Goal: Task Accomplishment & Management: Manage account settings

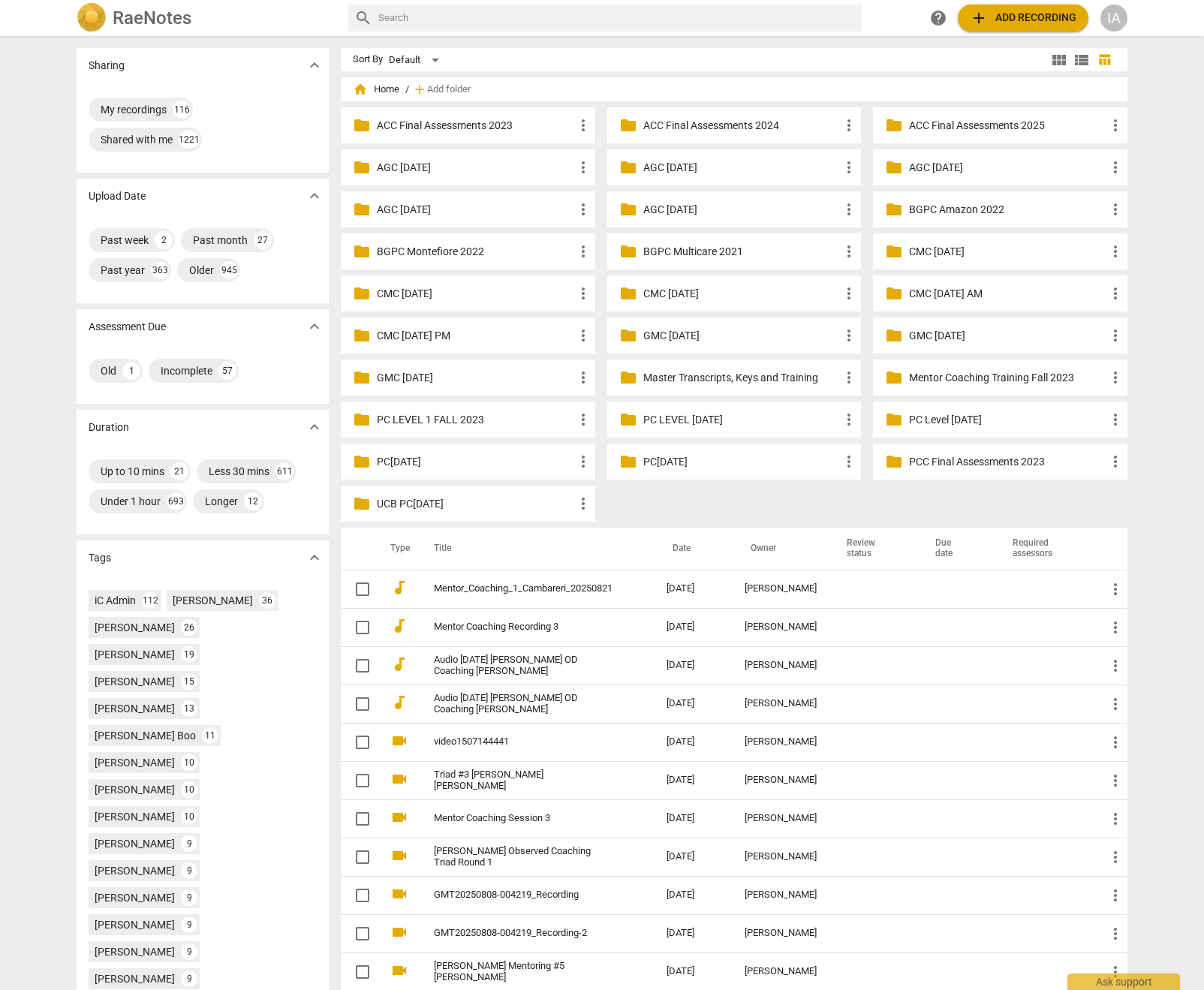
click at [566, 20] on input "text" at bounding box center [616, 18] width 478 height 24
click at [1119, 20] on div "IA" at bounding box center [1113, 18] width 27 height 27
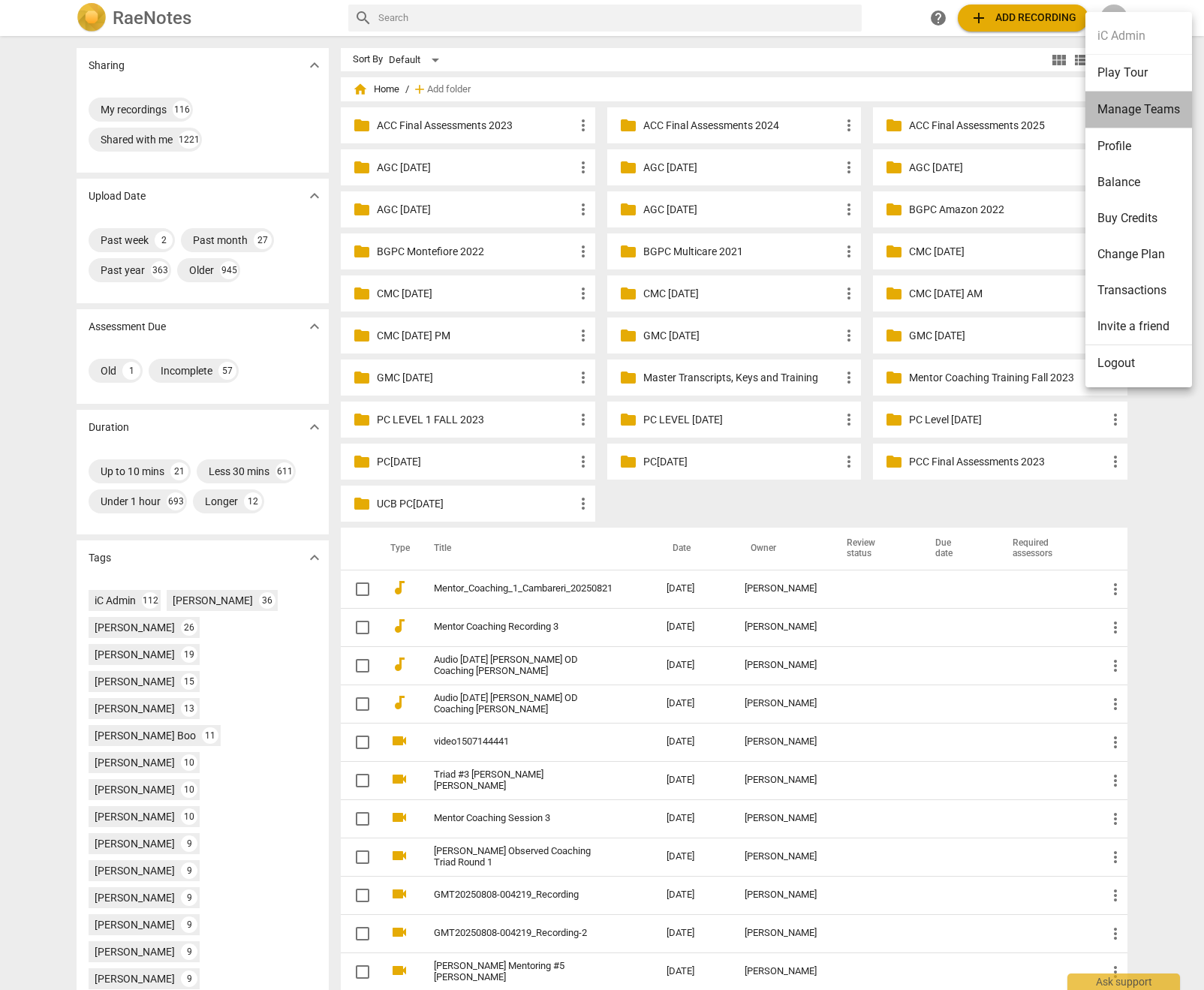
click at [1122, 106] on li "Manage Teams" at bounding box center [1139, 110] width 107 height 37
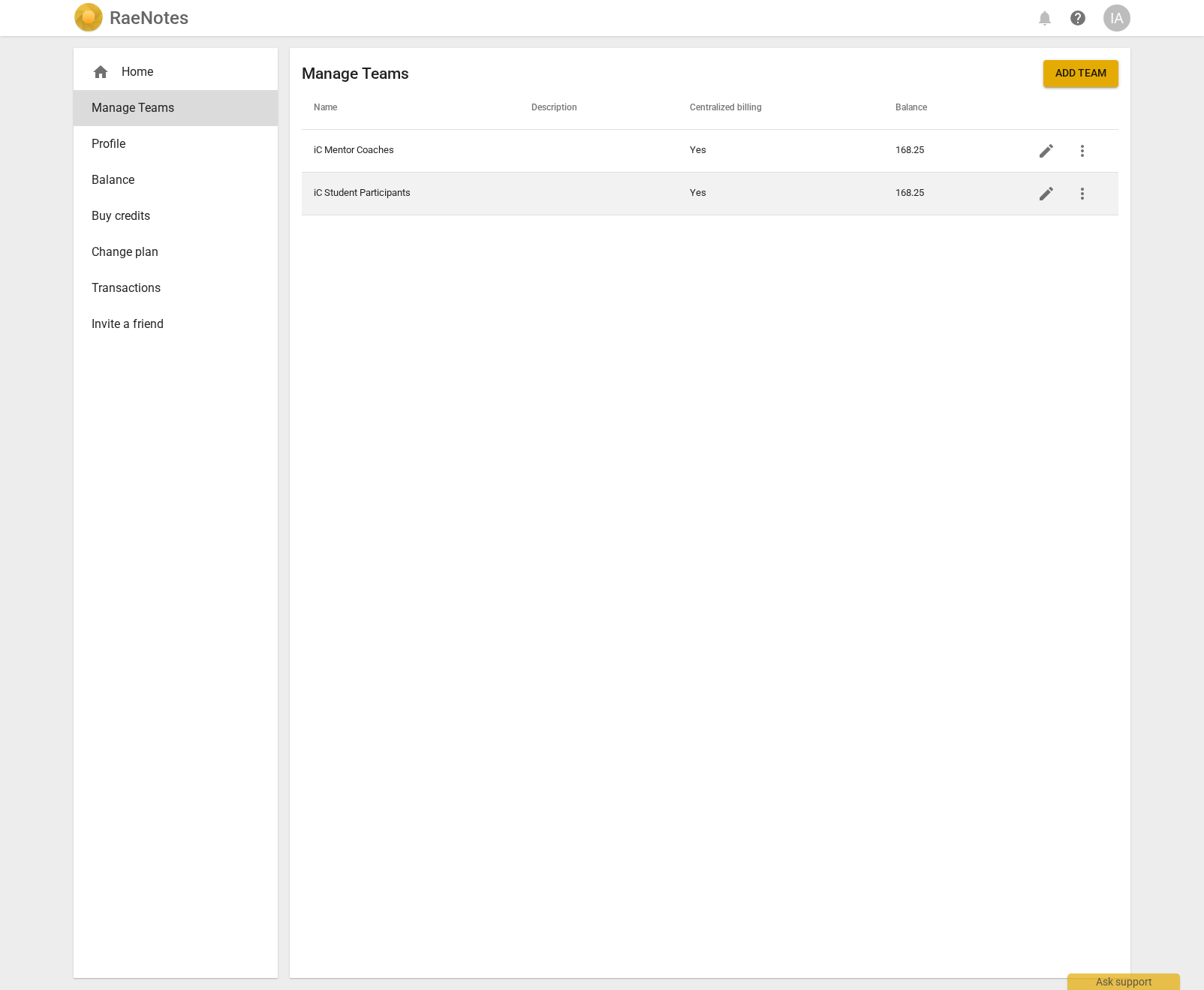
click at [362, 197] on td "iC Student Participants" at bounding box center [411, 193] width 218 height 43
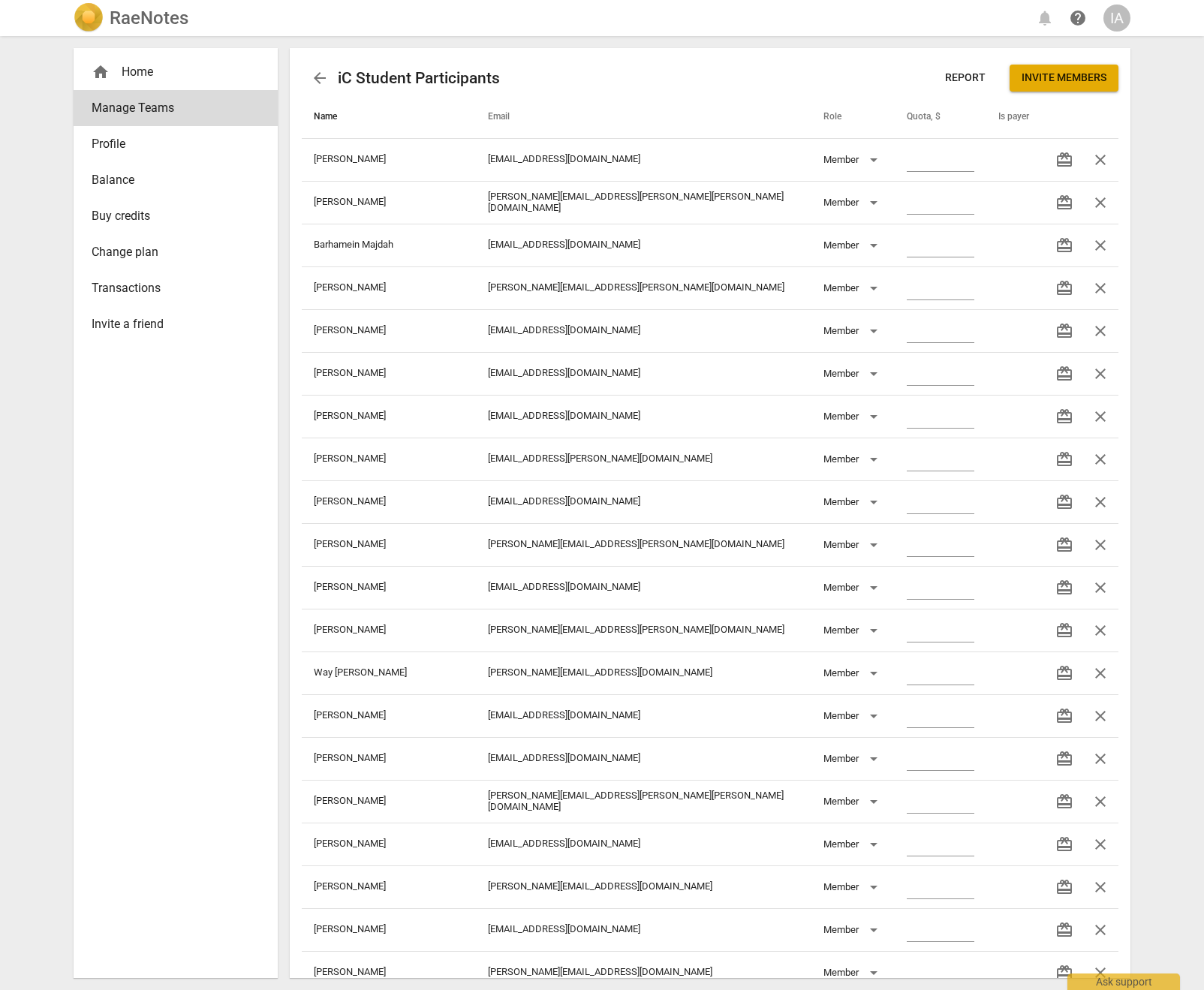
click at [326, 117] on span "Name" at bounding box center [334, 117] width 42 height 12
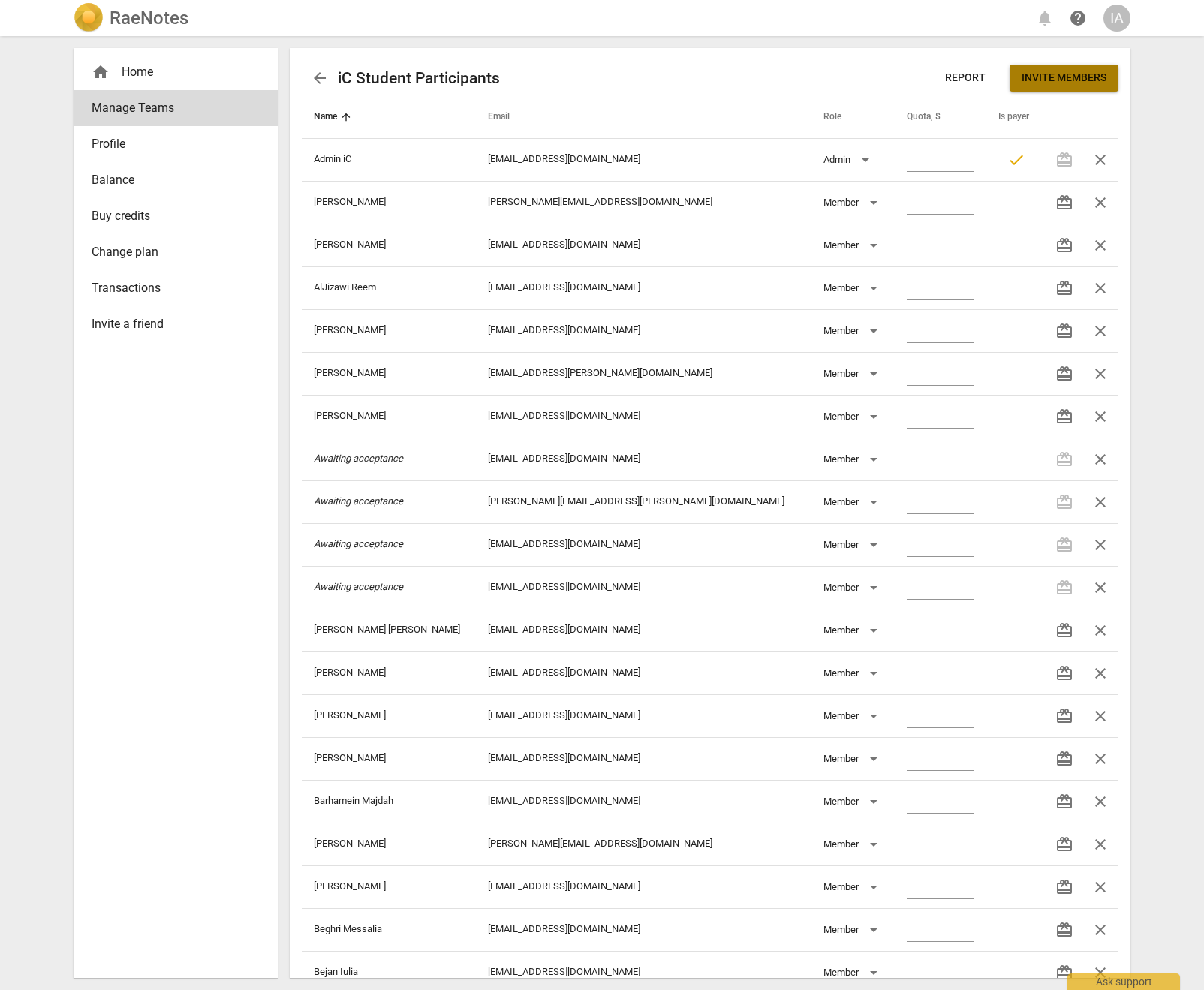
click at [1094, 70] on button "Invite members" at bounding box center [1065, 77] width 109 height 27
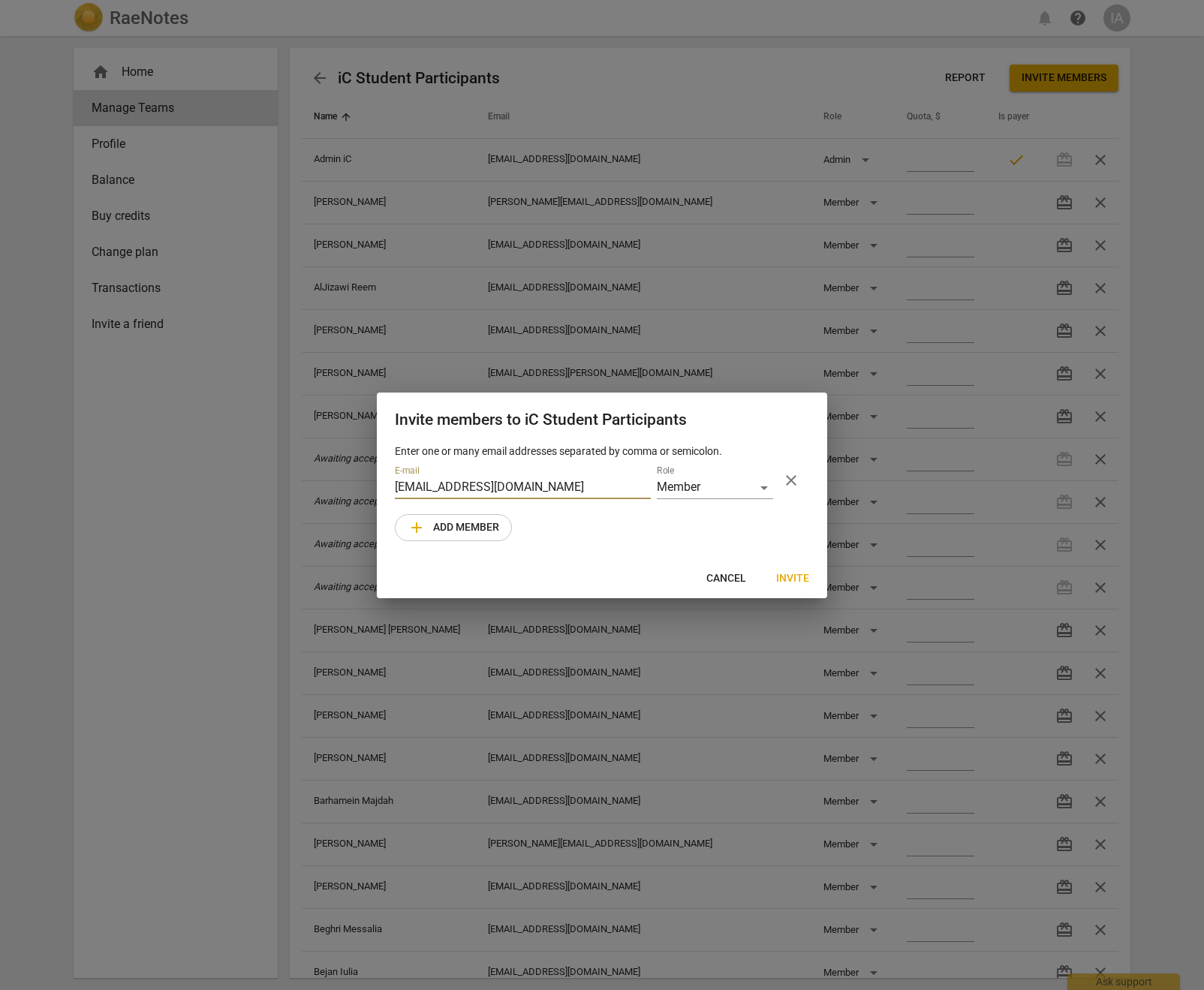
click at [571, 480] on input "admin@invitechange.com" at bounding box center [522, 489] width 256 height 22
click at [571, 486] on input "admin@invitechange.com" at bounding box center [522, 489] width 256 height 22
paste input "notifyfrancesca@gmail"
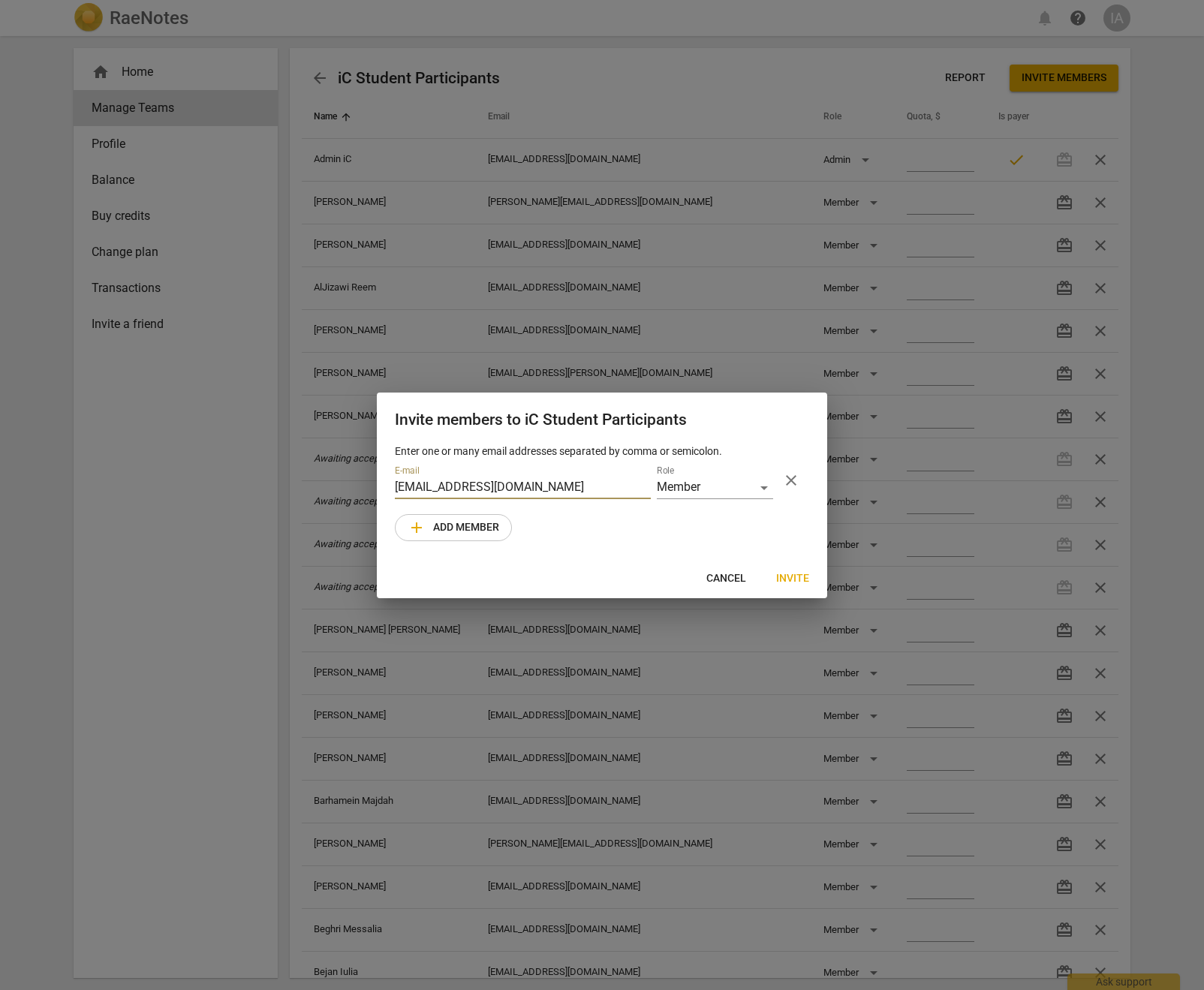
type input "[EMAIL_ADDRESS][DOMAIN_NAME]"
click at [792, 579] on span "Invite" at bounding box center [792, 578] width 33 height 15
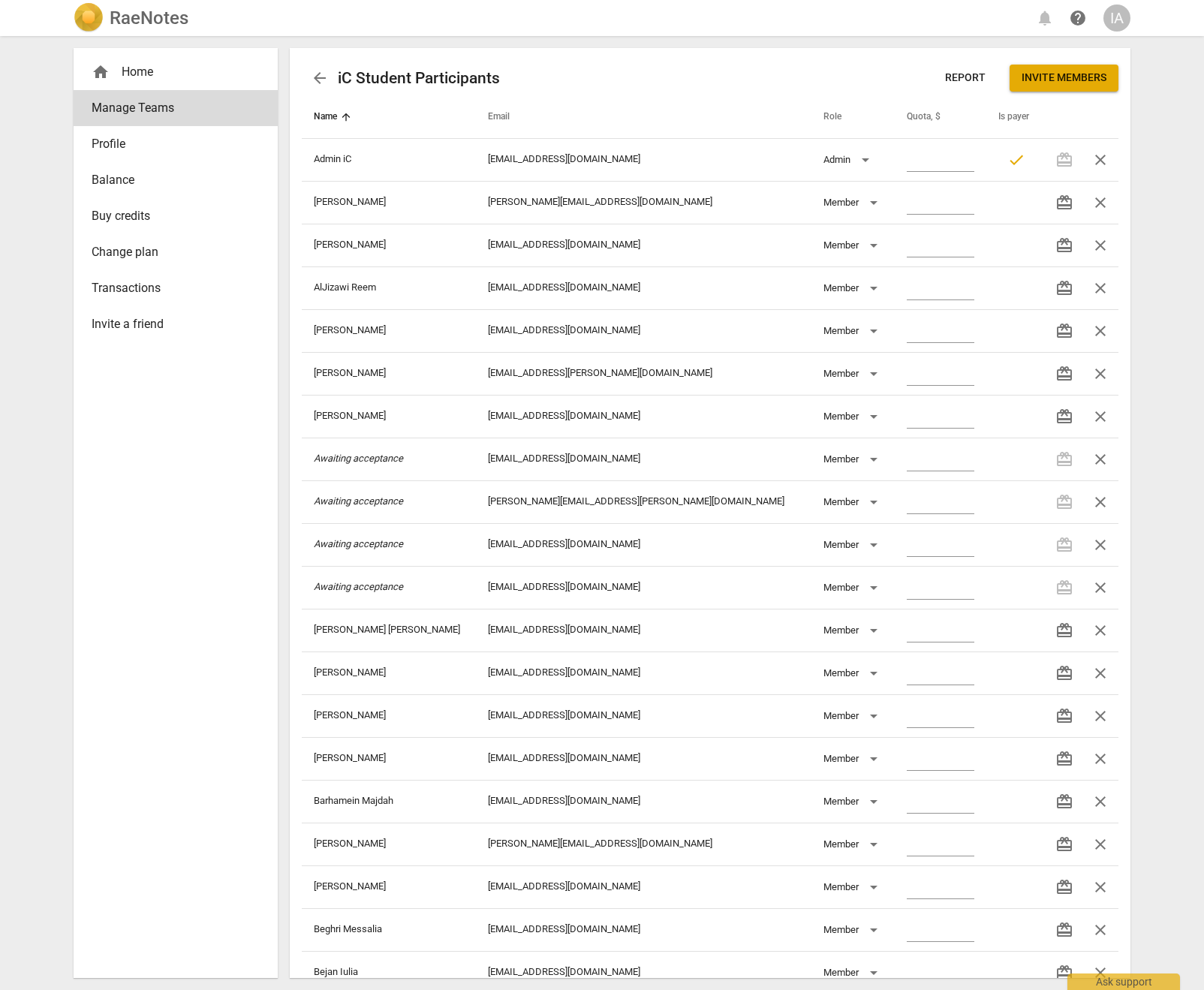
click at [1126, 21] on div "IA" at bounding box center [1116, 18] width 27 height 27
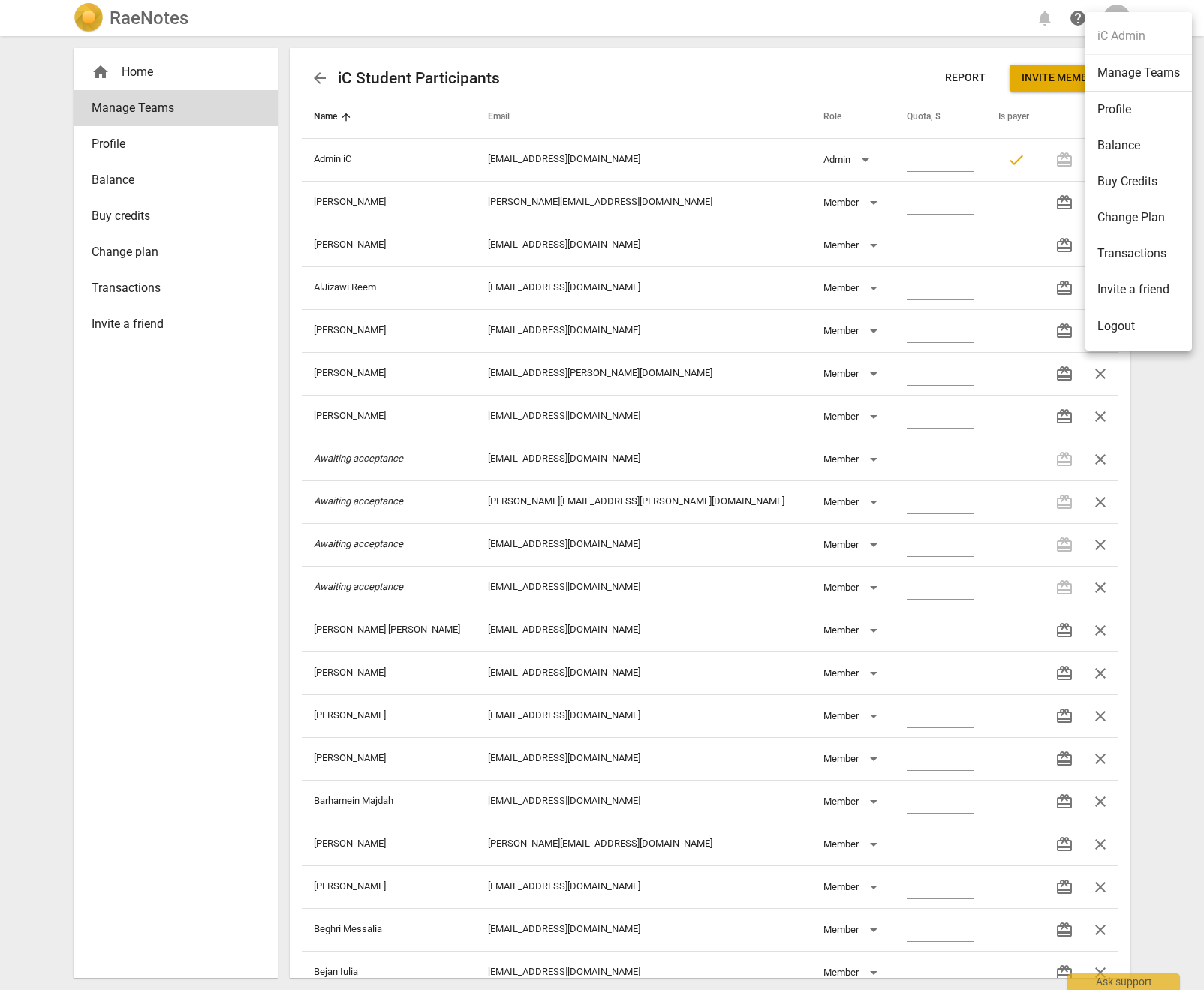
click at [1116, 339] on li "Logout" at bounding box center [1139, 326] width 107 height 36
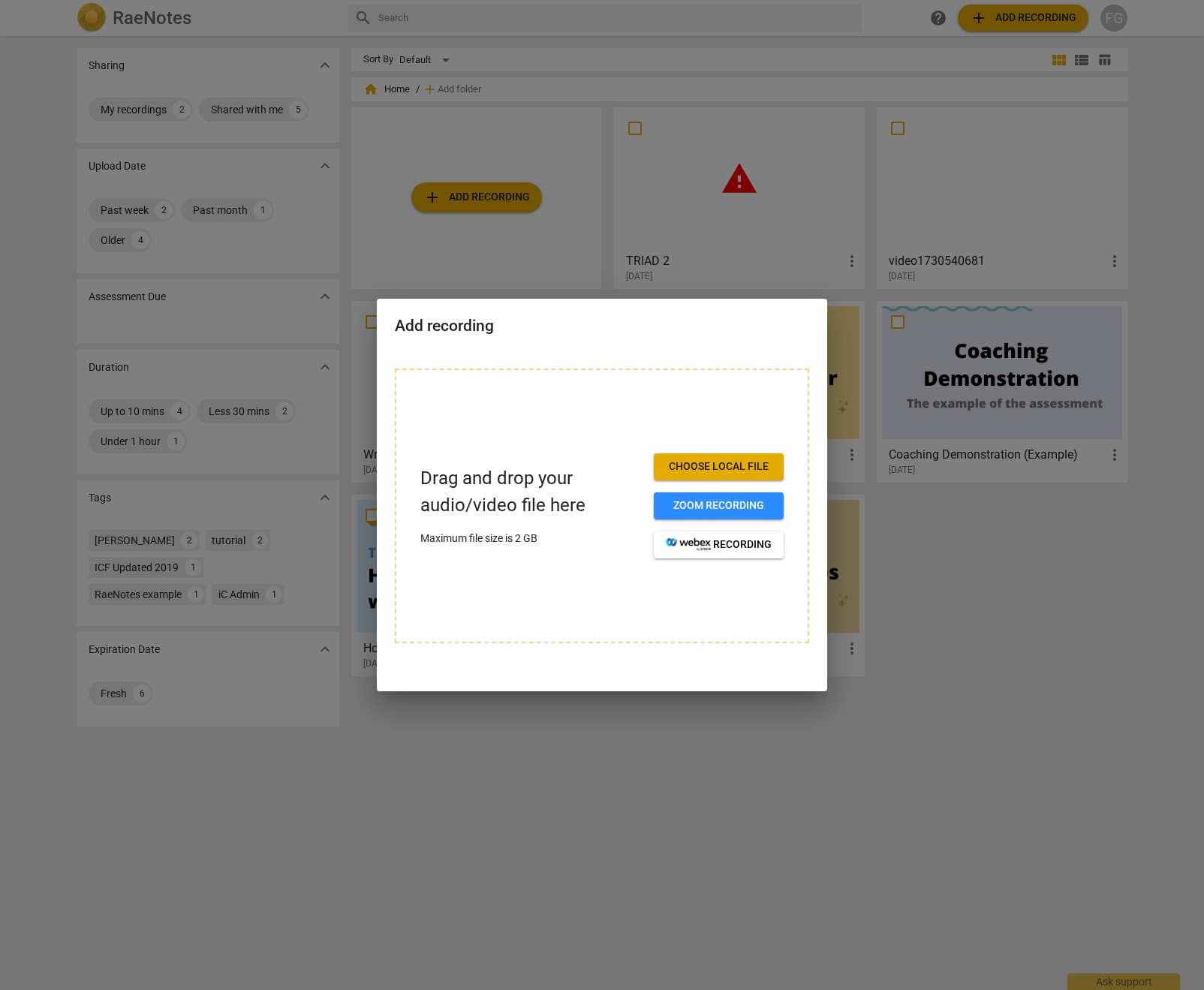
click at [646, 254] on div at bounding box center [602, 495] width 1204 height 990
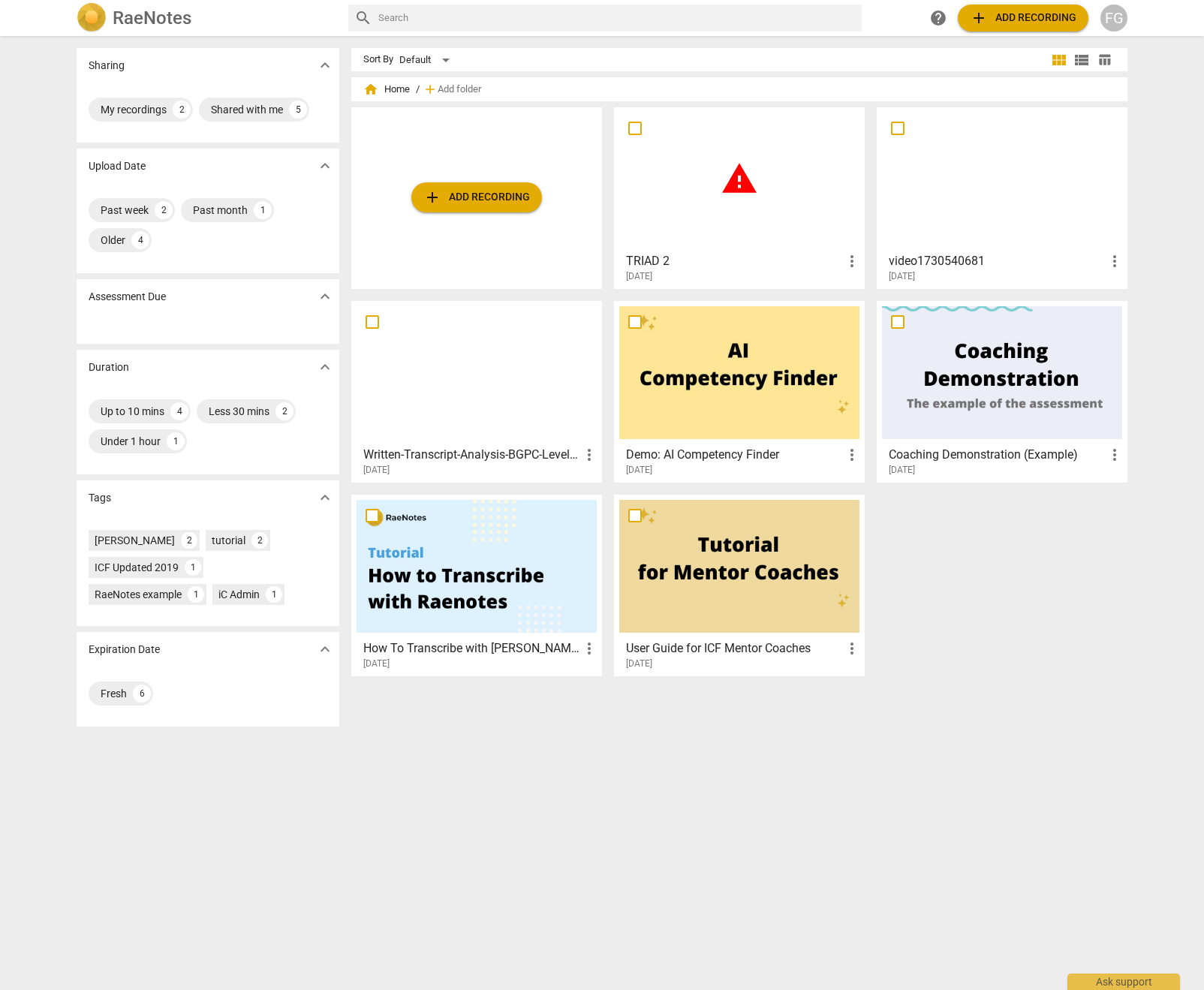
click at [738, 210] on div "warning" at bounding box center [739, 179] width 240 height 133
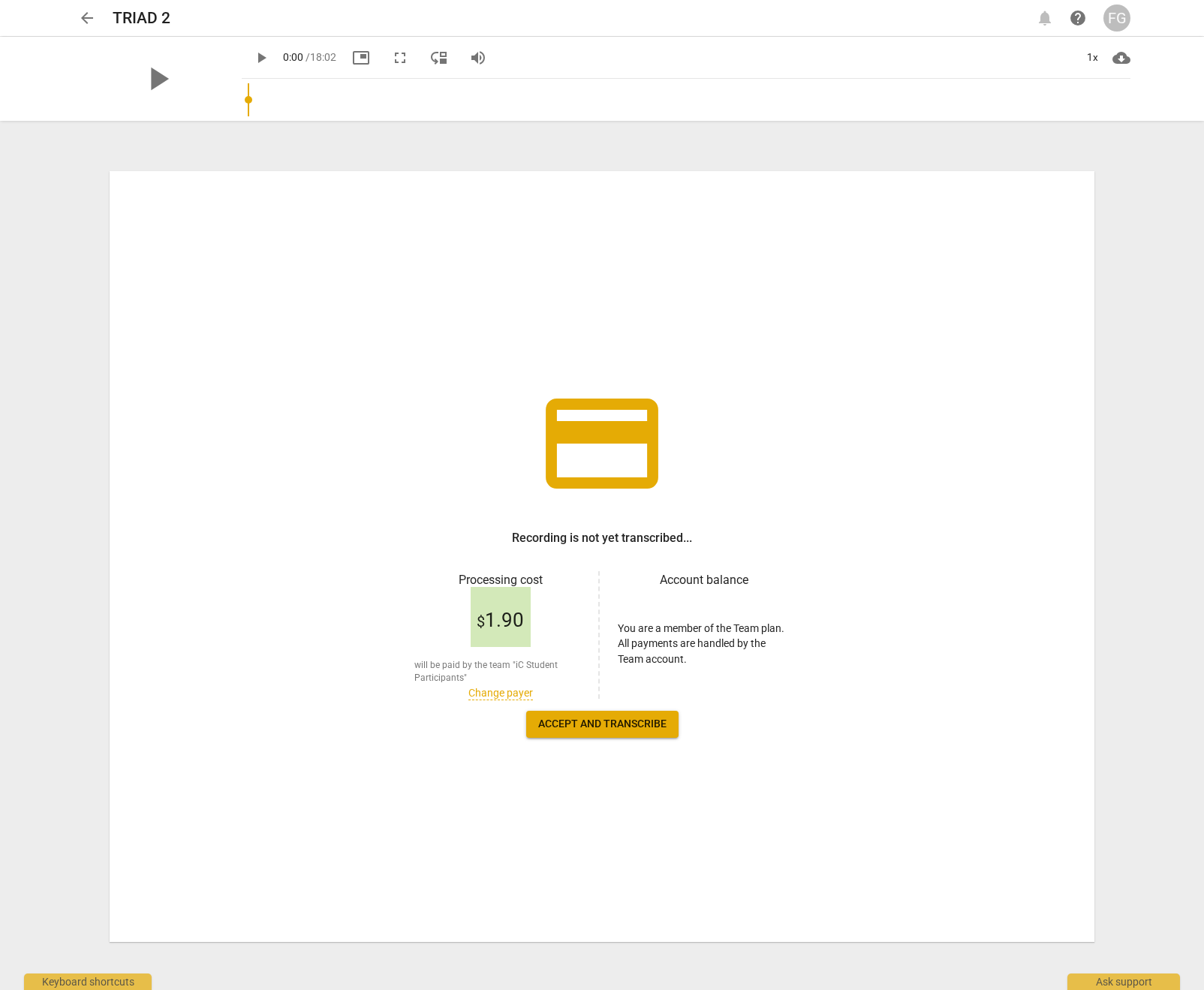
click at [88, 17] on span "arrow_back" at bounding box center [87, 18] width 18 height 18
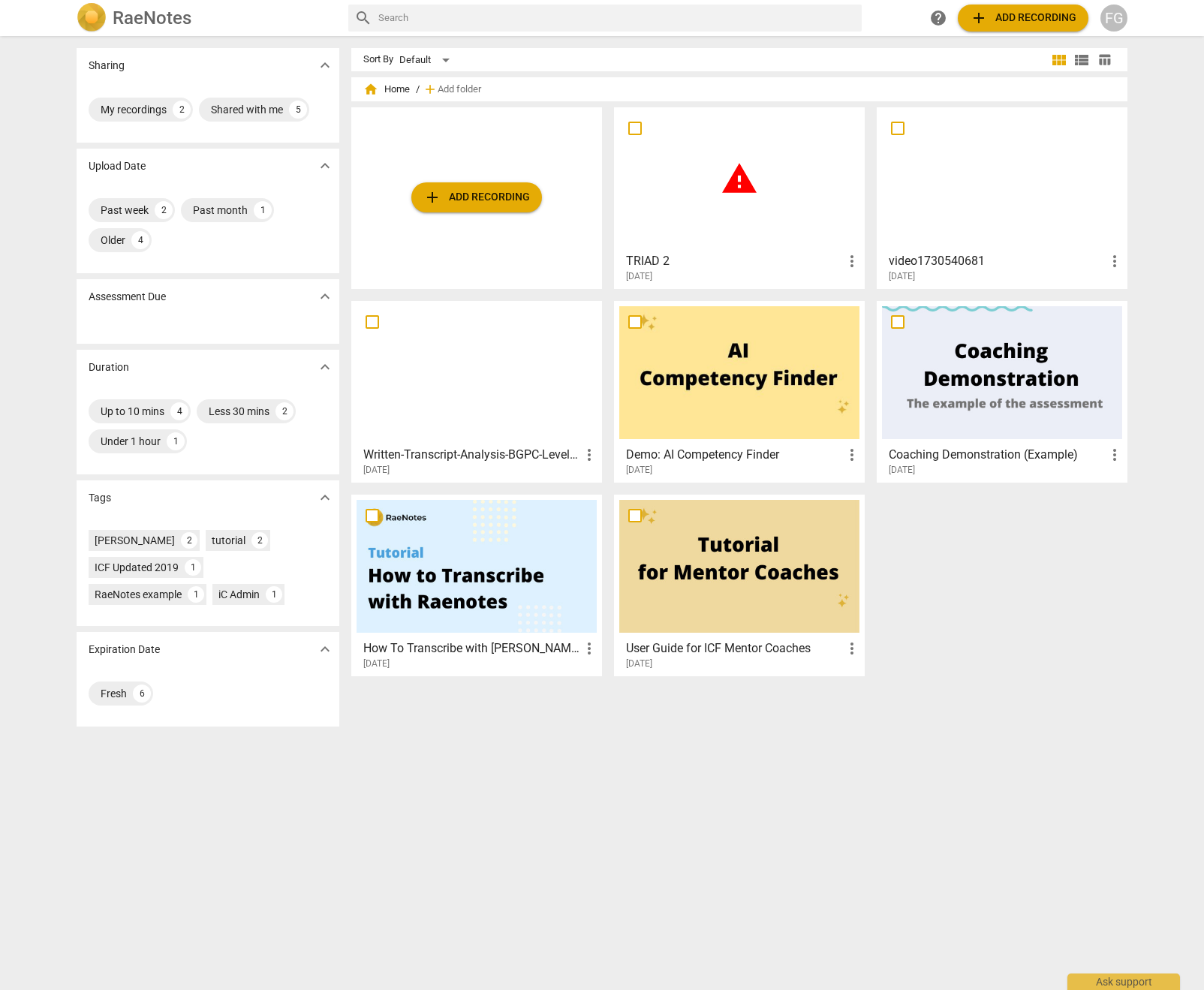
click at [986, 223] on div at bounding box center [1002, 179] width 240 height 133
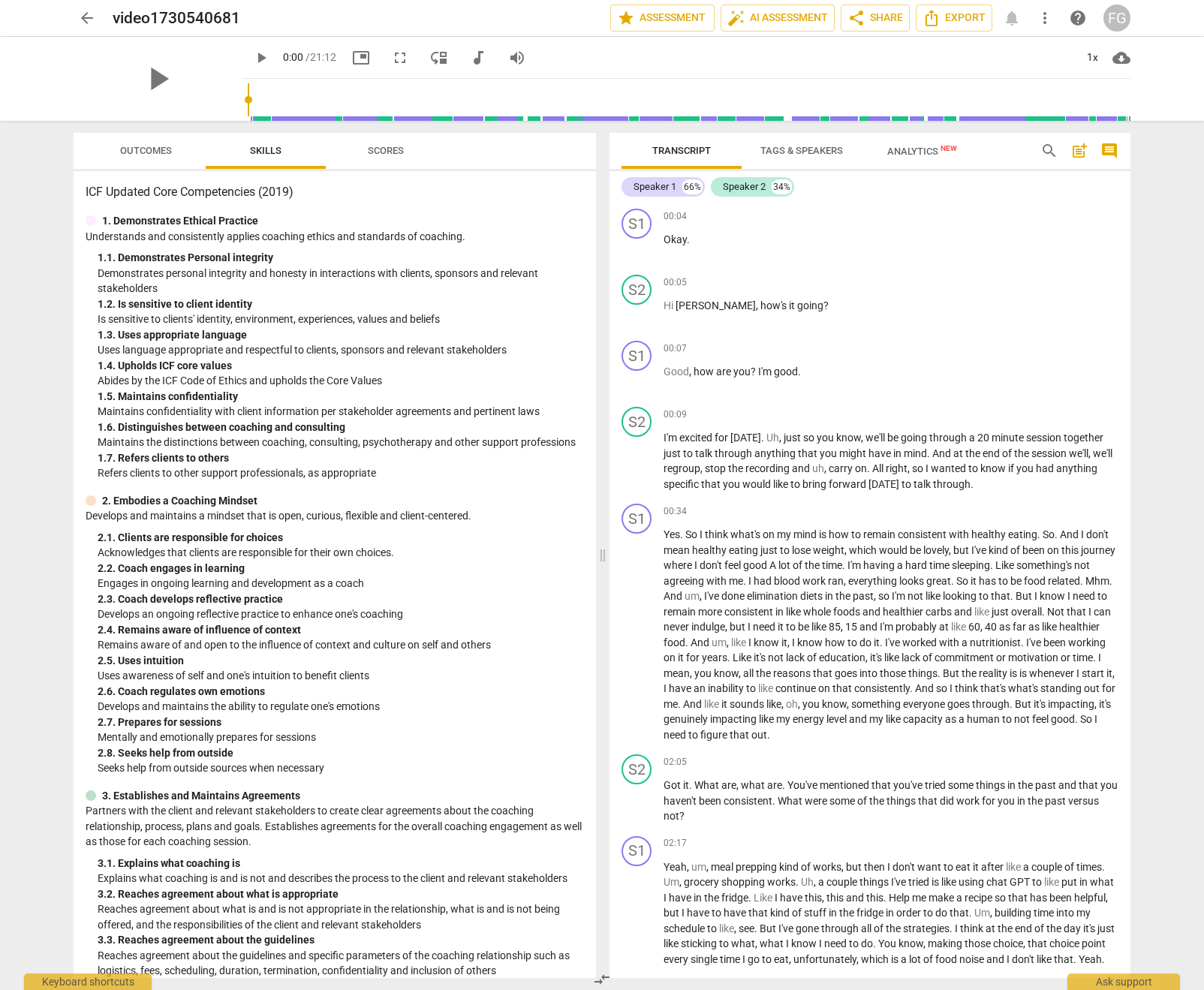
click at [135, 156] on span "Outcomes" at bounding box center [145, 151] width 88 height 20
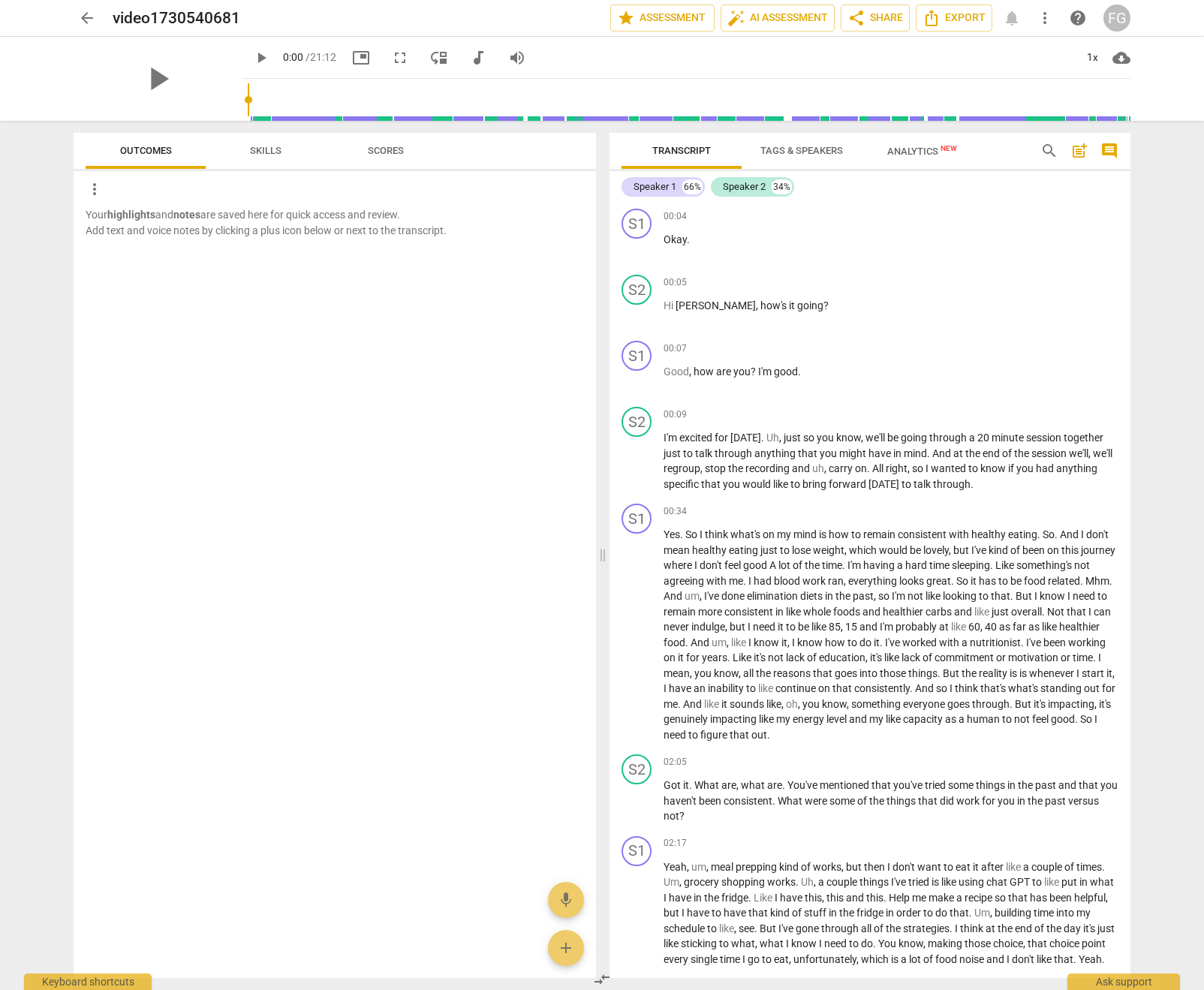
click at [283, 158] on span "Skills" at bounding box center [265, 151] width 67 height 20
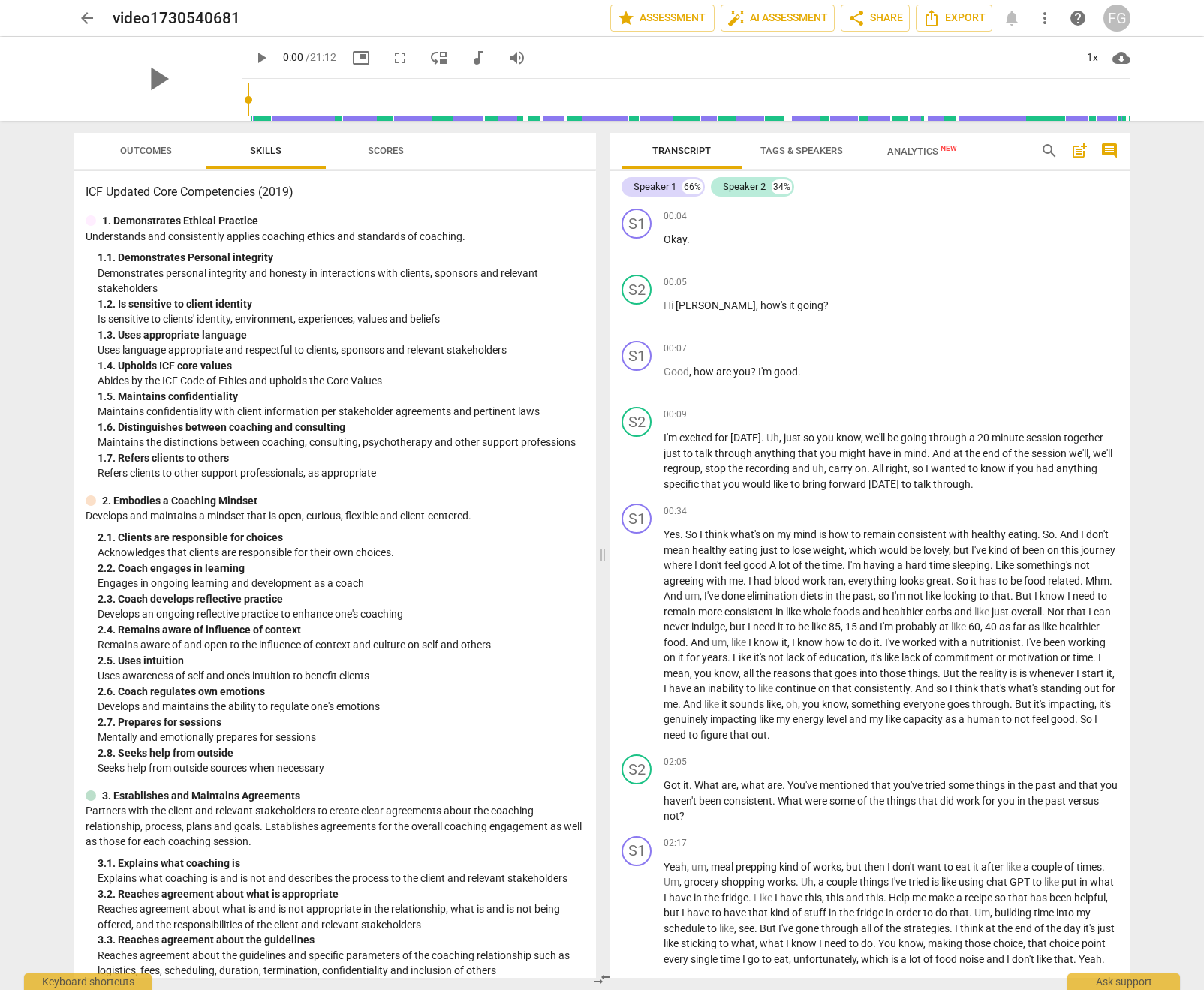
click at [782, 148] on span "Tags & Speakers" at bounding box center [801, 149] width 82 height 11
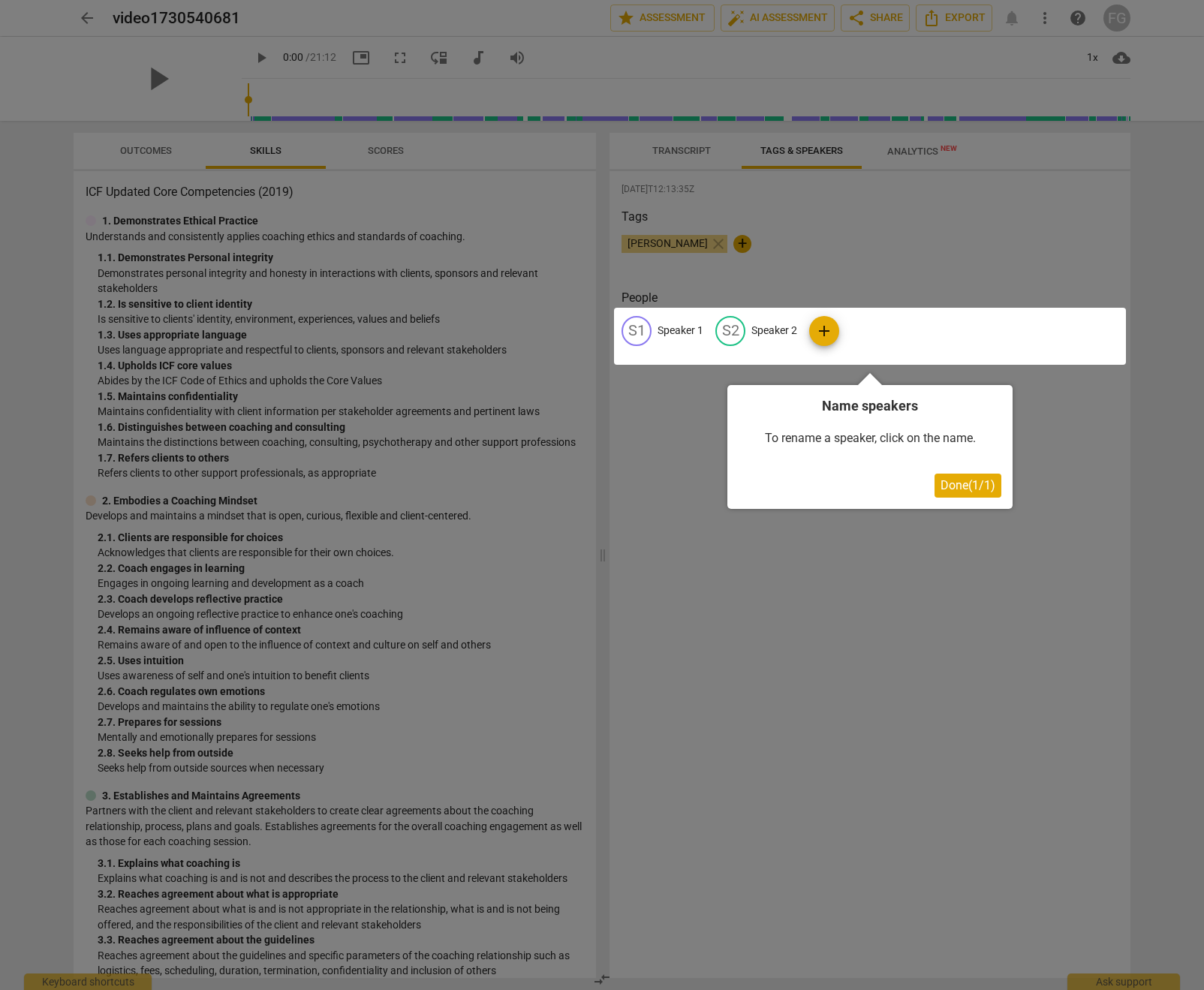
click at [680, 147] on div at bounding box center [602, 495] width 1204 height 990
click at [942, 494] on button "Done ( 1 / 1 )" at bounding box center [969, 486] width 67 height 24
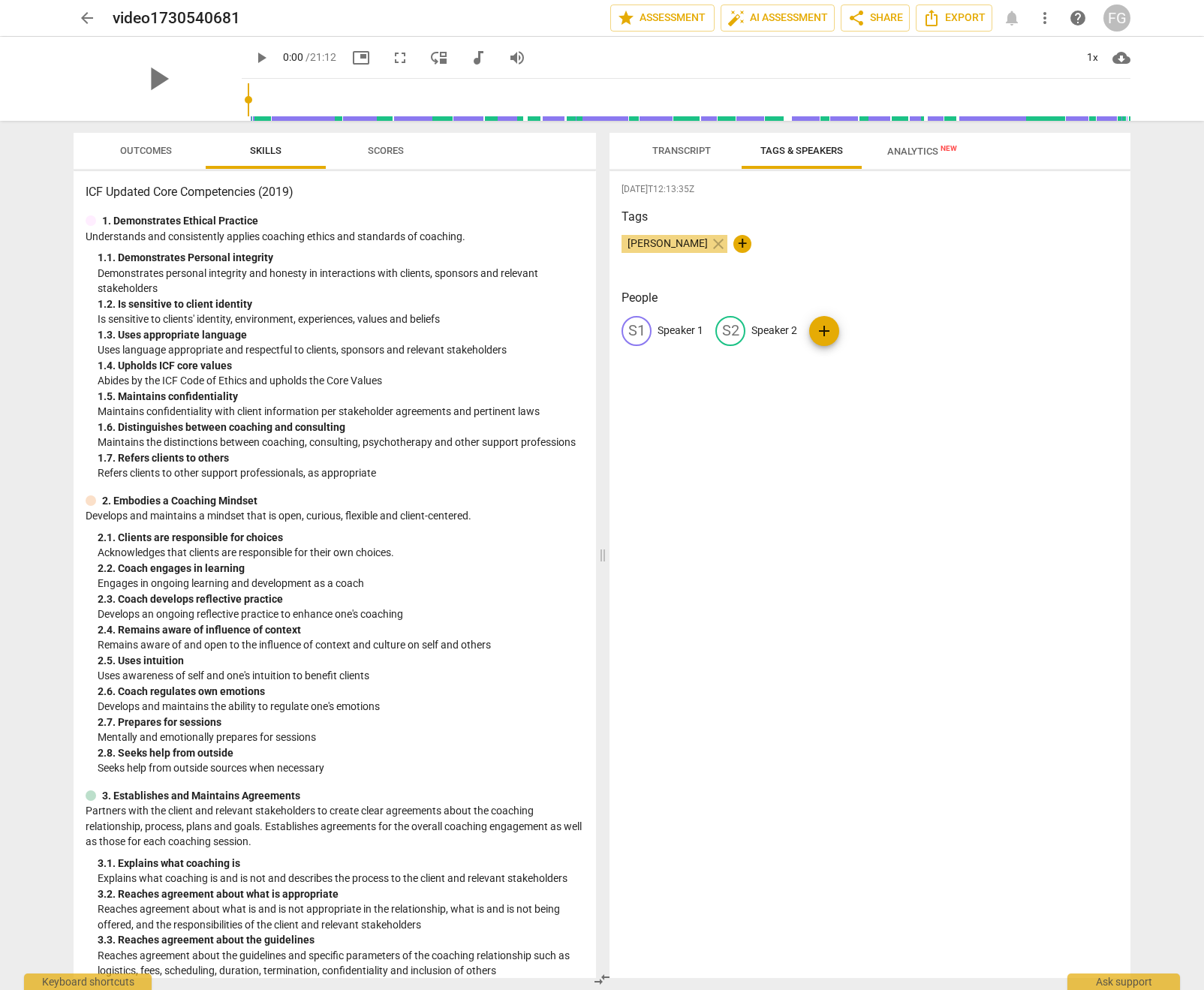
click at [81, 19] on span "arrow_back" at bounding box center [87, 18] width 18 height 18
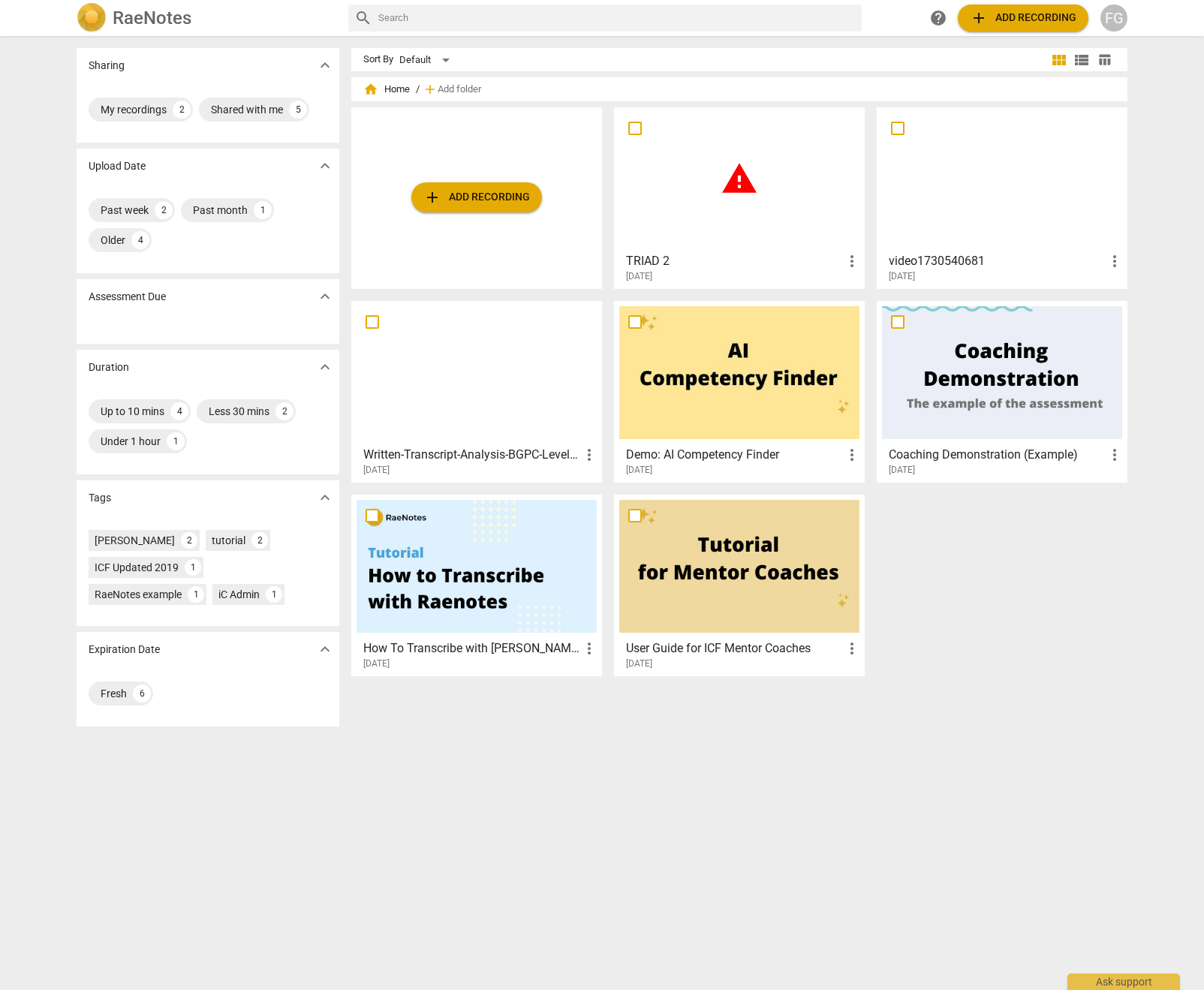
click at [1110, 17] on div "FG" at bounding box center [1113, 18] width 27 height 27
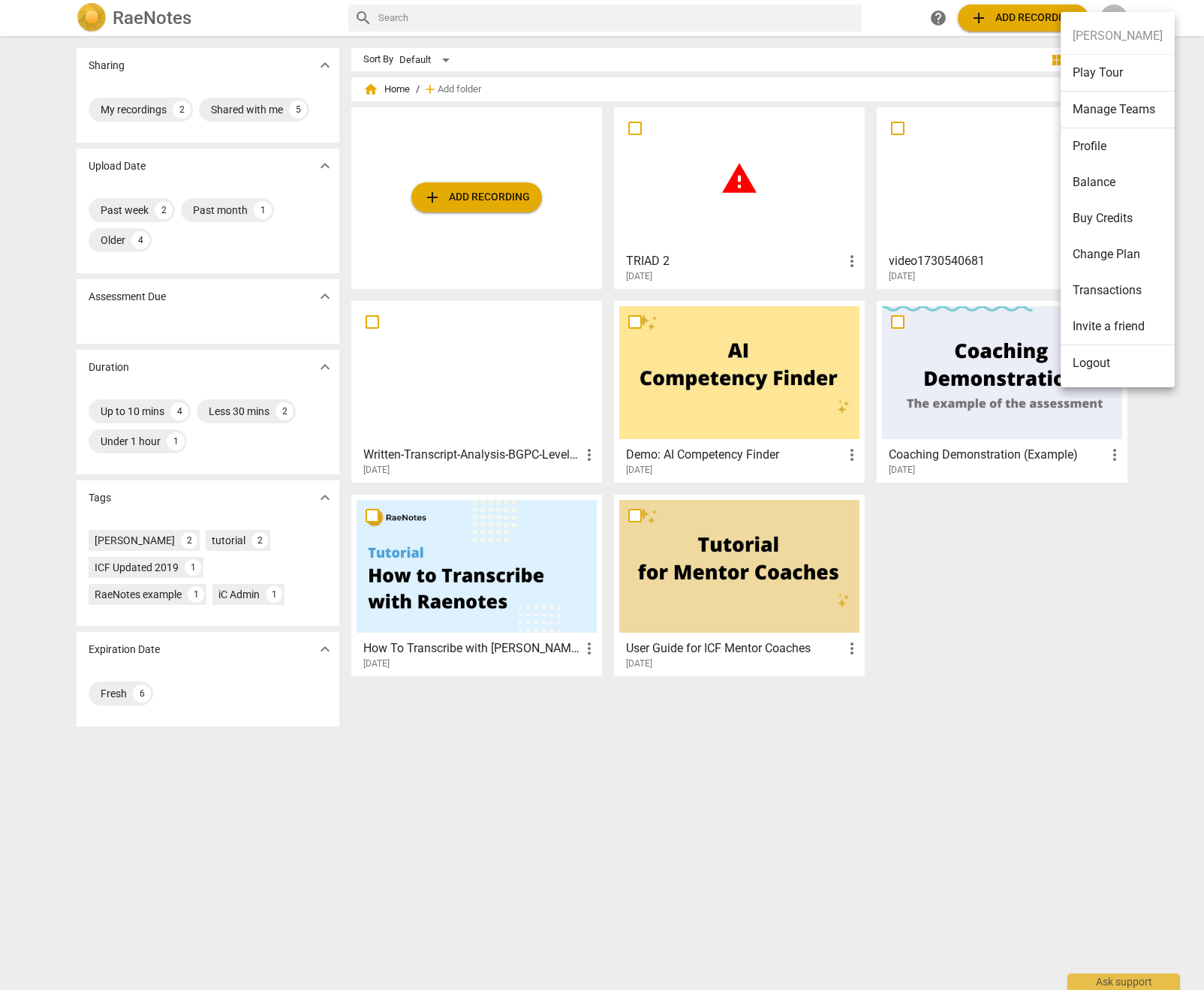
click at [1078, 679] on div at bounding box center [602, 495] width 1204 height 990
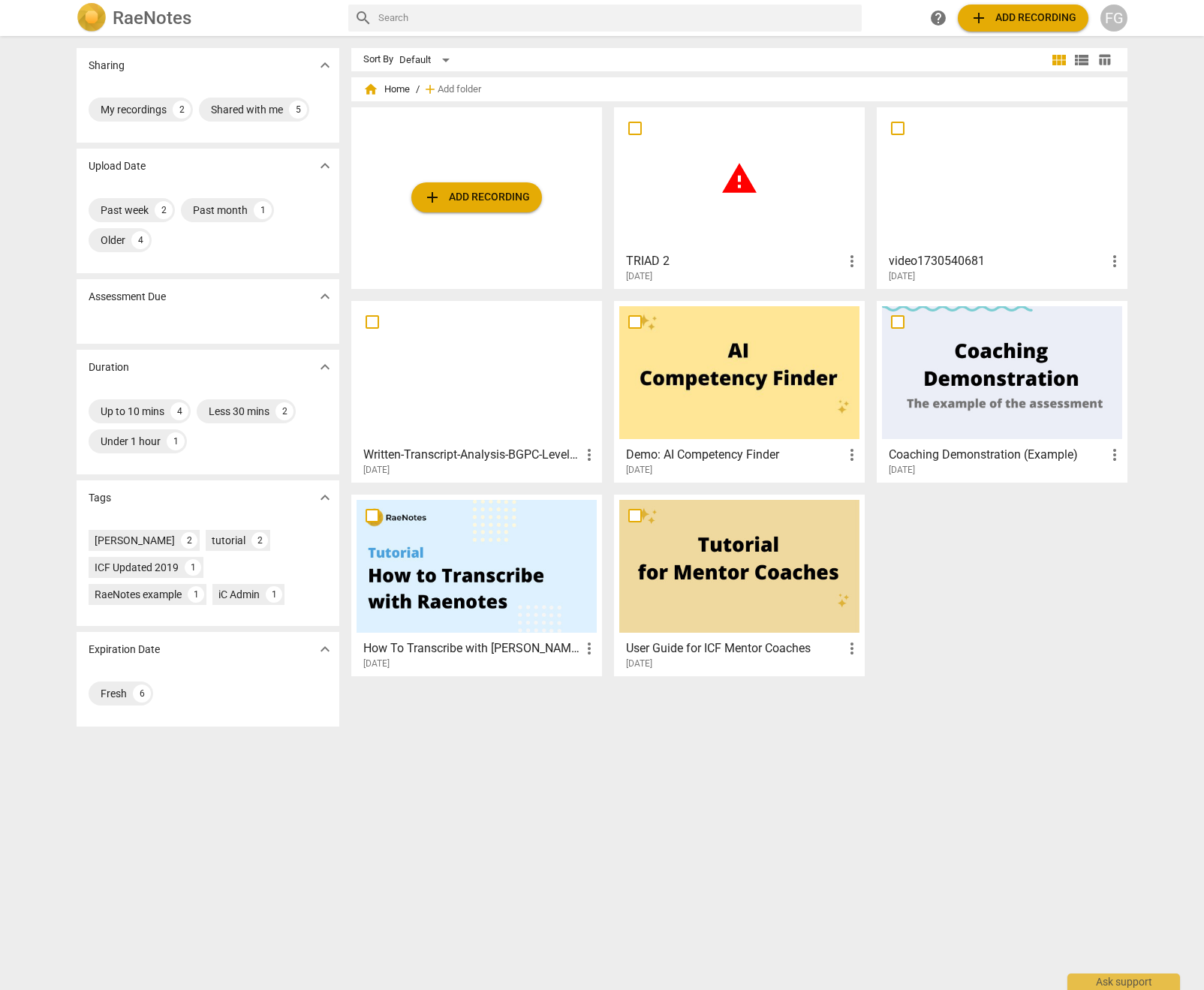
click at [1079, 260] on h3 "video1730540681" at bounding box center [996, 261] width 217 height 18
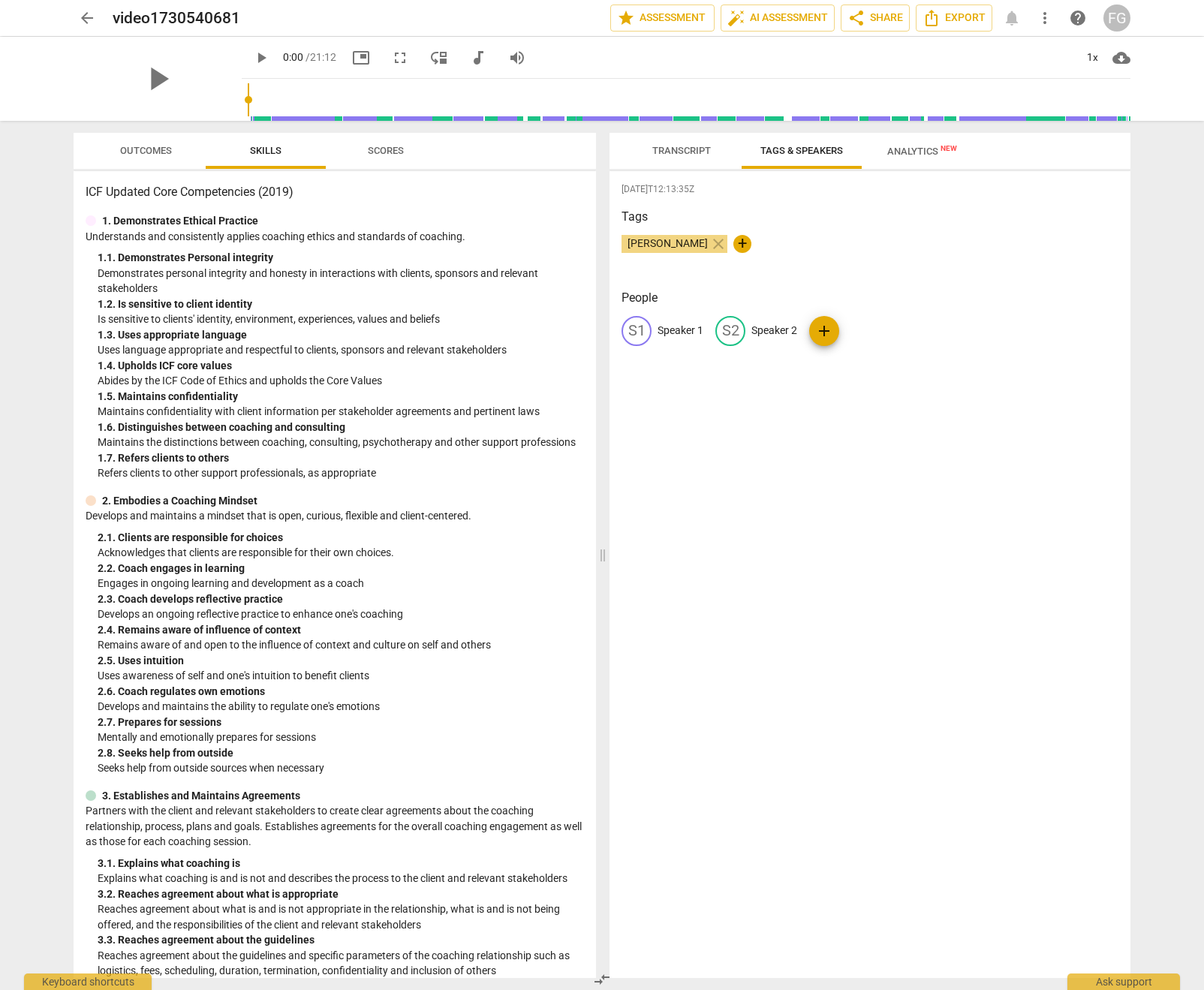
click at [1046, 20] on span "more_vert" at bounding box center [1045, 18] width 18 height 18
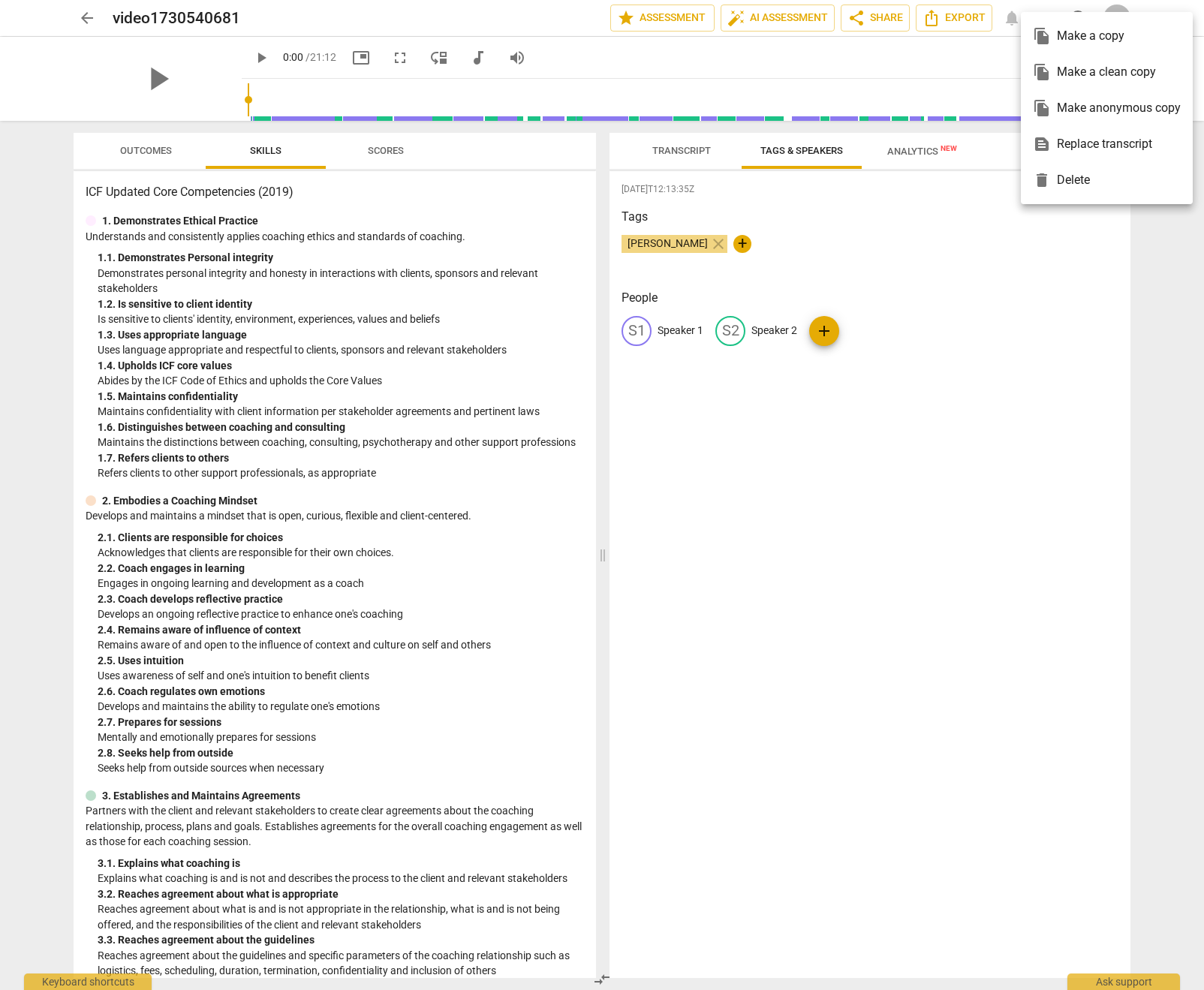
click at [878, 56] on div at bounding box center [602, 495] width 1204 height 990
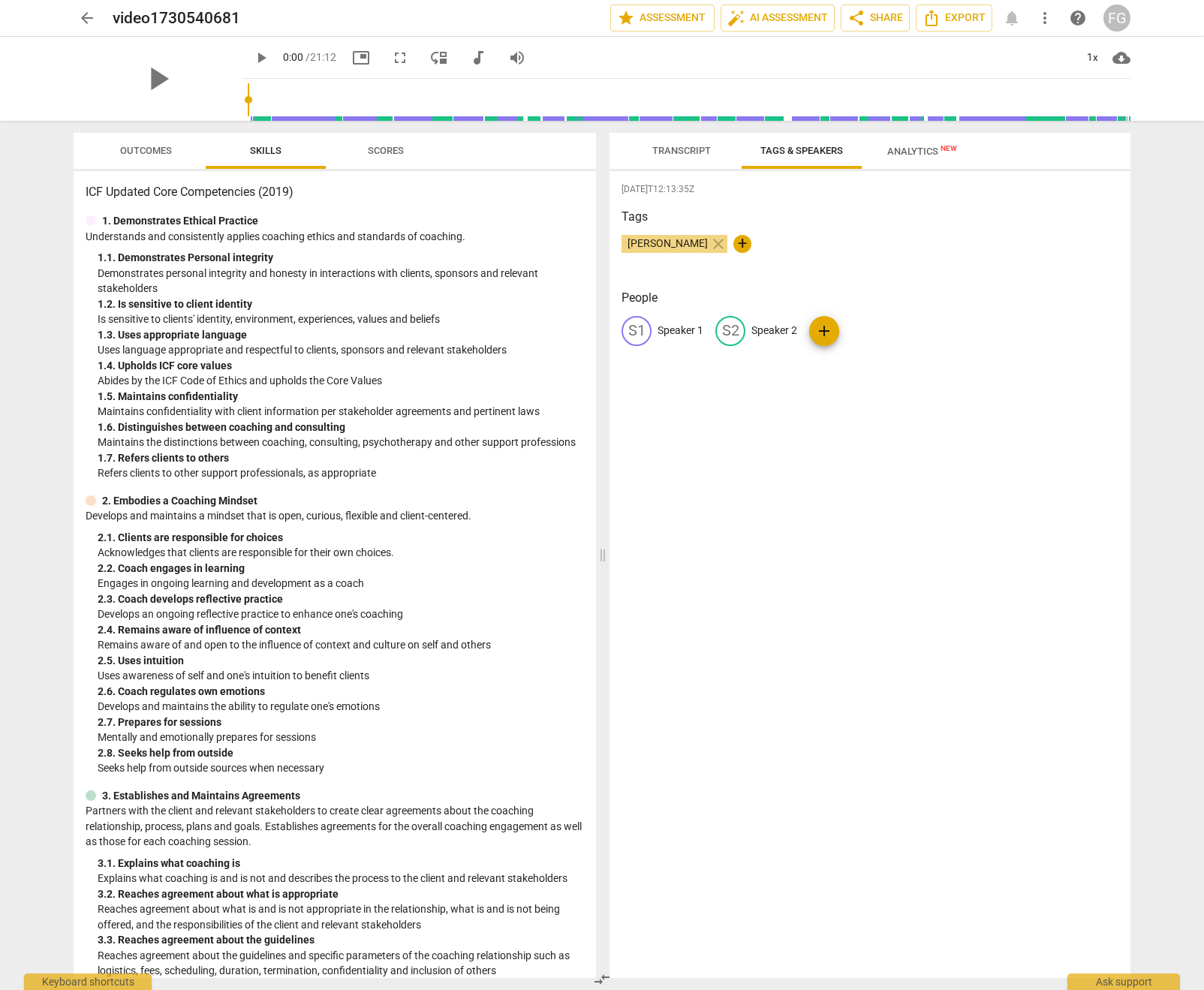
click at [1121, 58] on span "cloud_download" at bounding box center [1122, 57] width 18 height 18
click at [1125, 92] on li "Download video" at bounding box center [1137, 94] width 111 height 36
click at [78, 19] on span "arrow_back" at bounding box center [87, 18] width 18 height 18
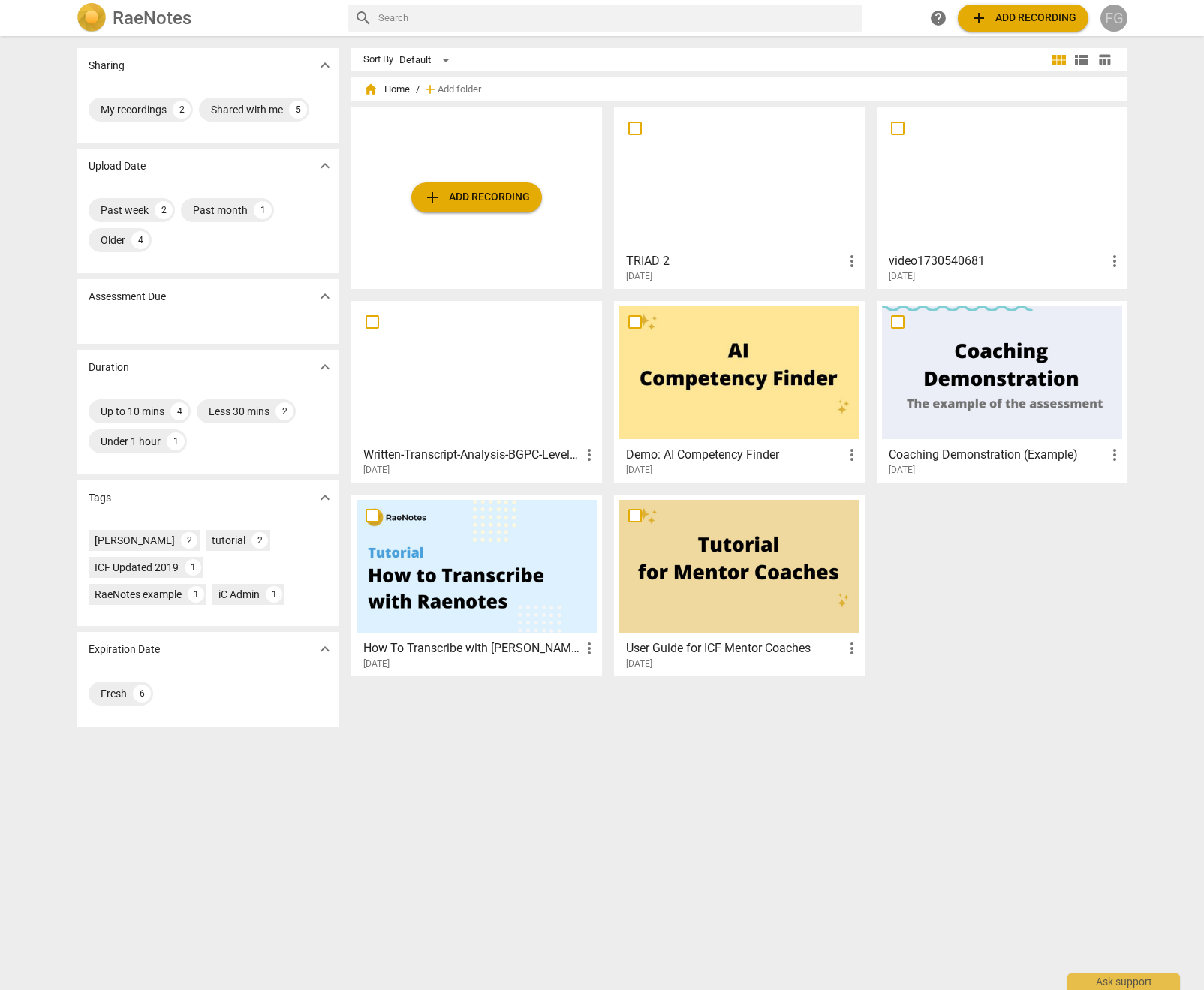
click at [1116, 20] on div "FG" at bounding box center [1113, 18] width 27 height 27
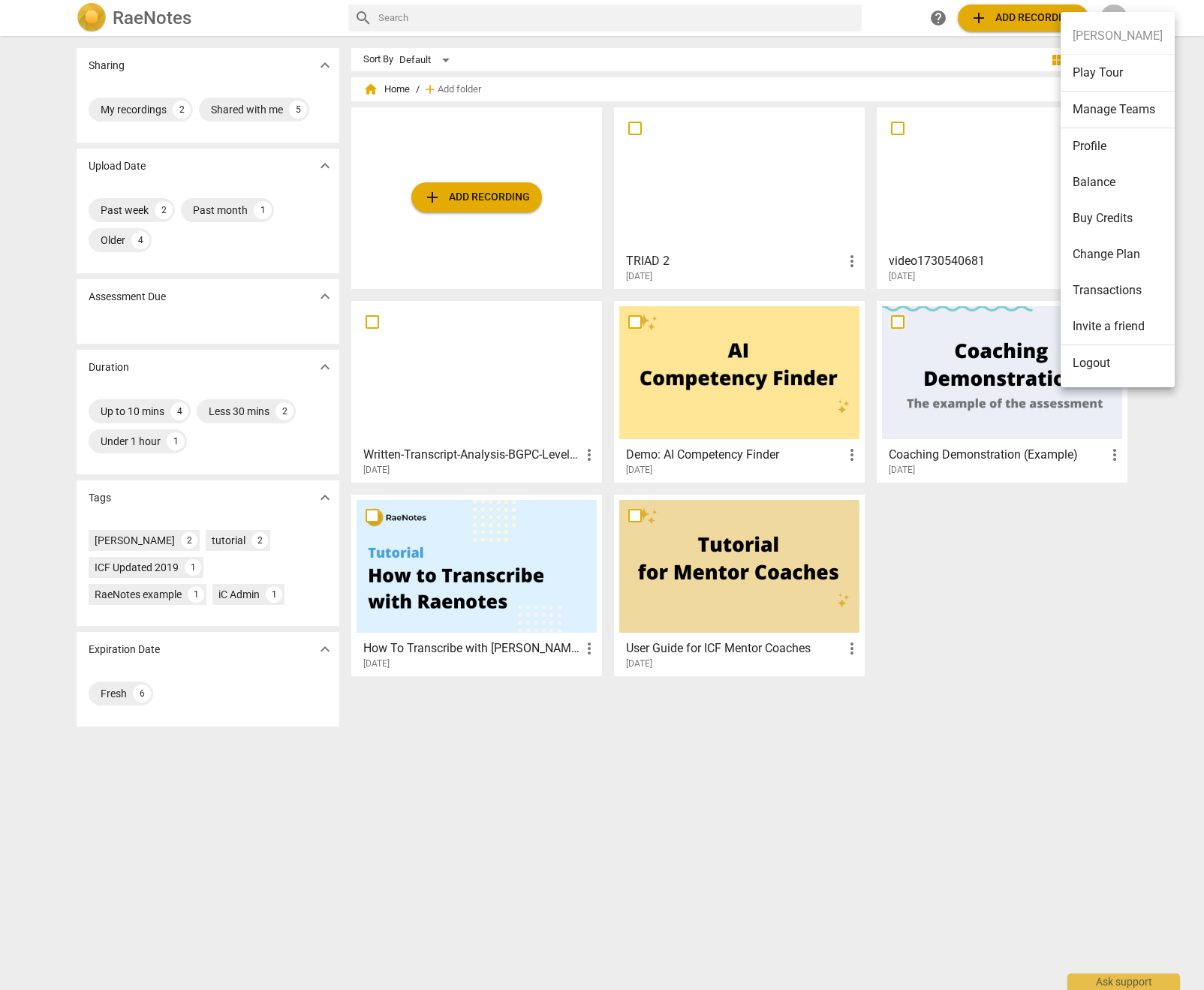
click at [1094, 363] on li "Logout" at bounding box center [1117, 363] width 114 height 36
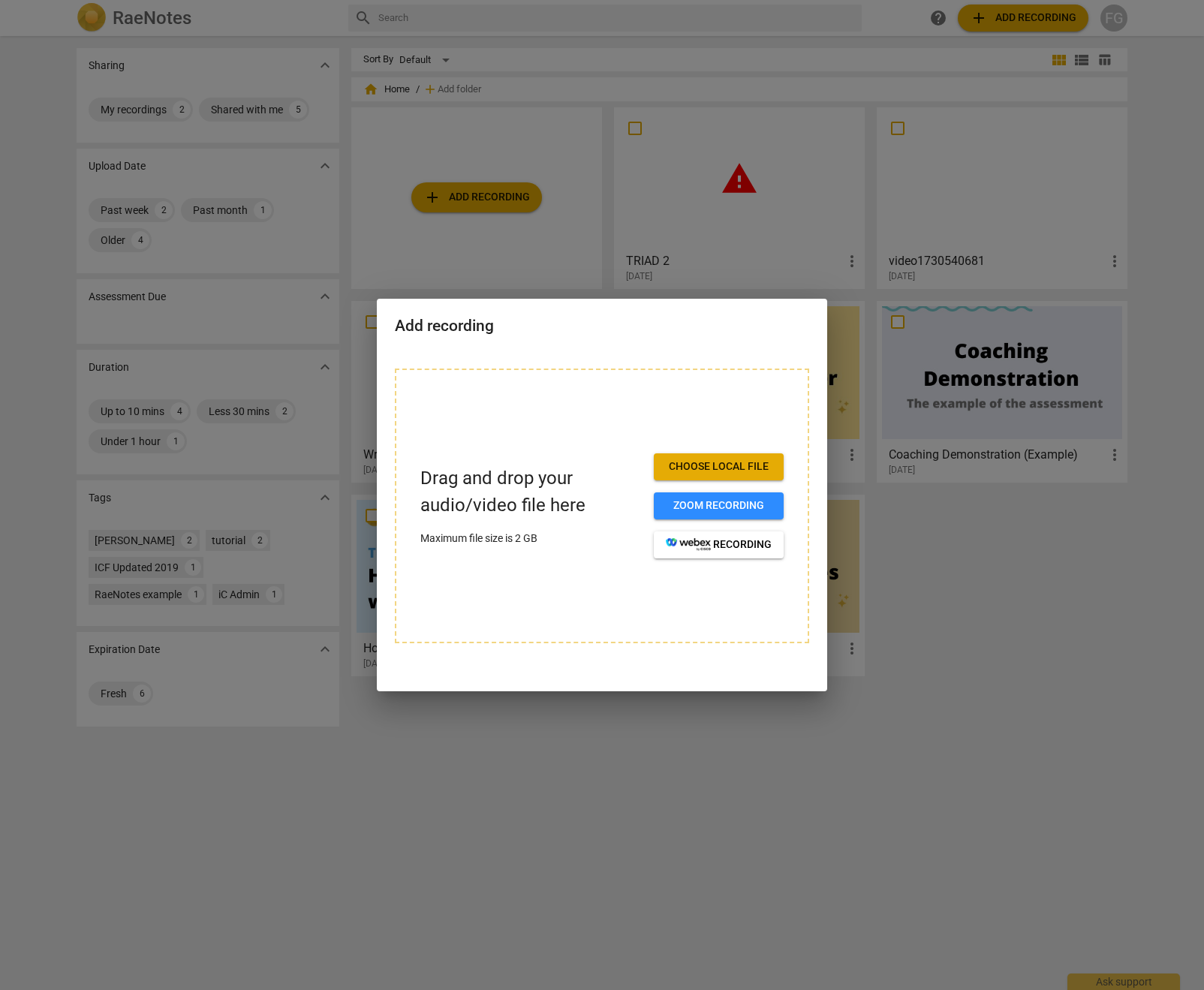
click at [698, 466] on span "Choose local file" at bounding box center [718, 466] width 106 height 15
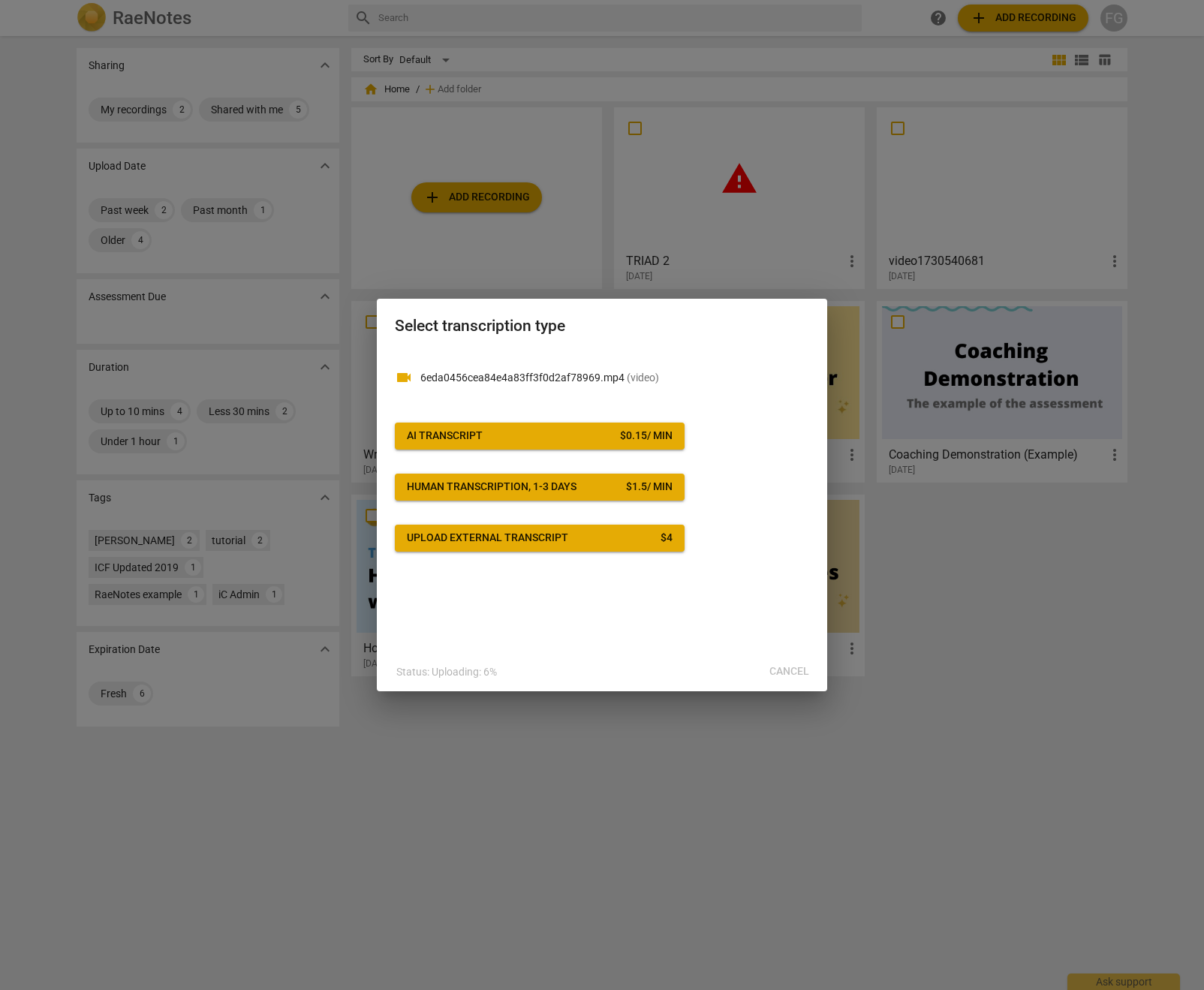
click at [507, 432] on span "AI Transcript $ 0.15 / min" at bounding box center [539, 435] width 266 height 15
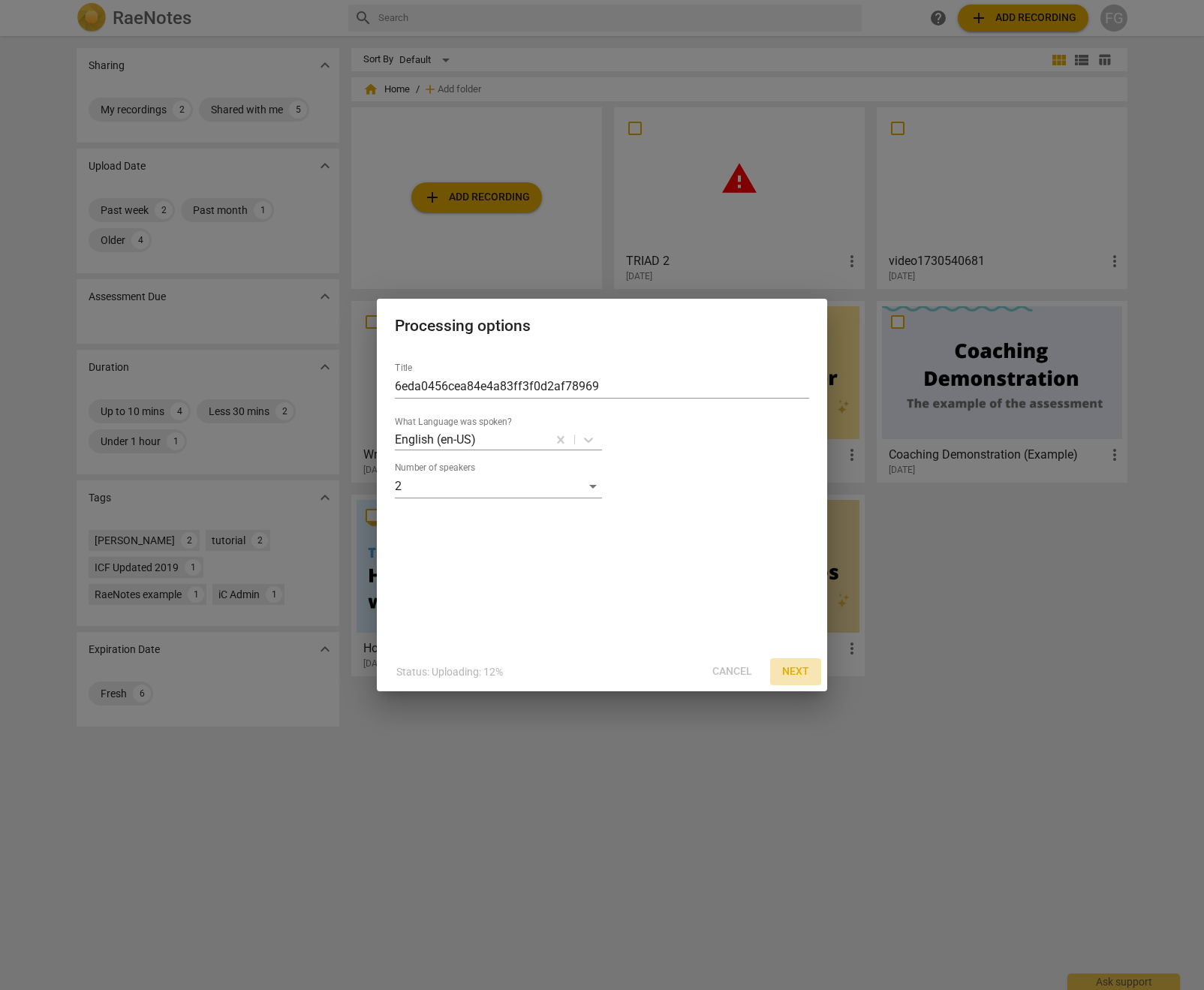
click at [787, 676] on span "Next" at bounding box center [795, 672] width 27 height 15
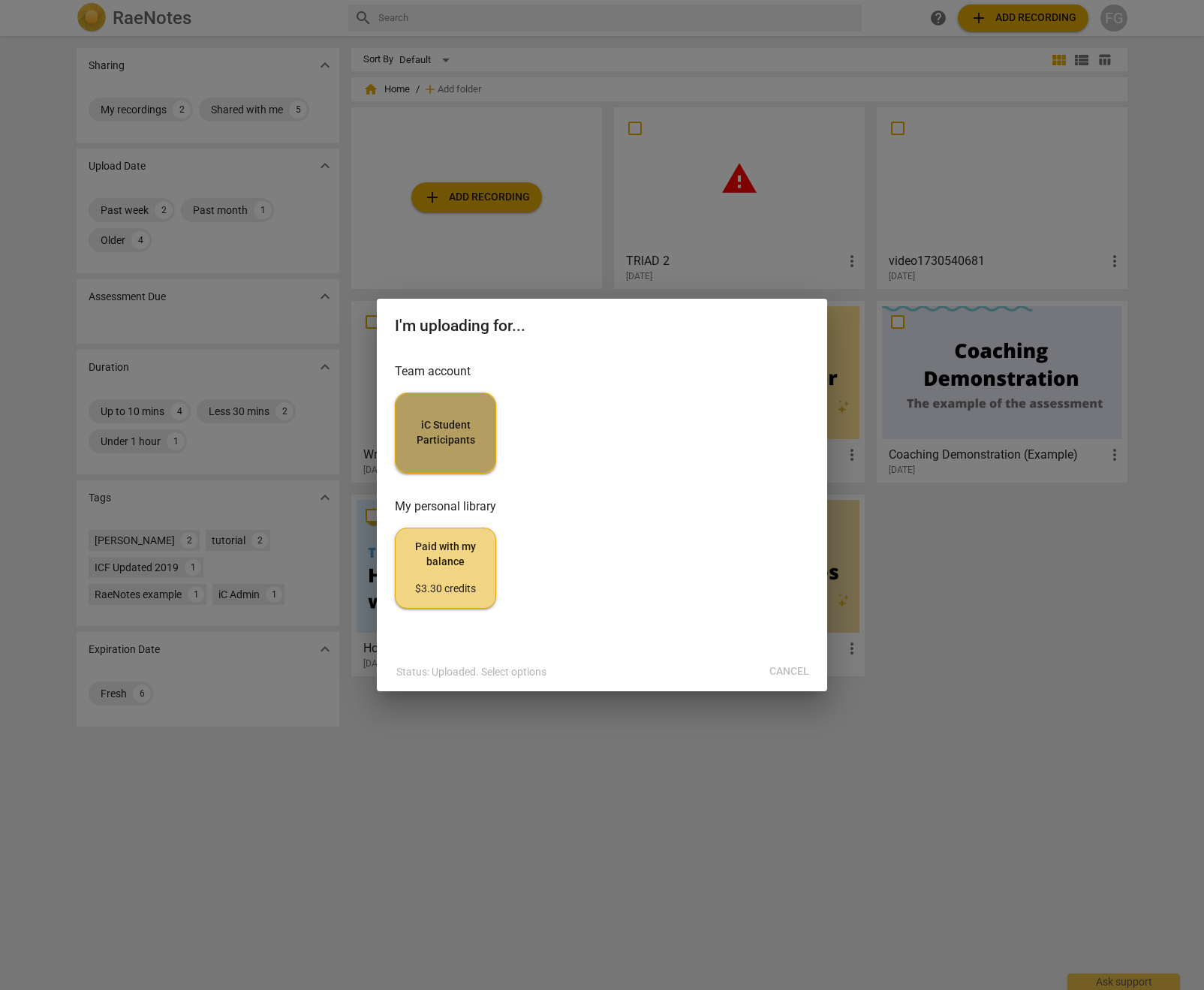
click at [446, 428] on span "iC Student Participants" at bounding box center [445, 433] width 76 height 30
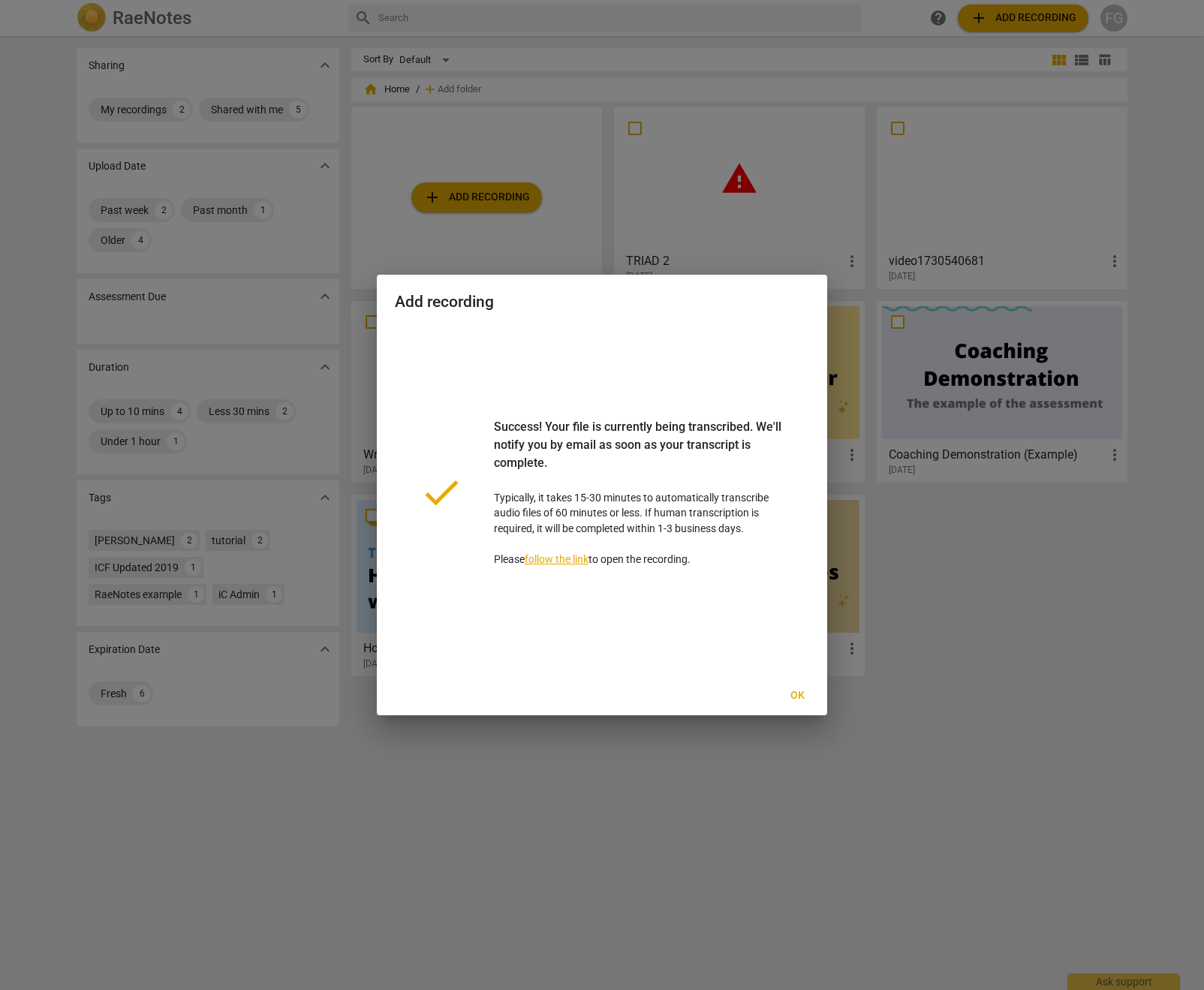
click at [795, 703] on button "Ok" at bounding box center [797, 695] width 48 height 27
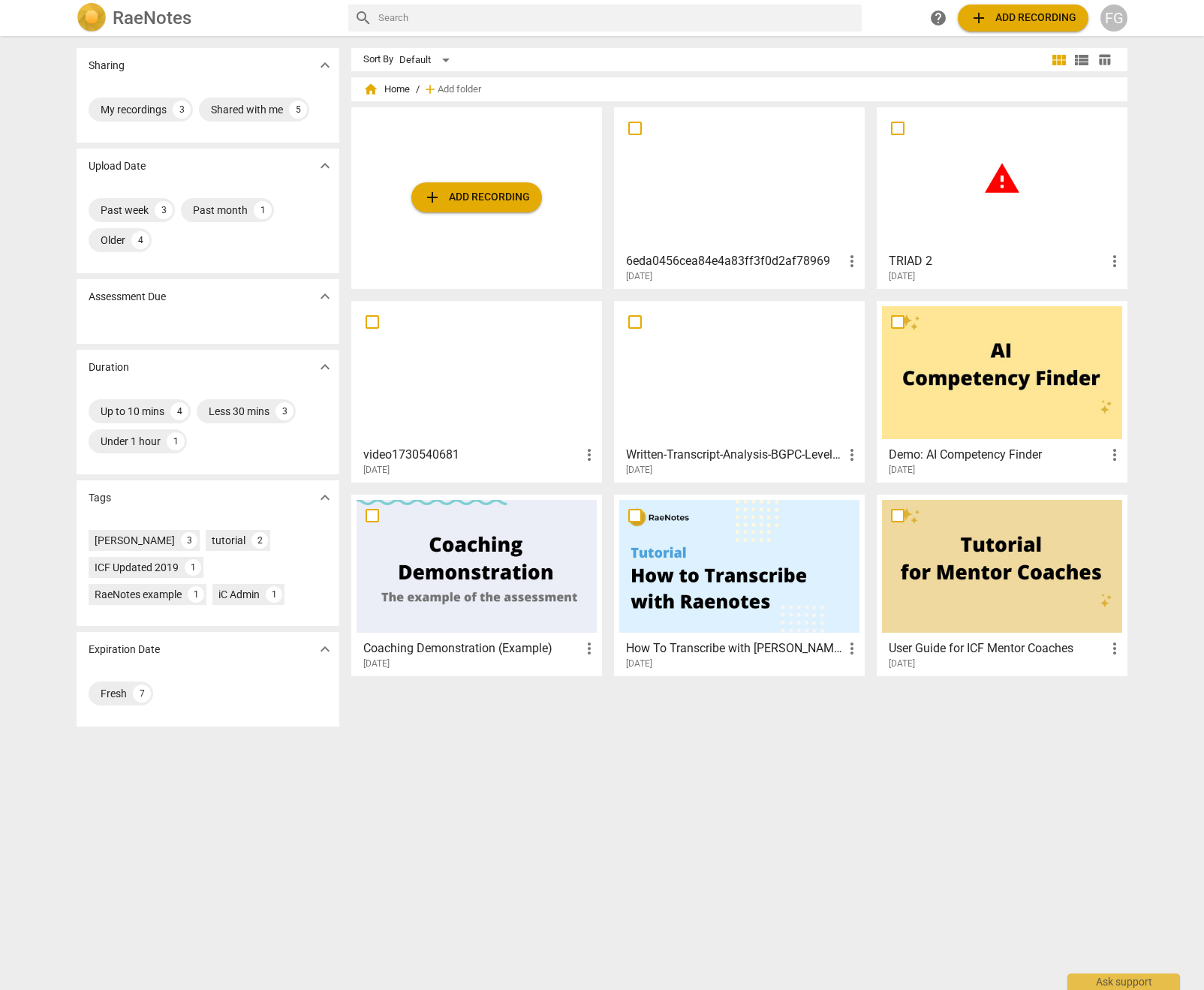
click at [1009, 231] on div "warning" at bounding box center [1002, 179] width 240 height 133
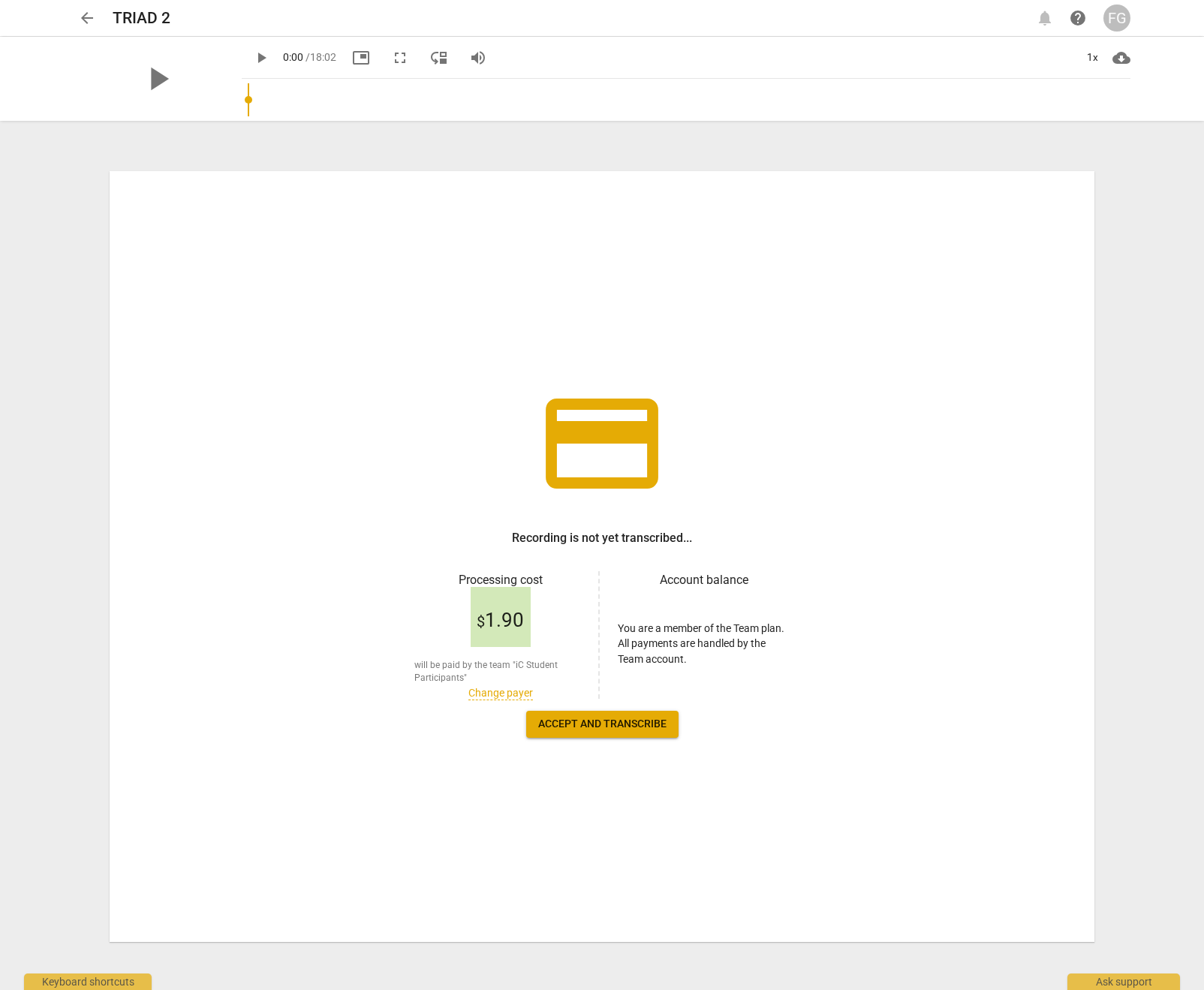
click at [574, 725] on span "Accept and transcribe" at bounding box center [602, 724] width 129 height 15
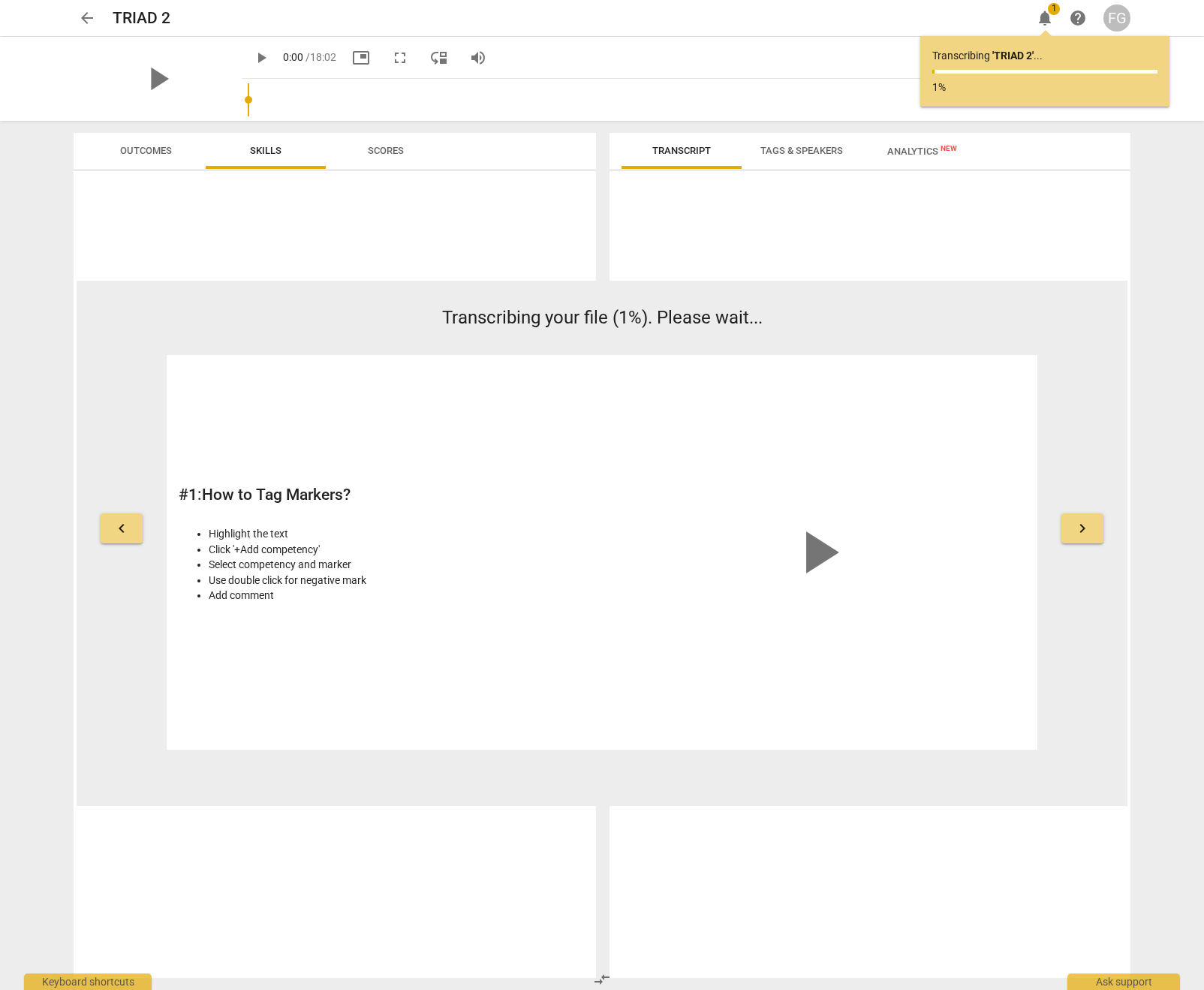
click at [81, 20] on span "arrow_back" at bounding box center [87, 18] width 18 height 18
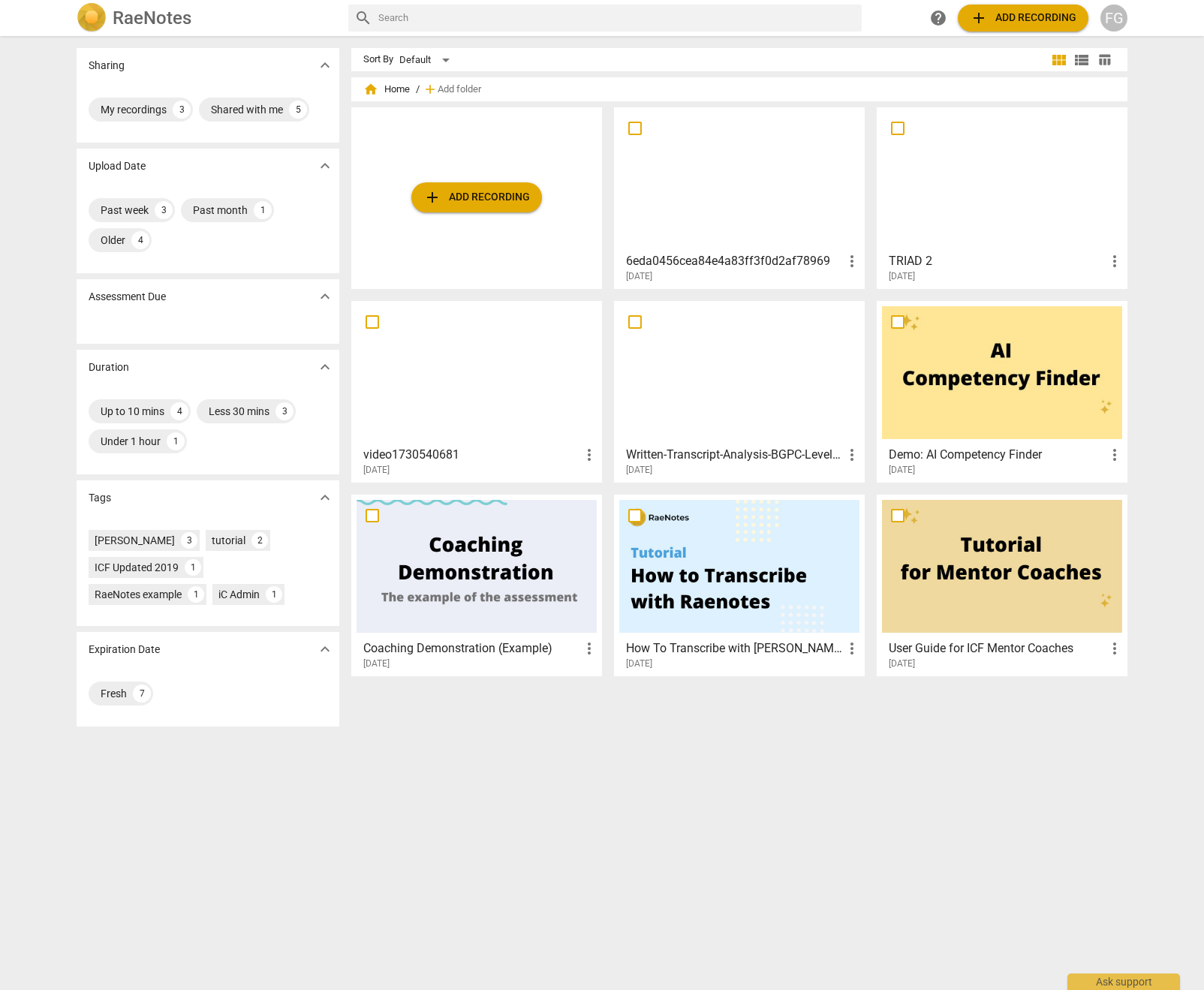
click at [1016, 250] on div "TRIAD 2 more_vert 2025-08-19" at bounding box center [1003, 264] width 241 height 38
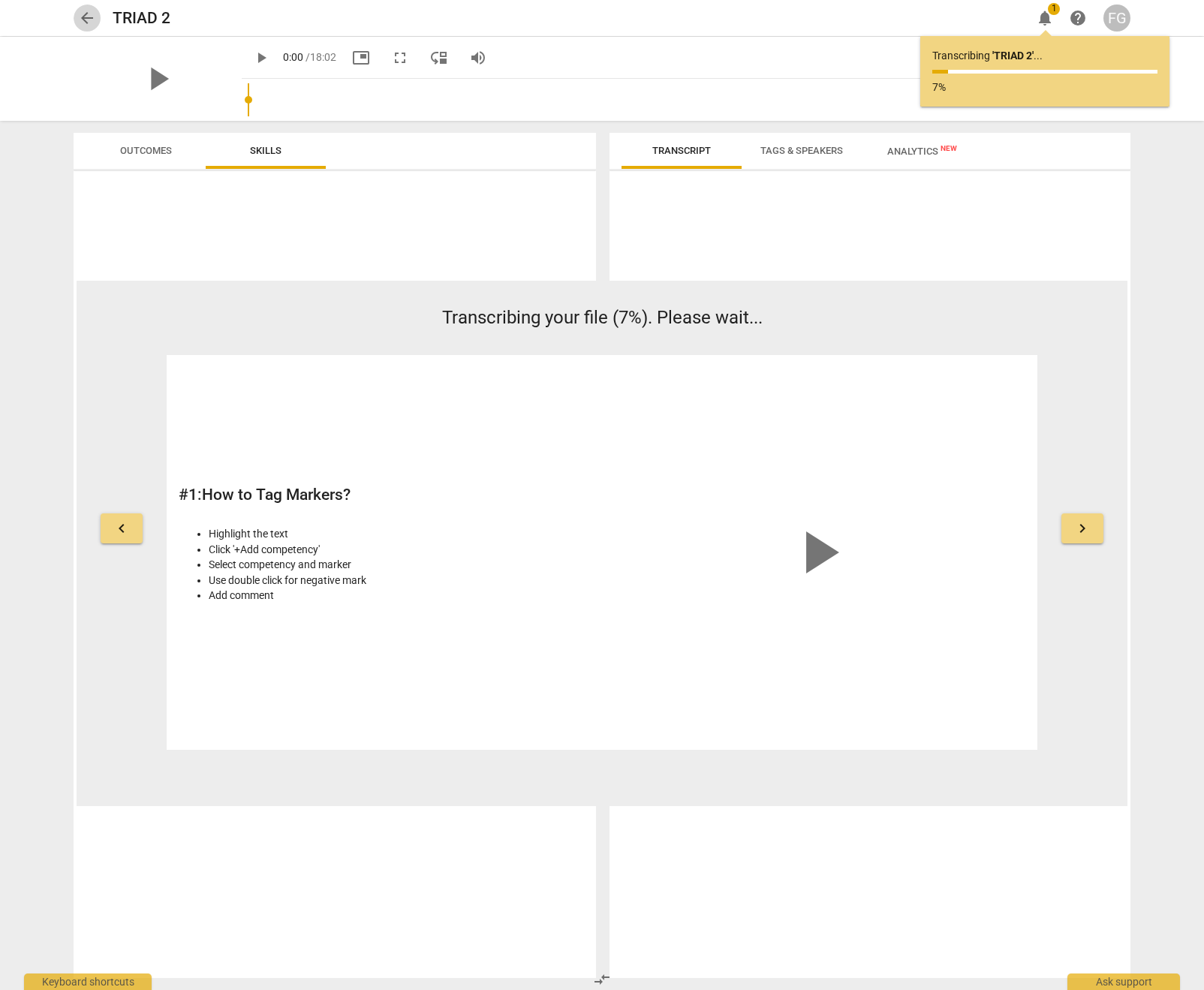
click at [82, 16] on span "arrow_back" at bounding box center [87, 18] width 18 height 18
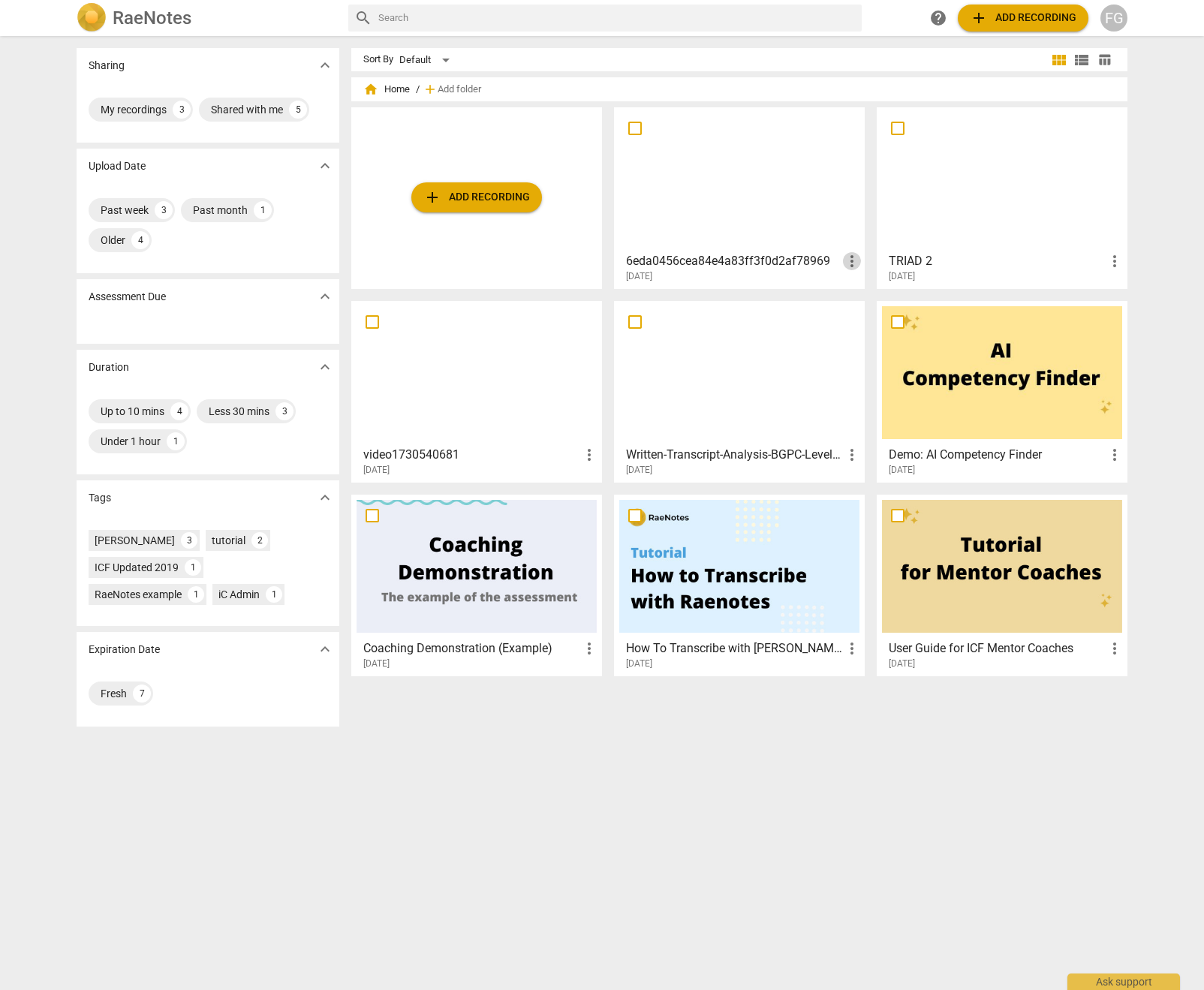
click at [851, 261] on span "more_vert" at bounding box center [852, 261] width 18 height 18
click at [867, 301] on li "Delete" at bounding box center [869, 297] width 57 height 36
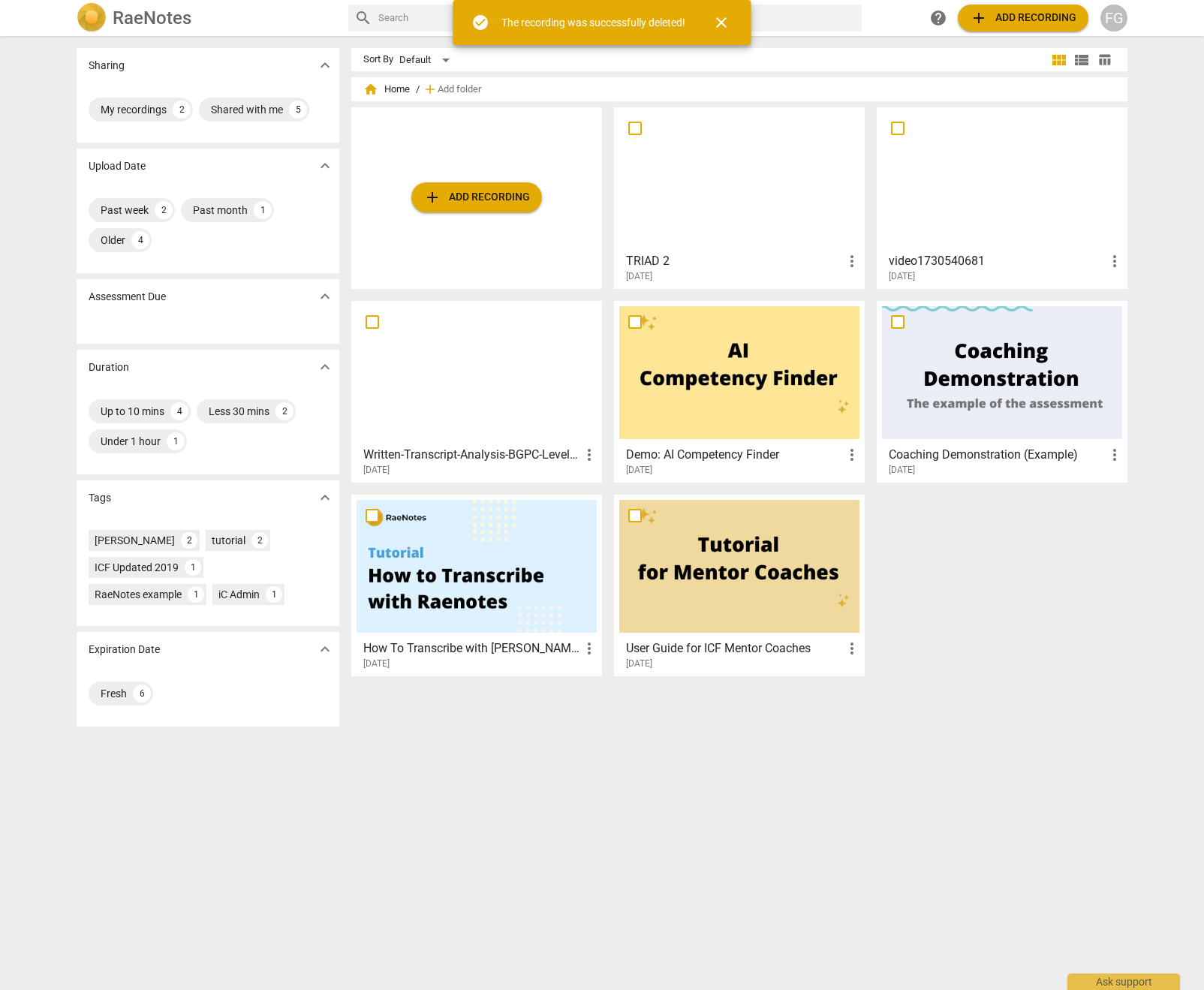
click at [1110, 15] on div "FG" at bounding box center [1113, 18] width 27 height 27
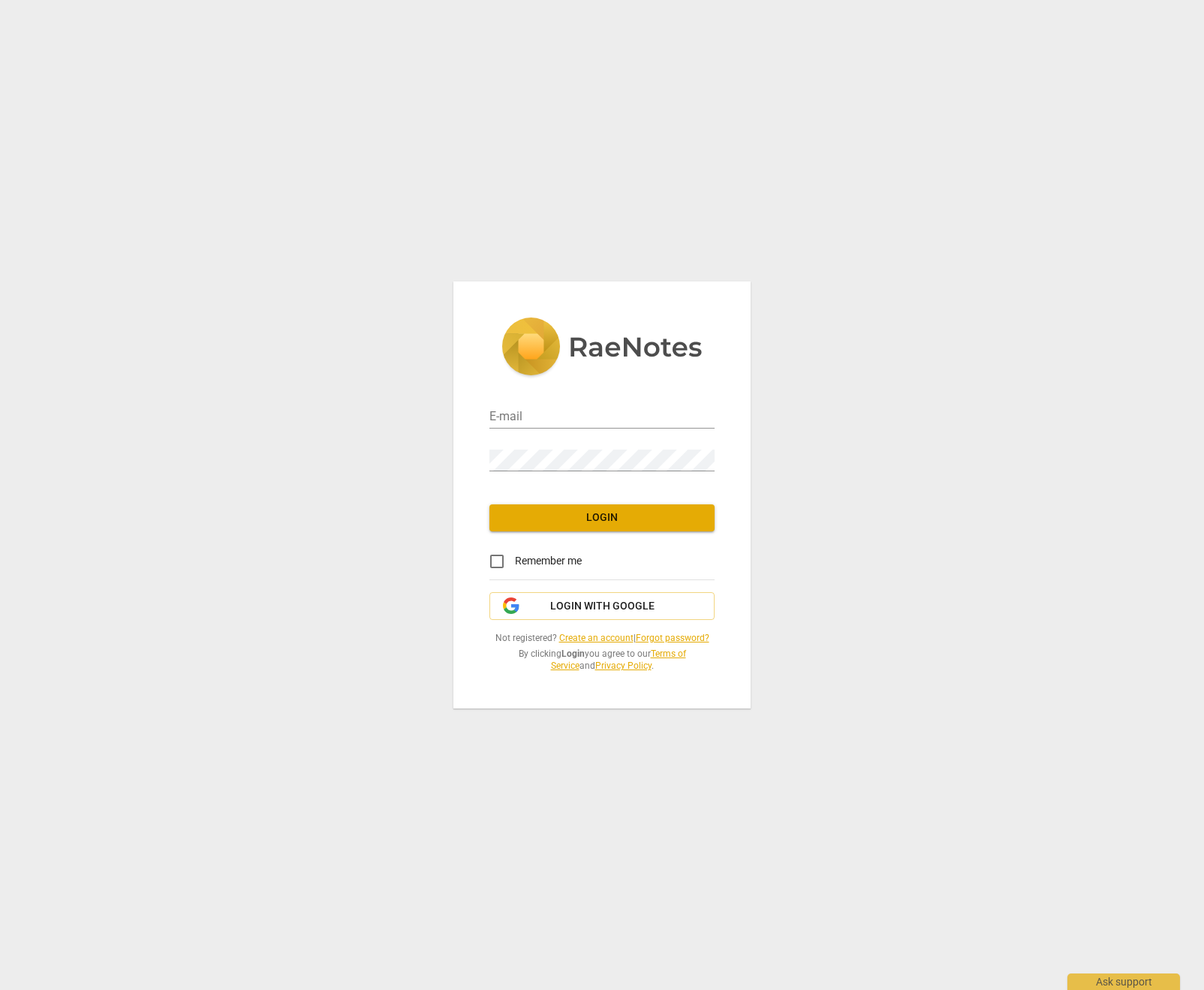
type input "[EMAIL_ADDRESS][DOMAIN_NAME]"
click at [587, 524] on button "Login" at bounding box center [602, 517] width 226 height 27
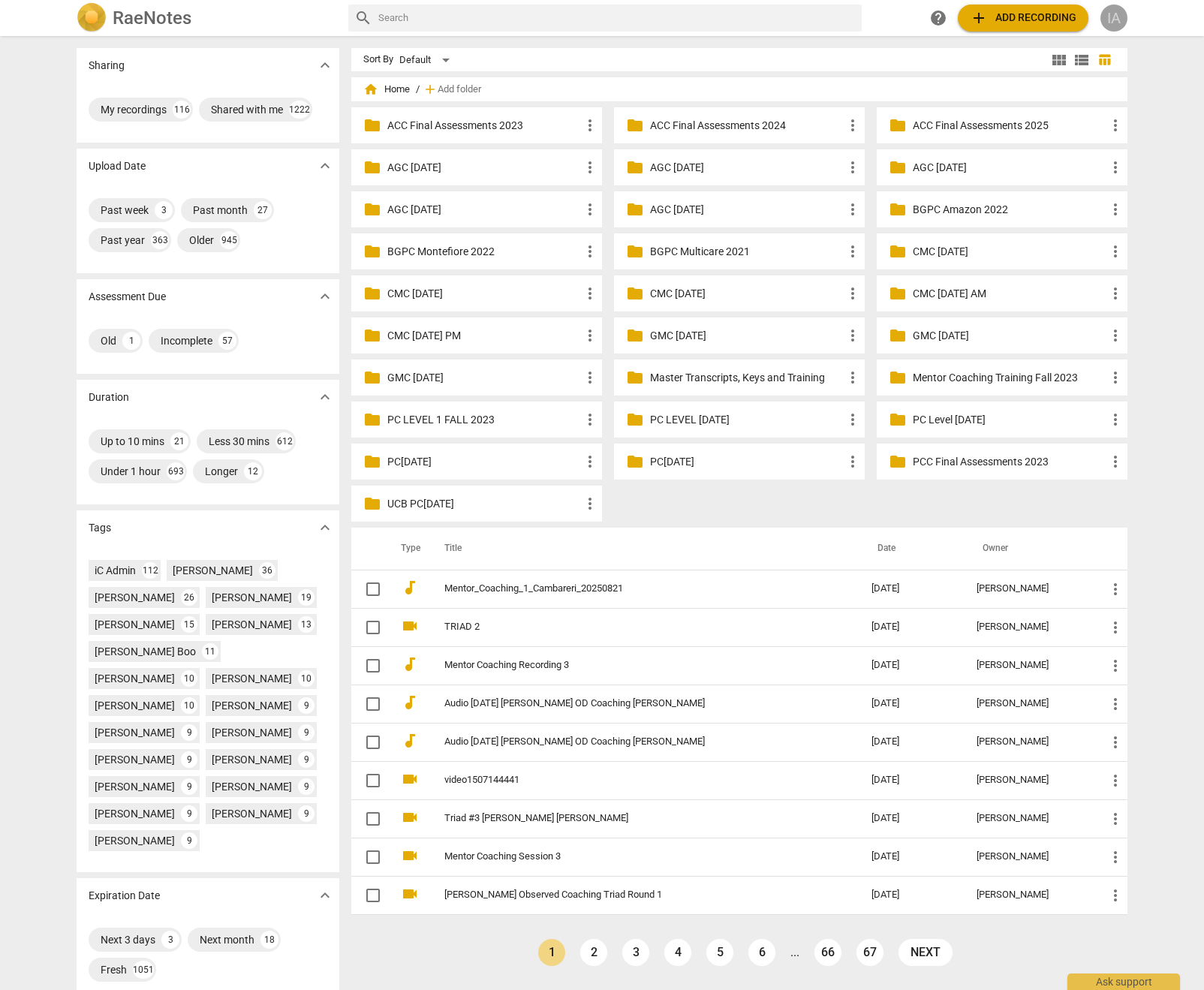
click at [1122, 20] on div "IA" at bounding box center [1113, 18] width 27 height 27
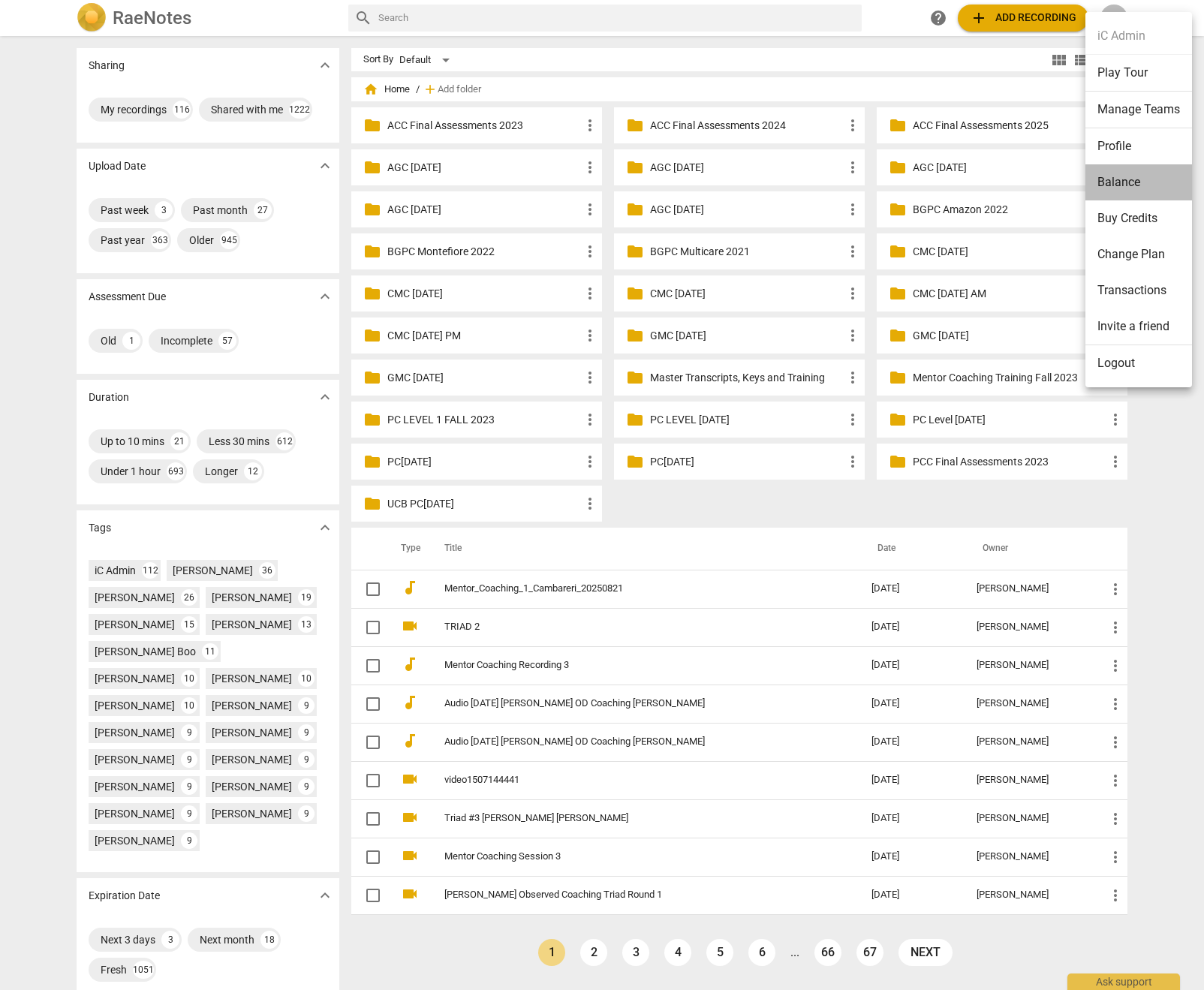
click at [1125, 188] on li "Balance" at bounding box center [1139, 182] width 107 height 36
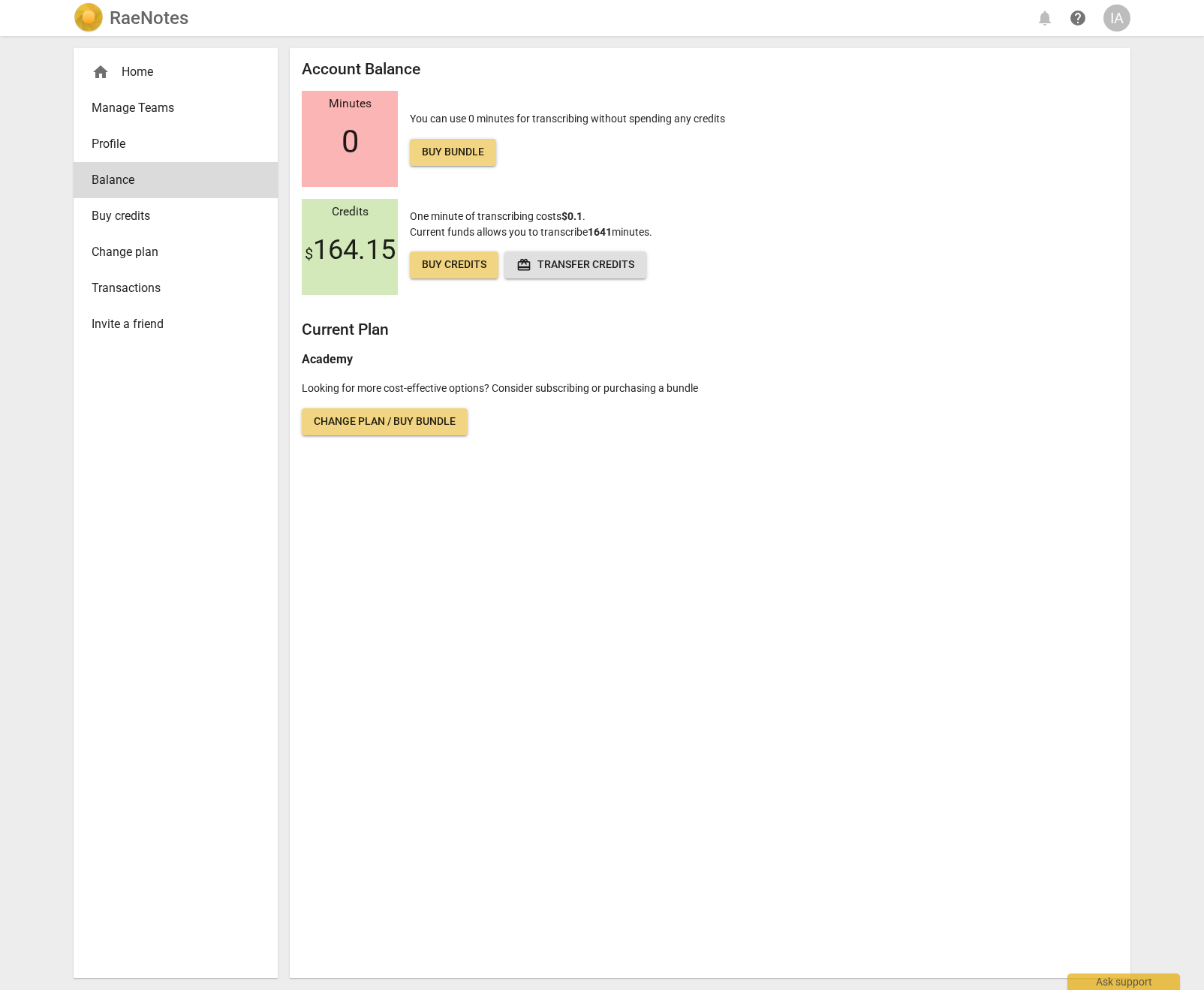
click at [923, 223] on div "Credits $ 164.15 One minute of transcribing costs $0.1 . Current funds allows y…" at bounding box center [710, 246] width 817 height 96
click at [1119, 17] on div "IA" at bounding box center [1116, 18] width 27 height 27
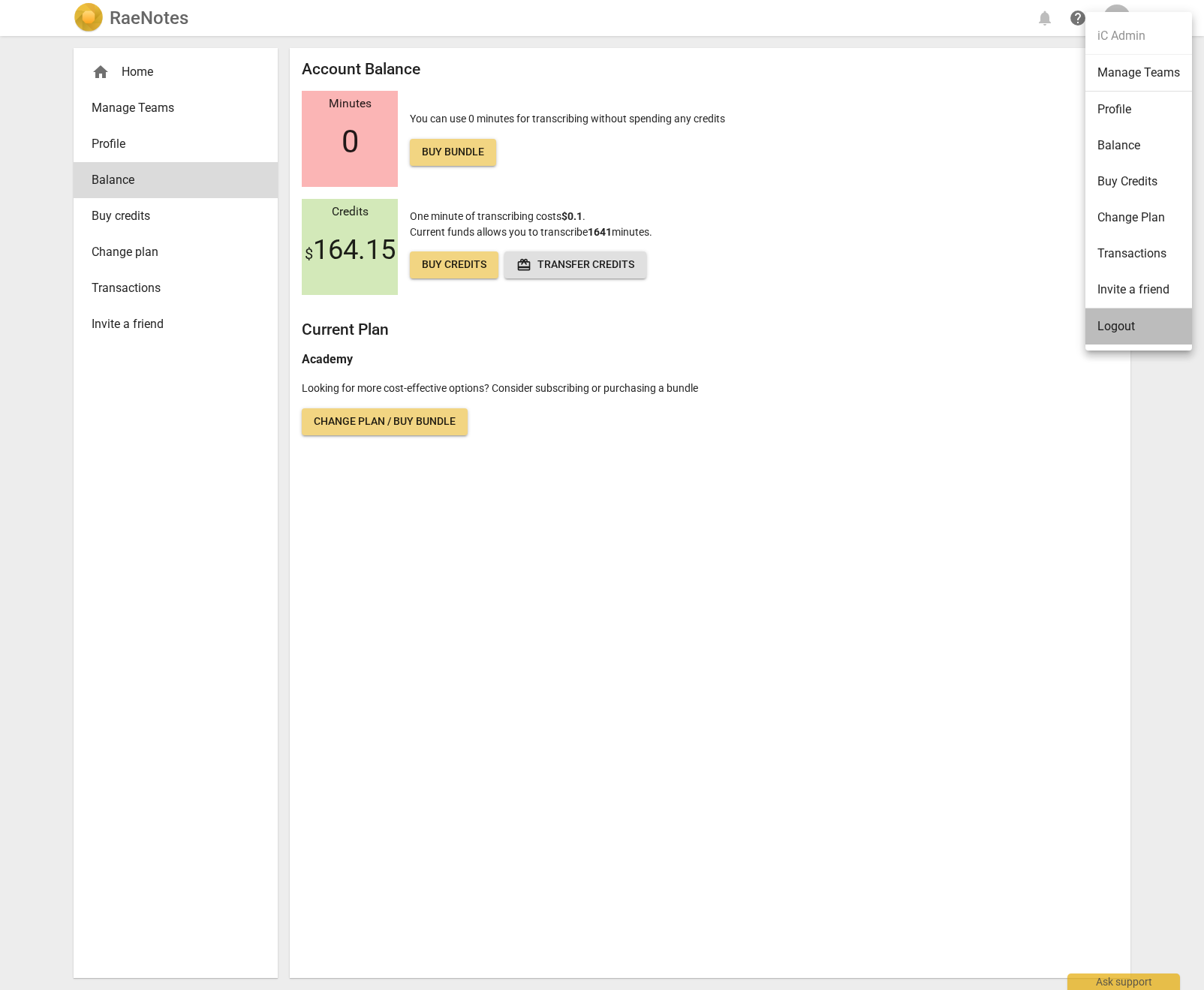
click at [1113, 328] on li "Logout" at bounding box center [1139, 326] width 107 height 36
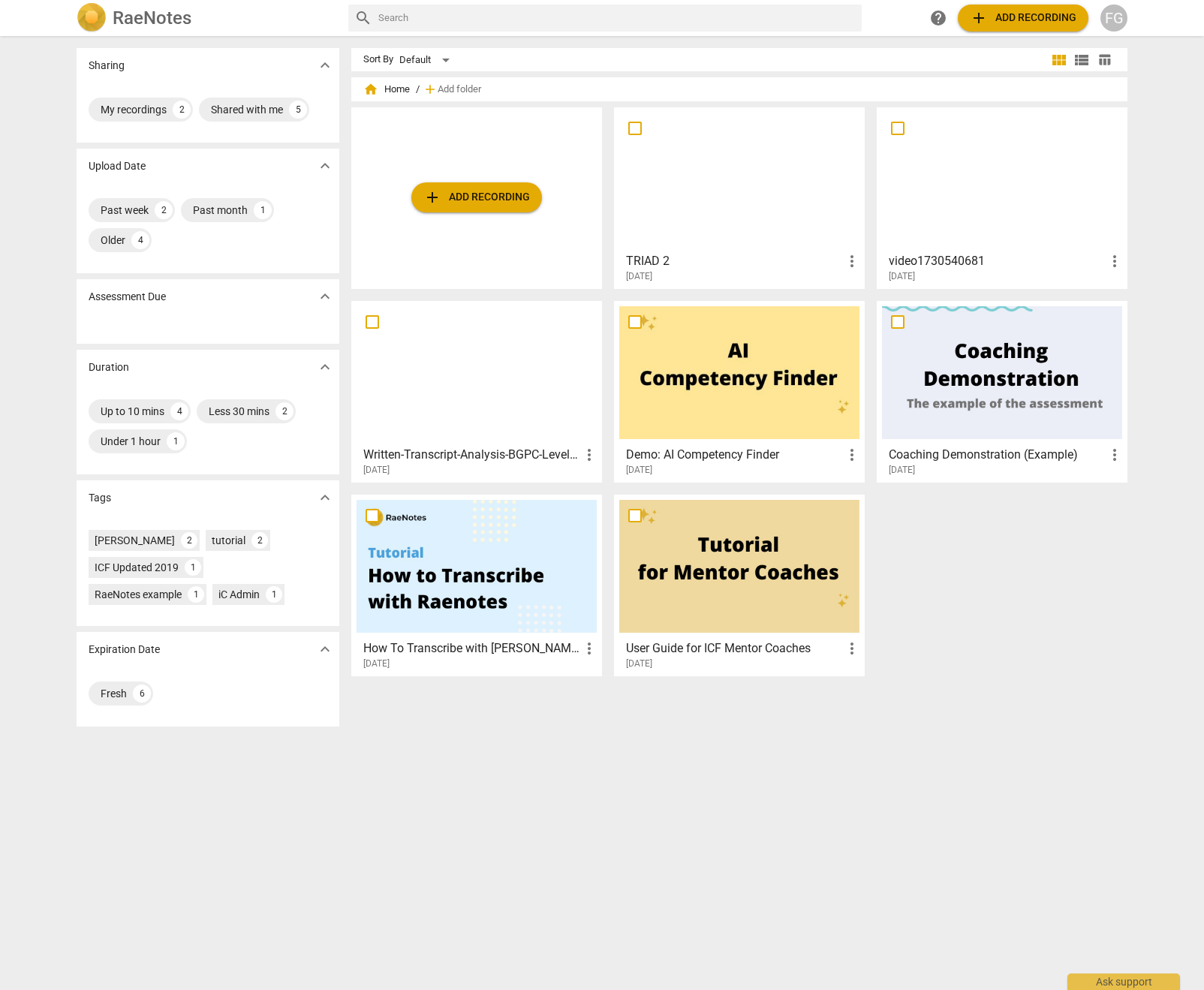
click at [1119, 9] on div "FG" at bounding box center [1113, 18] width 27 height 27
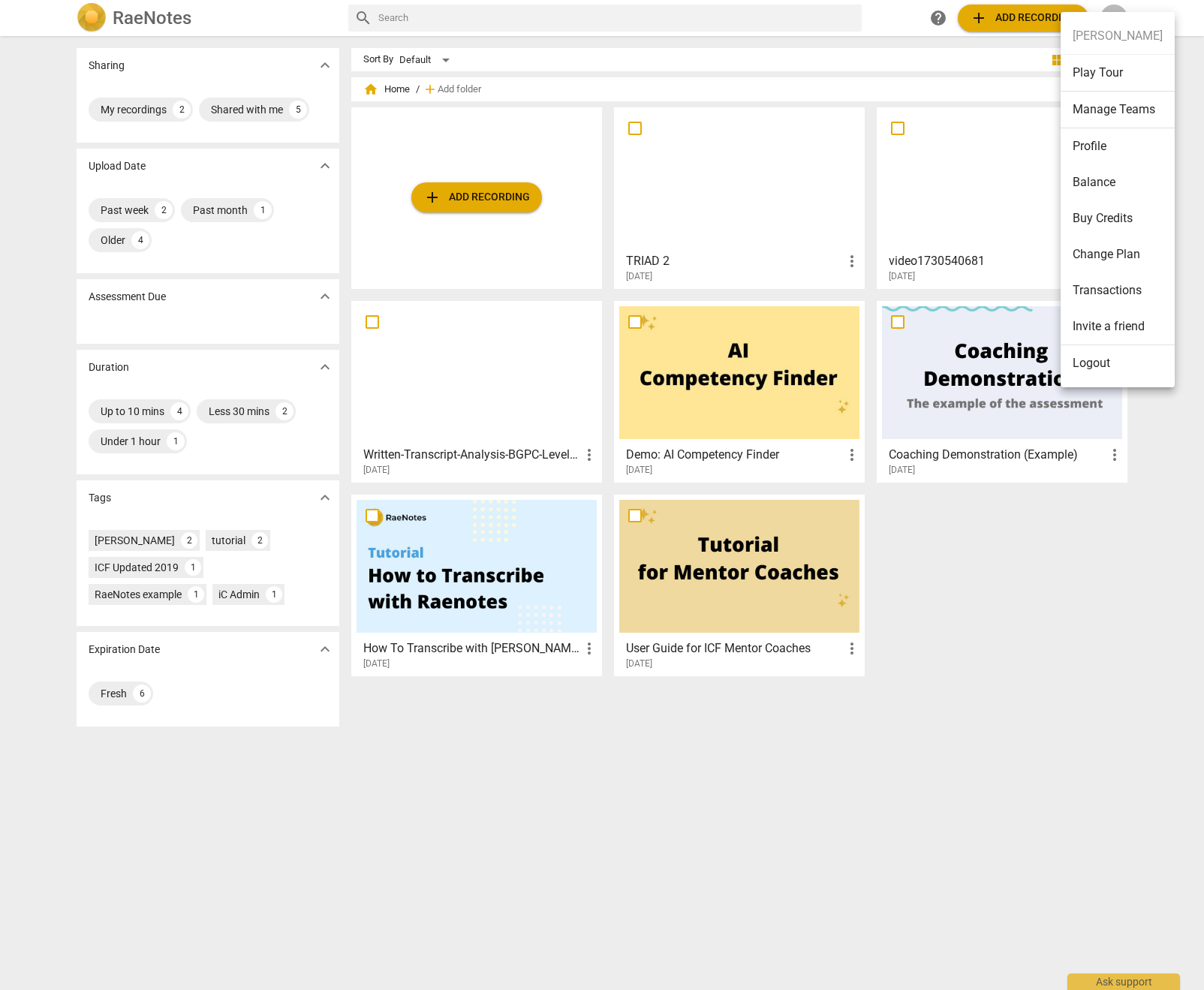
click at [1113, 178] on li "Balance" at bounding box center [1117, 182] width 114 height 36
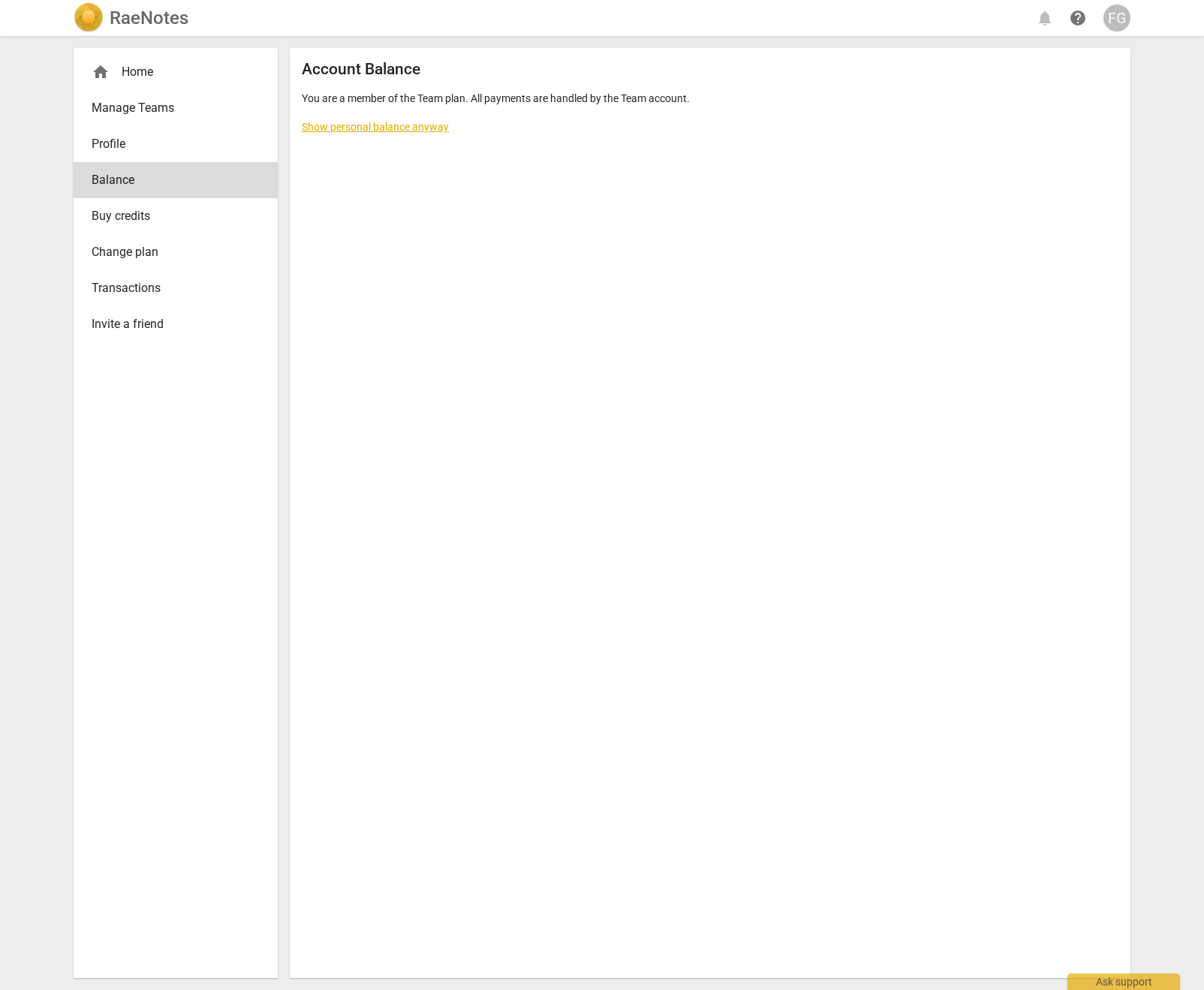
click at [118, 150] on span "Profile" at bounding box center [170, 144] width 156 height 18
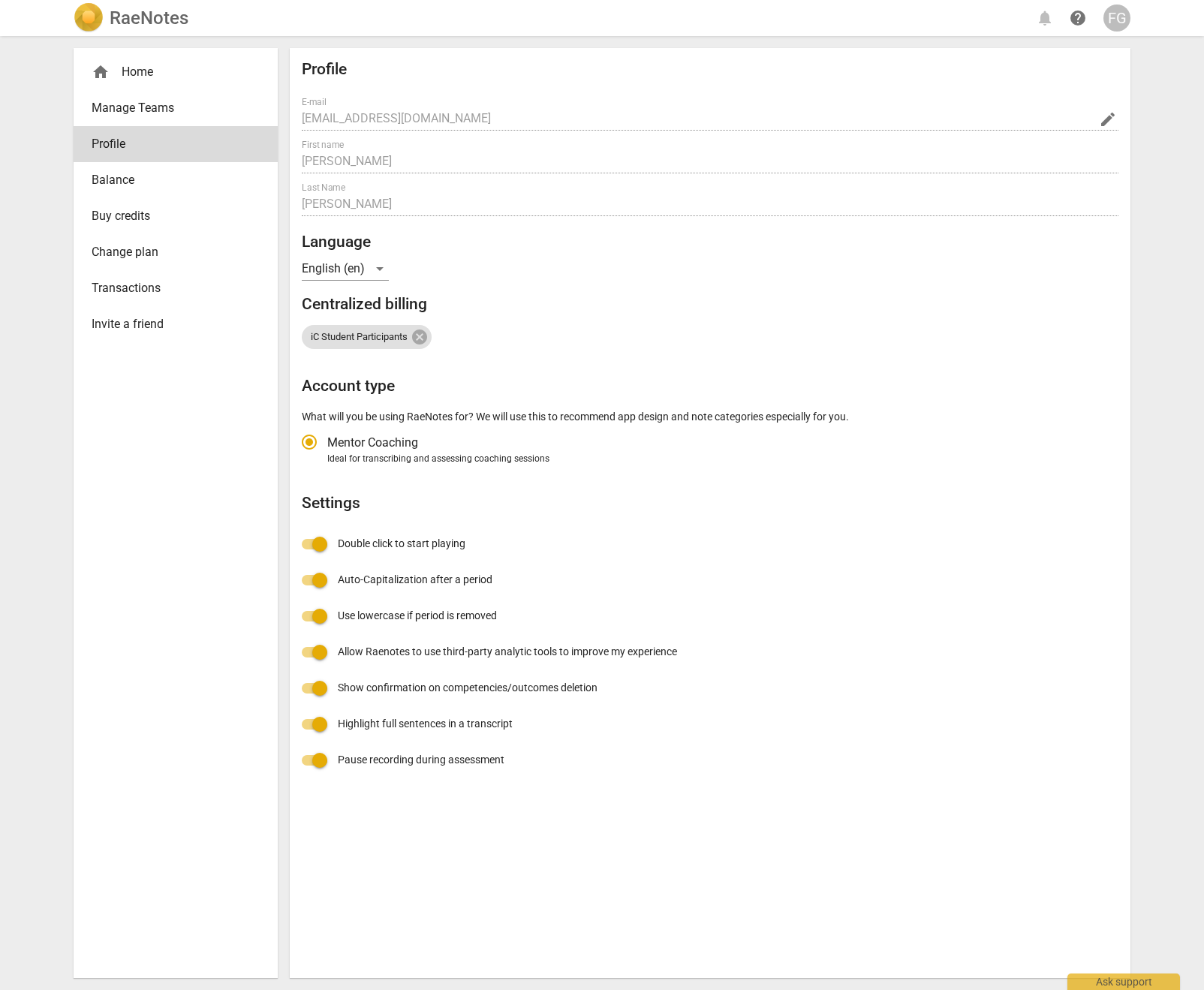
radio input "false"
click at [123, 186] on span "Balance" at bounding box center [170, 180] width 156 height 18
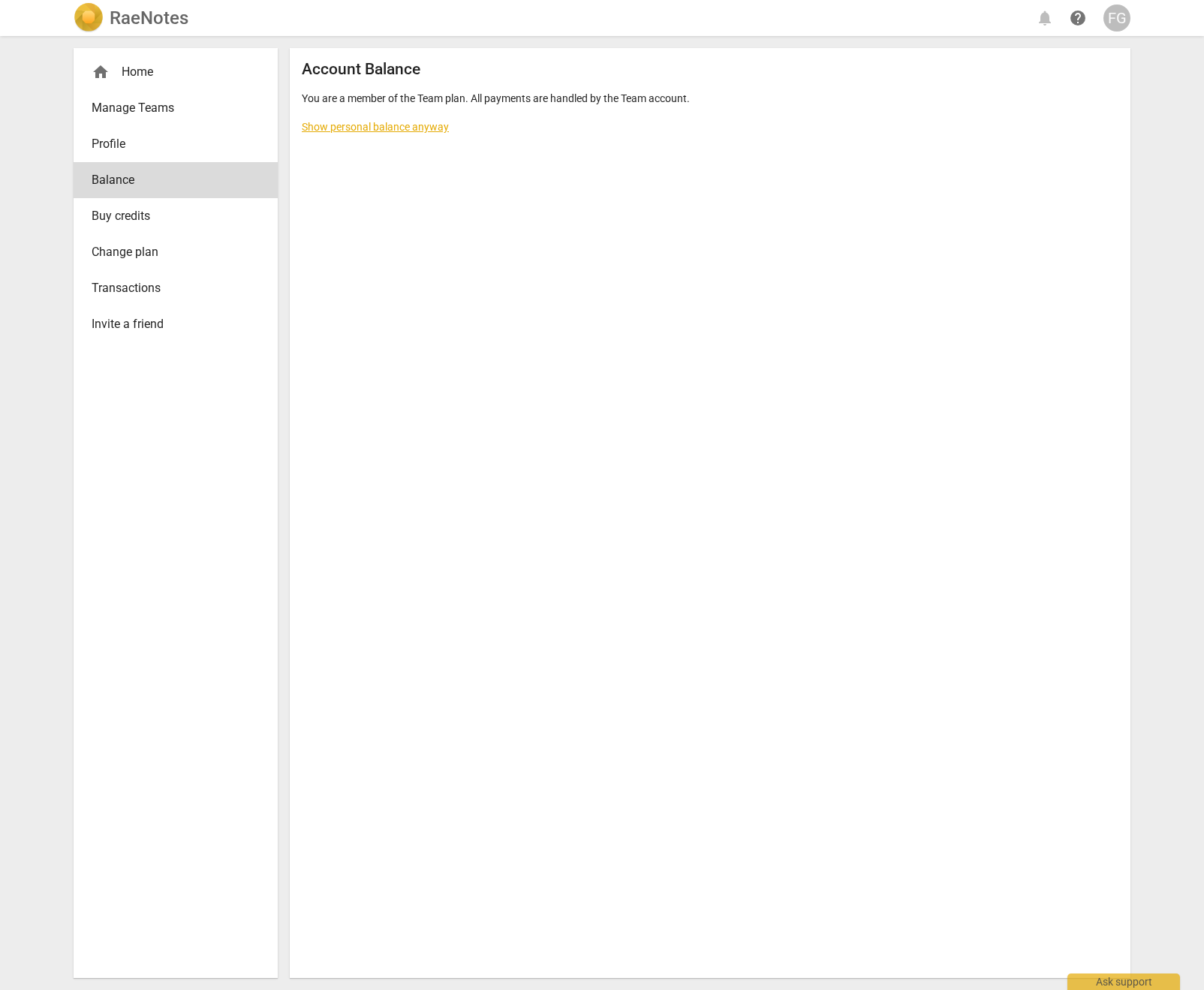
click at [337, 131] on link "Show personal balance anyway" at bounding box center [375, 127] width 147 height 12
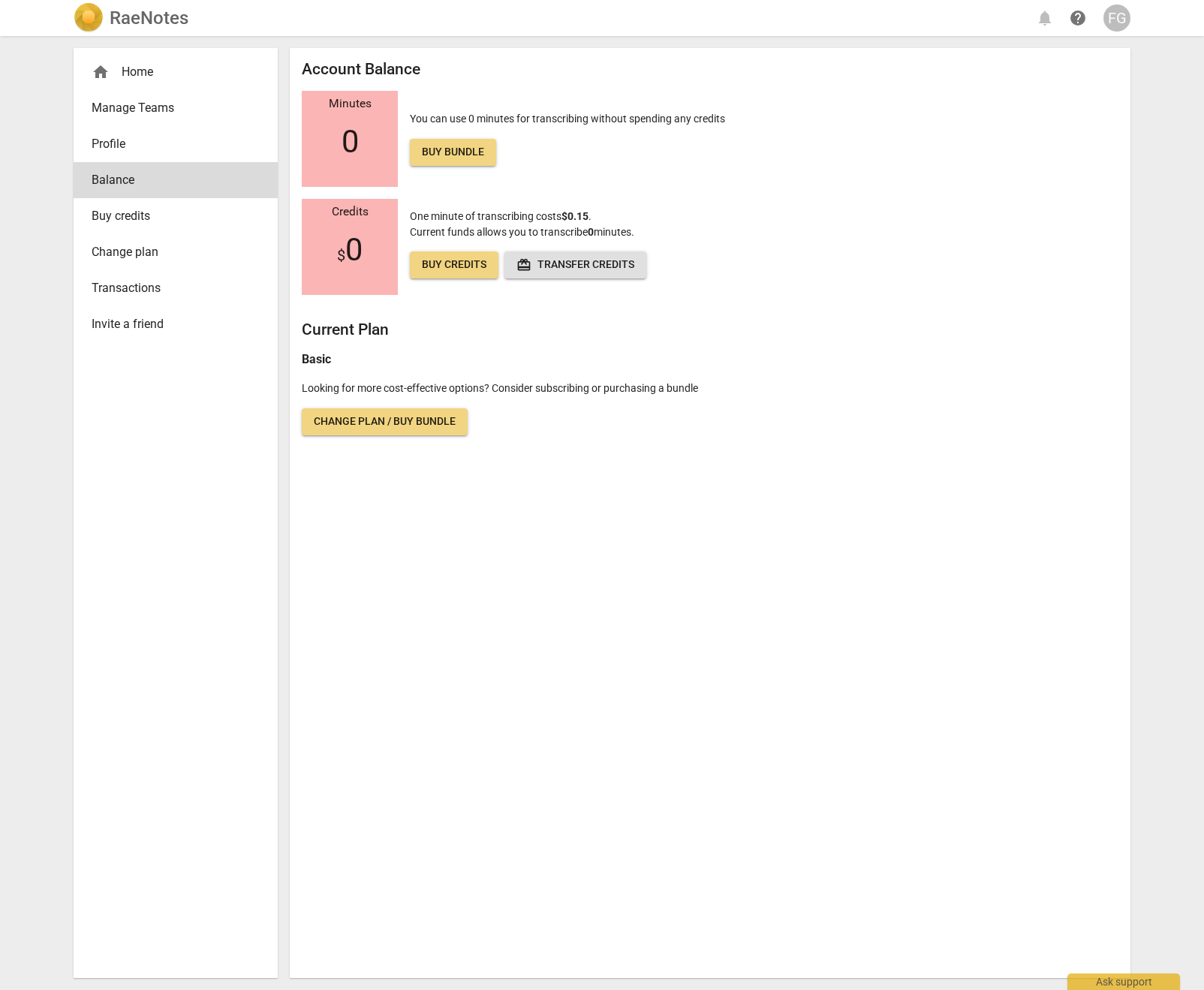
click at [111, 104] on span "Manage Teams" at bounding box center [170, 108] width 156 height 18
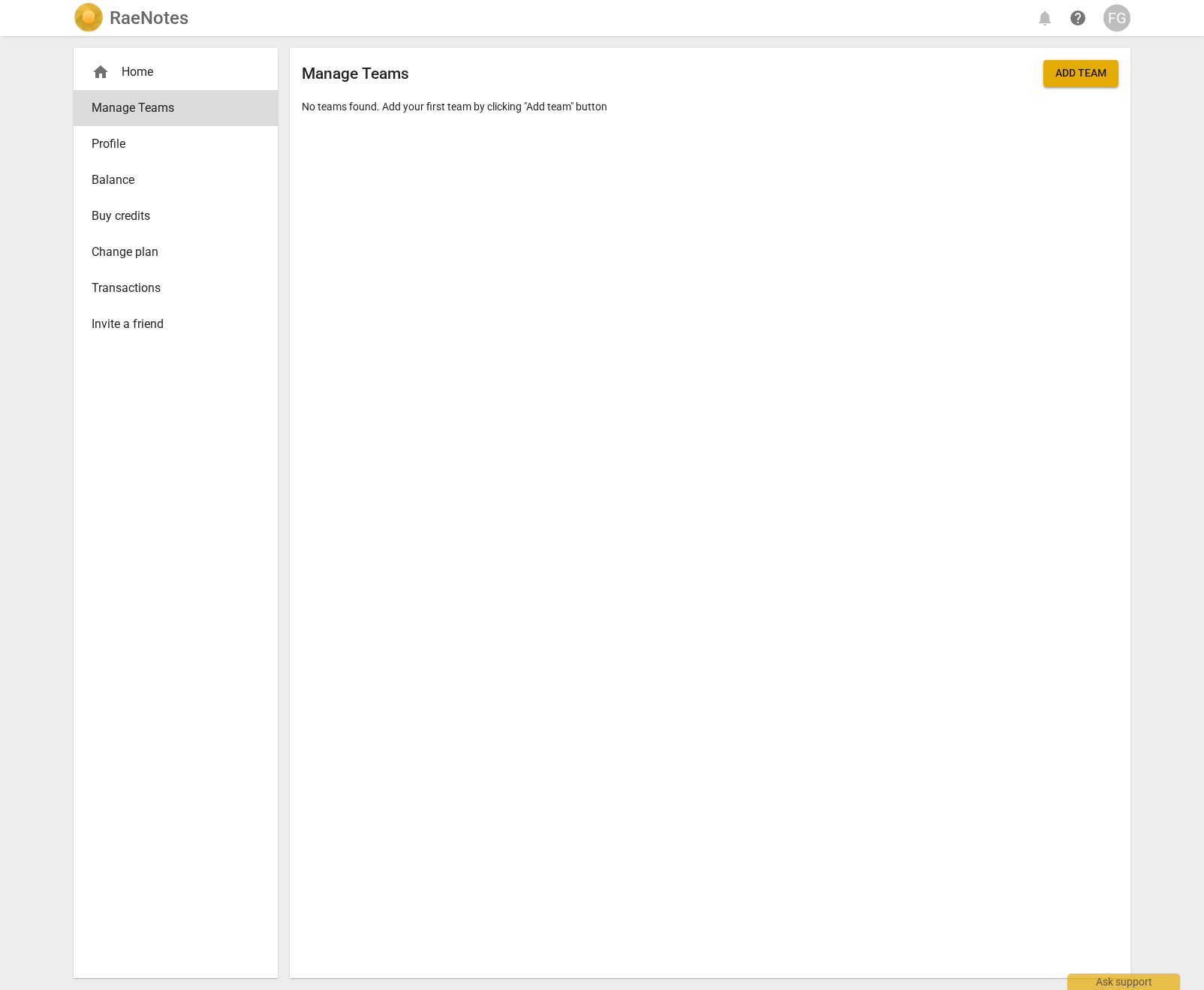
click at [117, 80] on div "home Home" at bounding box center [170, 72] width 156 height 18
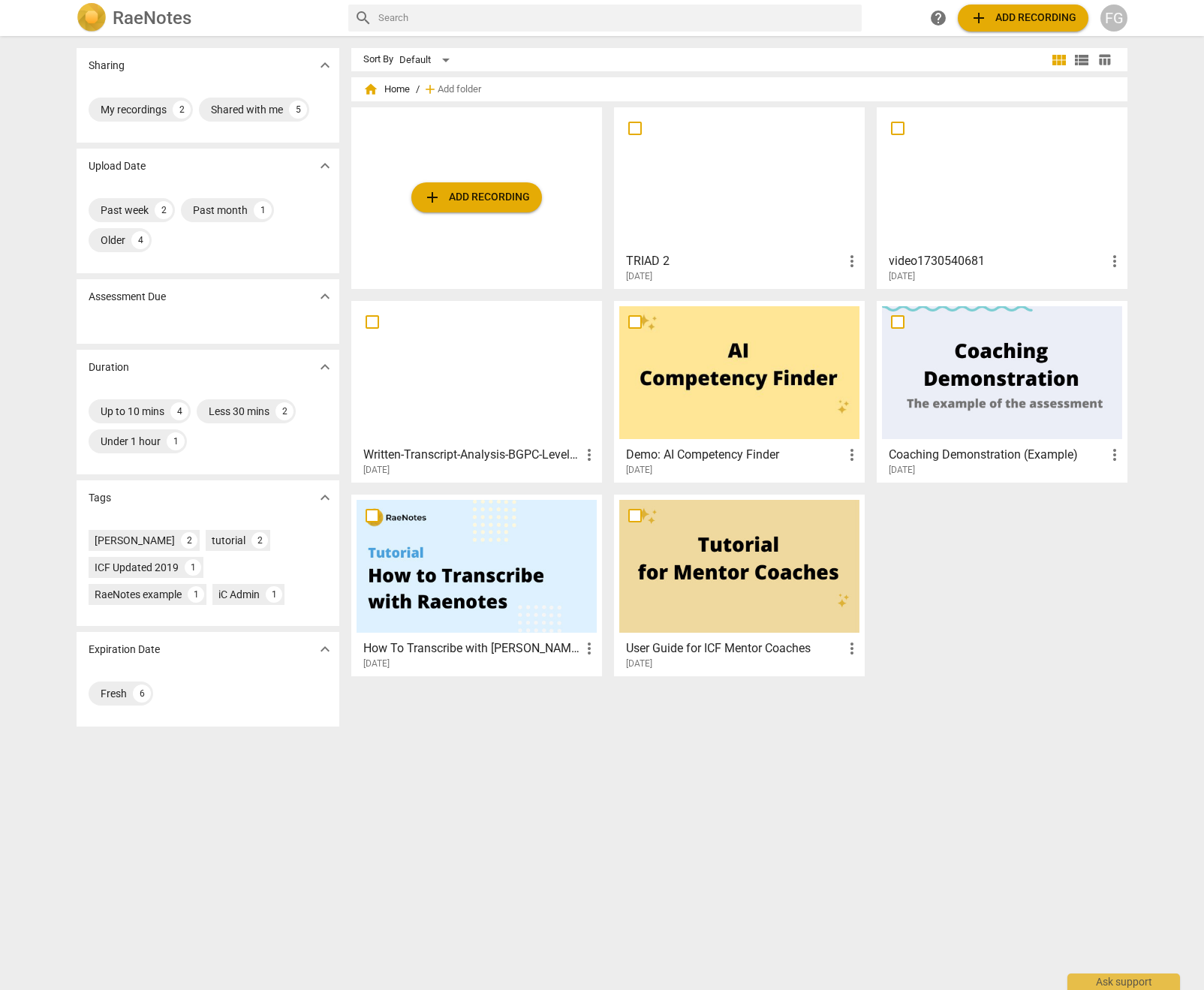
click at [491, 22] on input "text" at bounding box center [616, 18] width 478 height 24
click at [1116, 24] on div "FG" at bounding box center [1113, 18] width 27 height 27
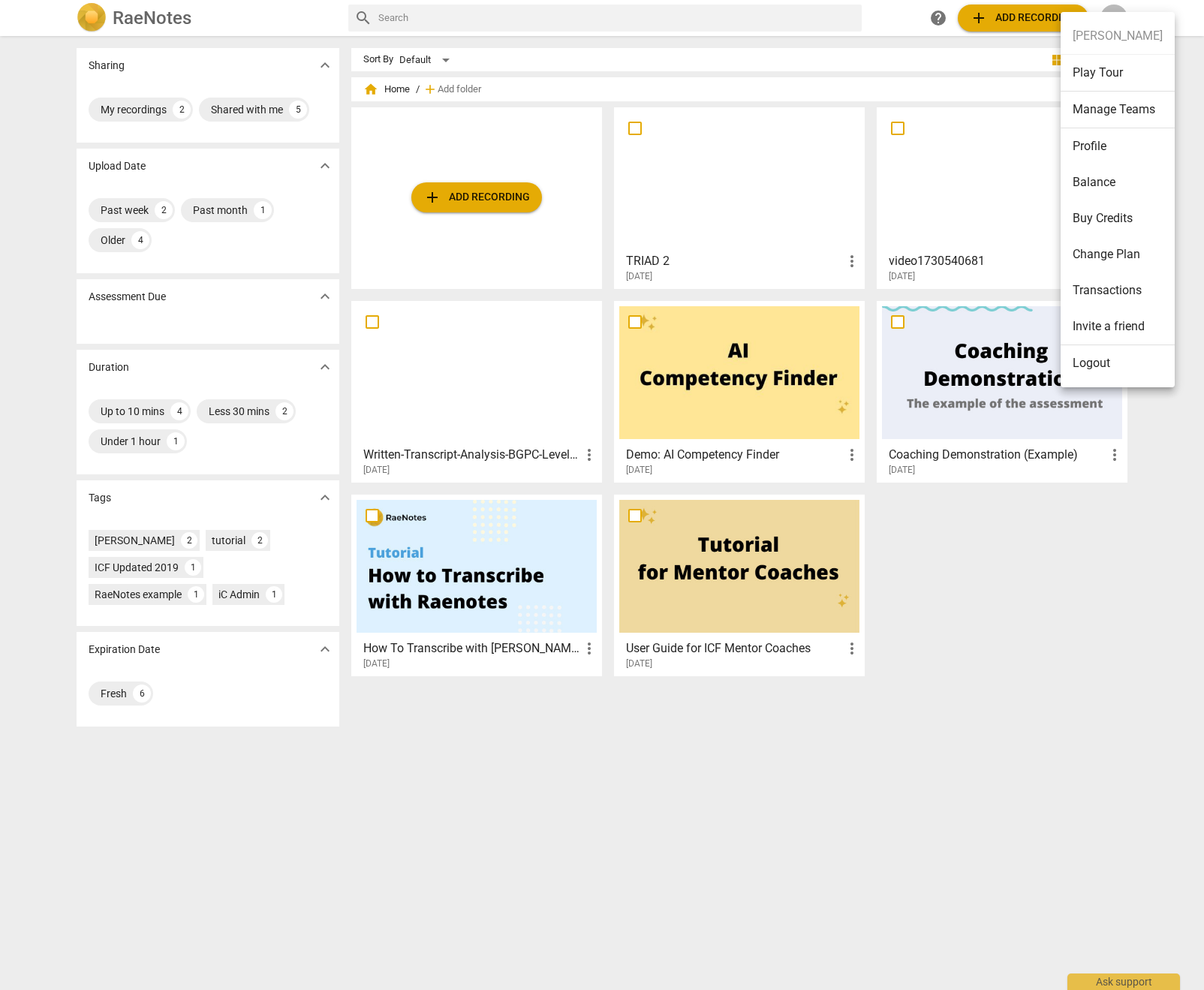
click at [1112, 116] on li "Manage Teams" at bounding box center [1117, 110] width 114 height 37
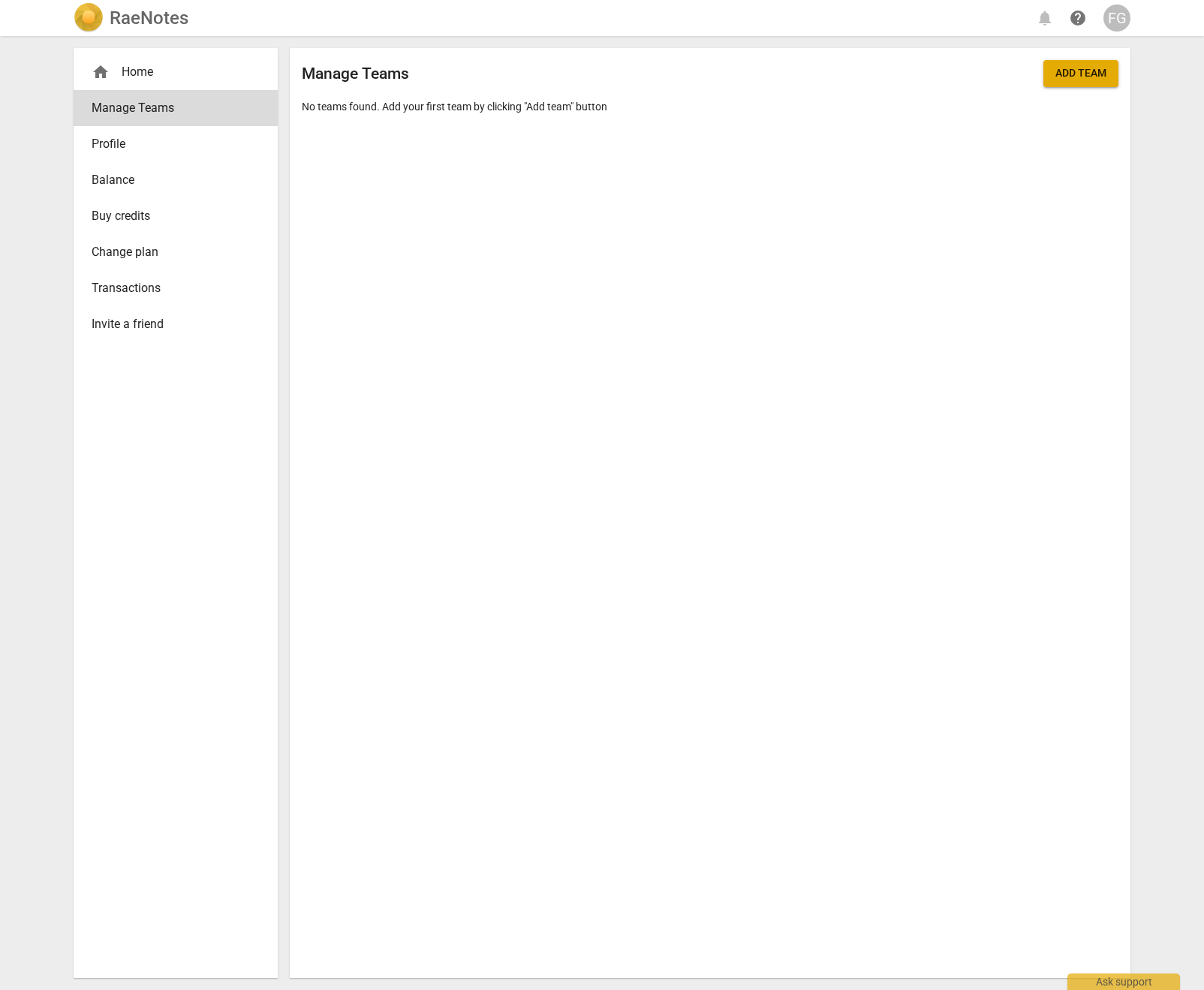
click at [168, 185] on span "Balance" at bounding box center [170, 180] width 156 height 18
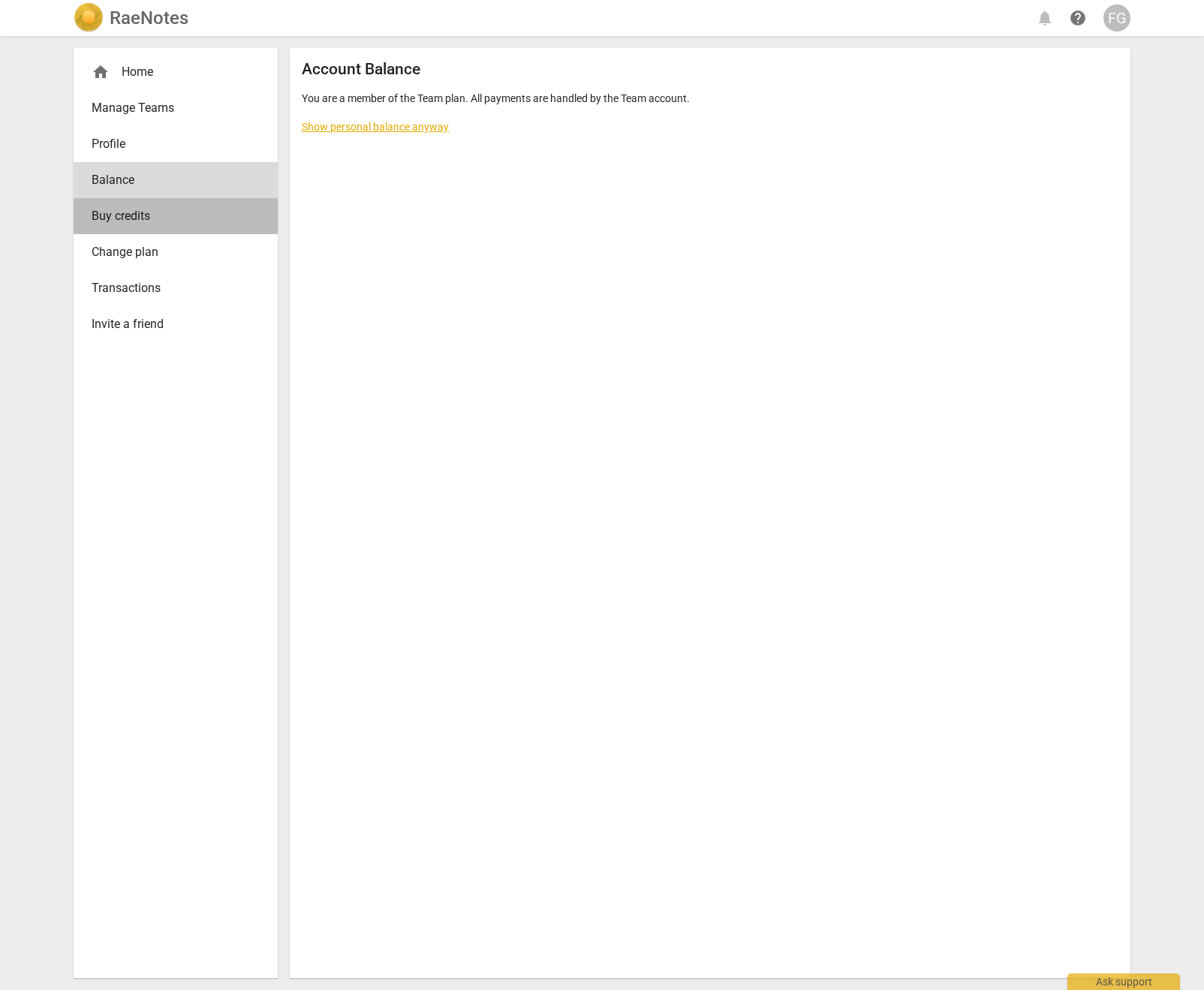
click at [166, 220] on span "Buy credits" at bounding box center [170, 216] width 156 height 18
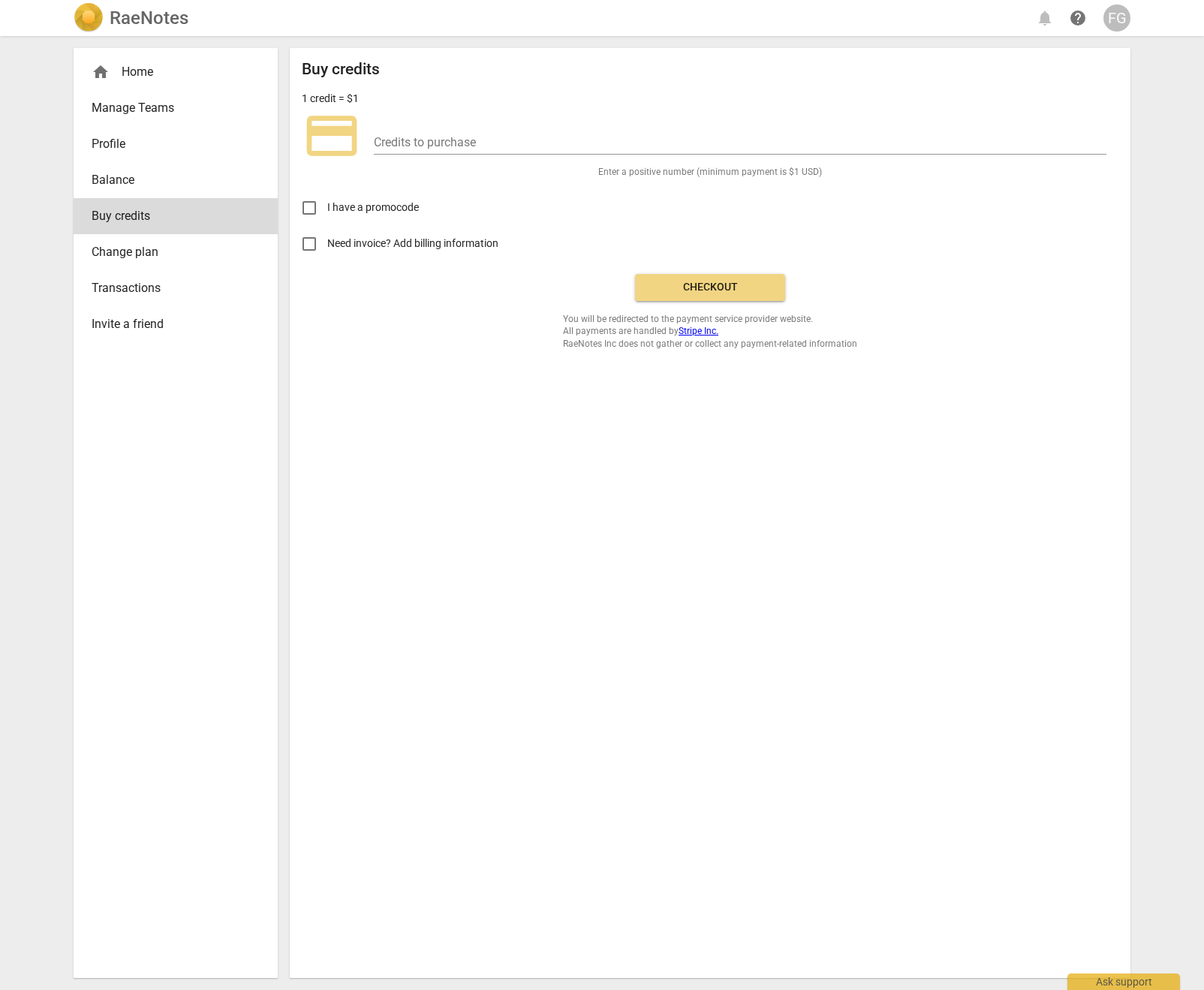
click at [164, 253] on span "Change plan" at bounding box center [170, 252] width 156 height 18
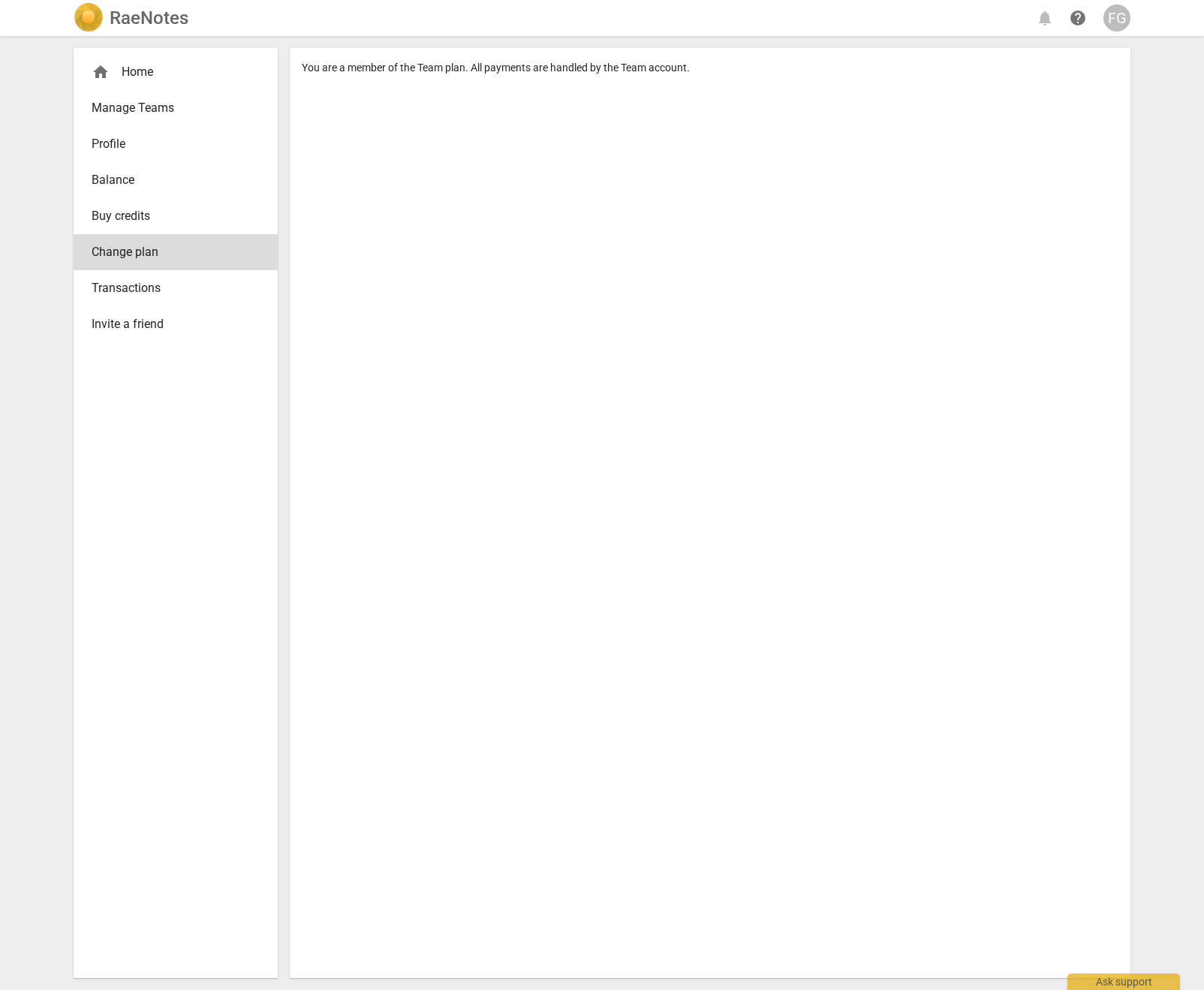
click at [162, 227] on link "Buy credits" at bounding box center [175, 216] width 204 height 36
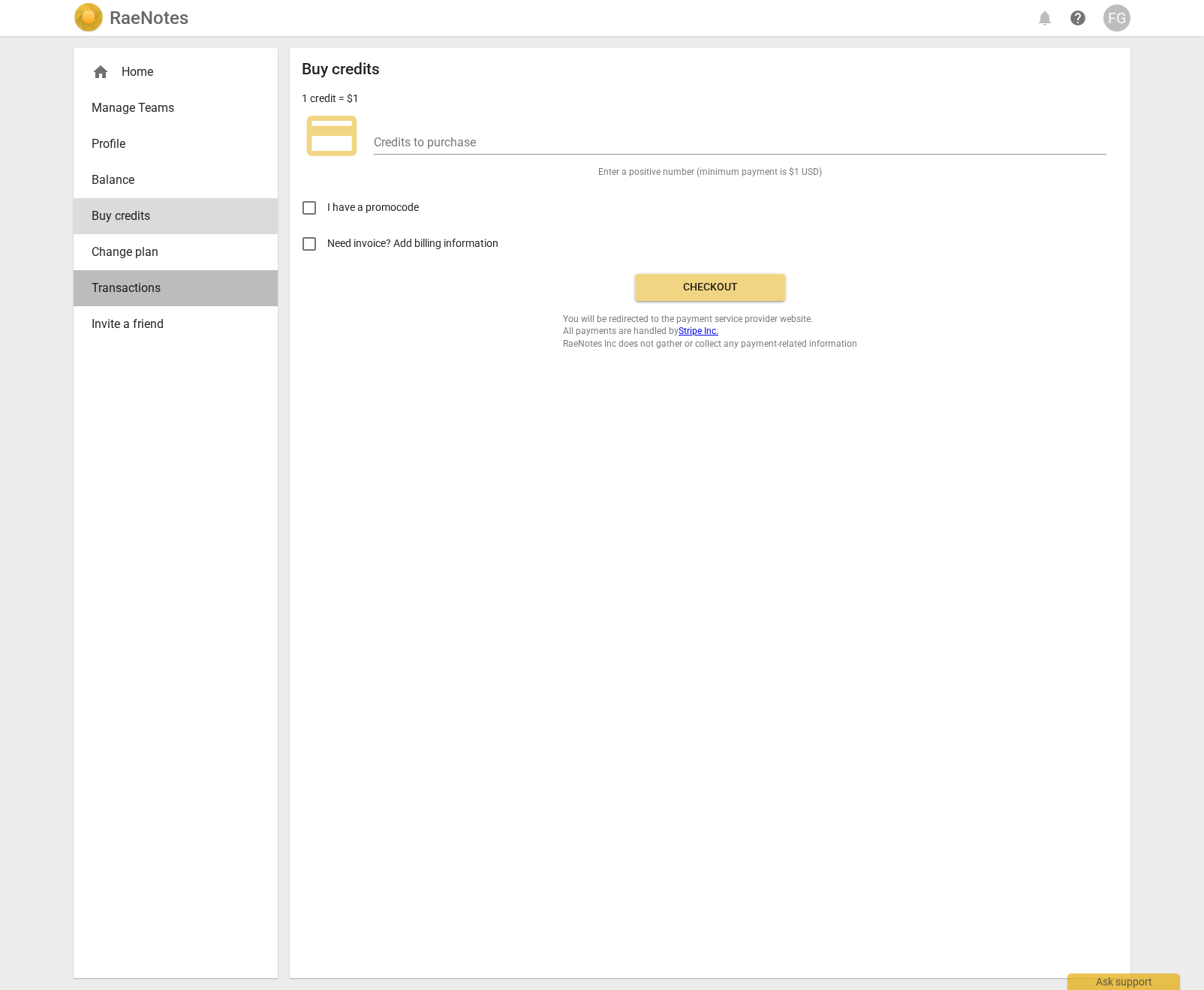
click at [156, 282] on span "Transactions" at bounding box center [170, 288] width 156 height 18
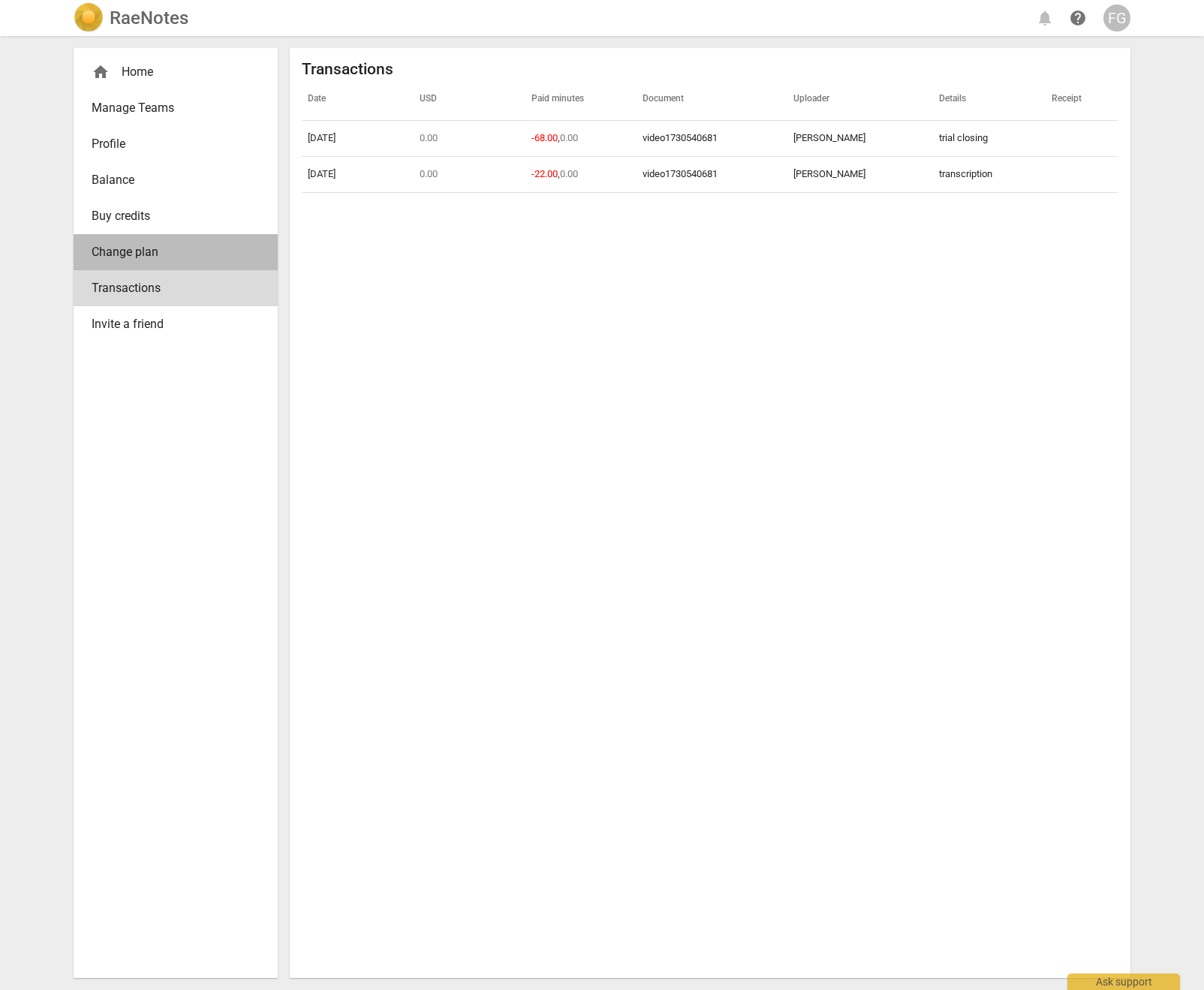
click at [134, 254] on span "Change plan" at bounding box center [170, 252] width 156 height 18
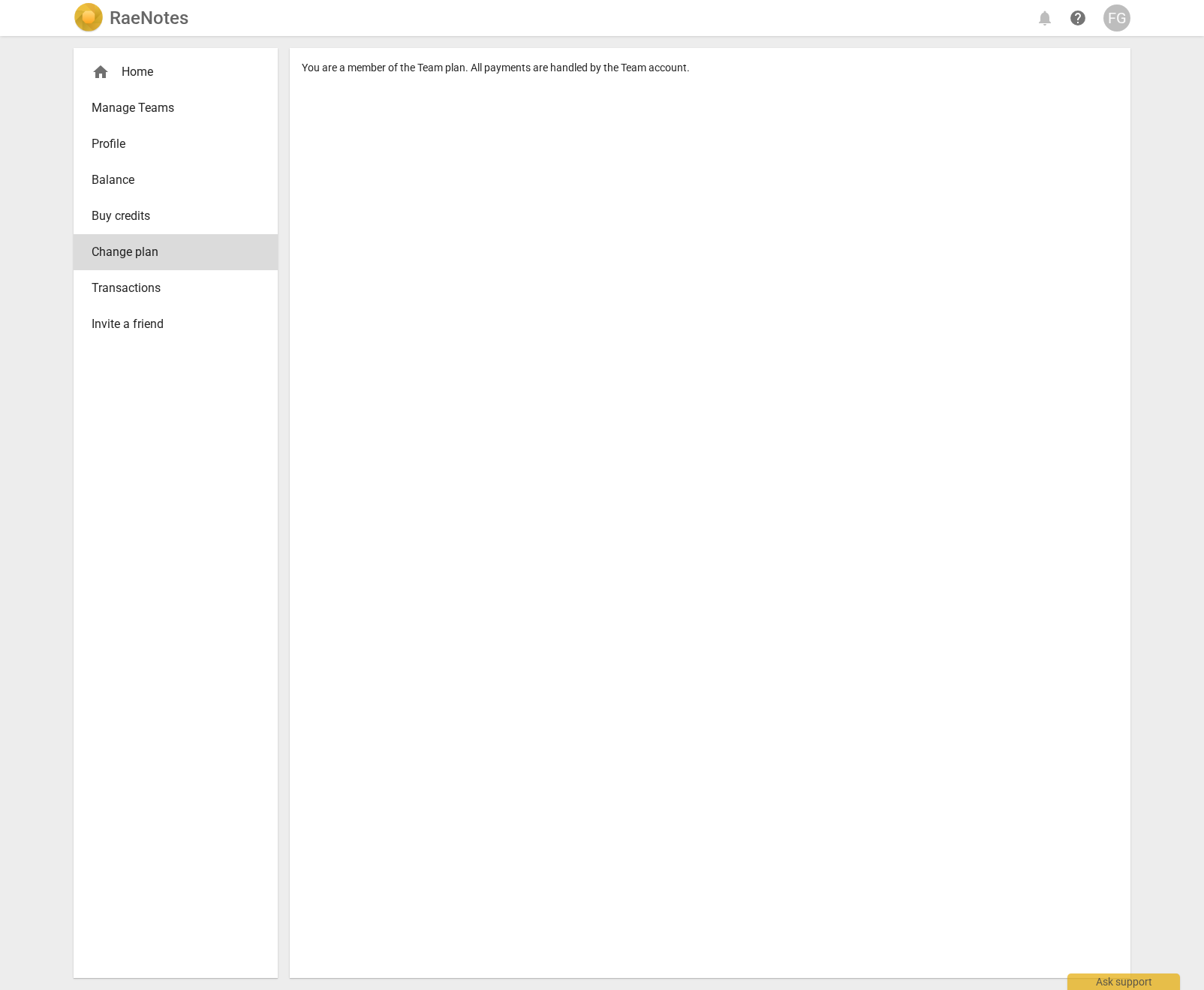
click at [120, 141] on span "Profile" at bounding box center [170, 144] width 156 height 18
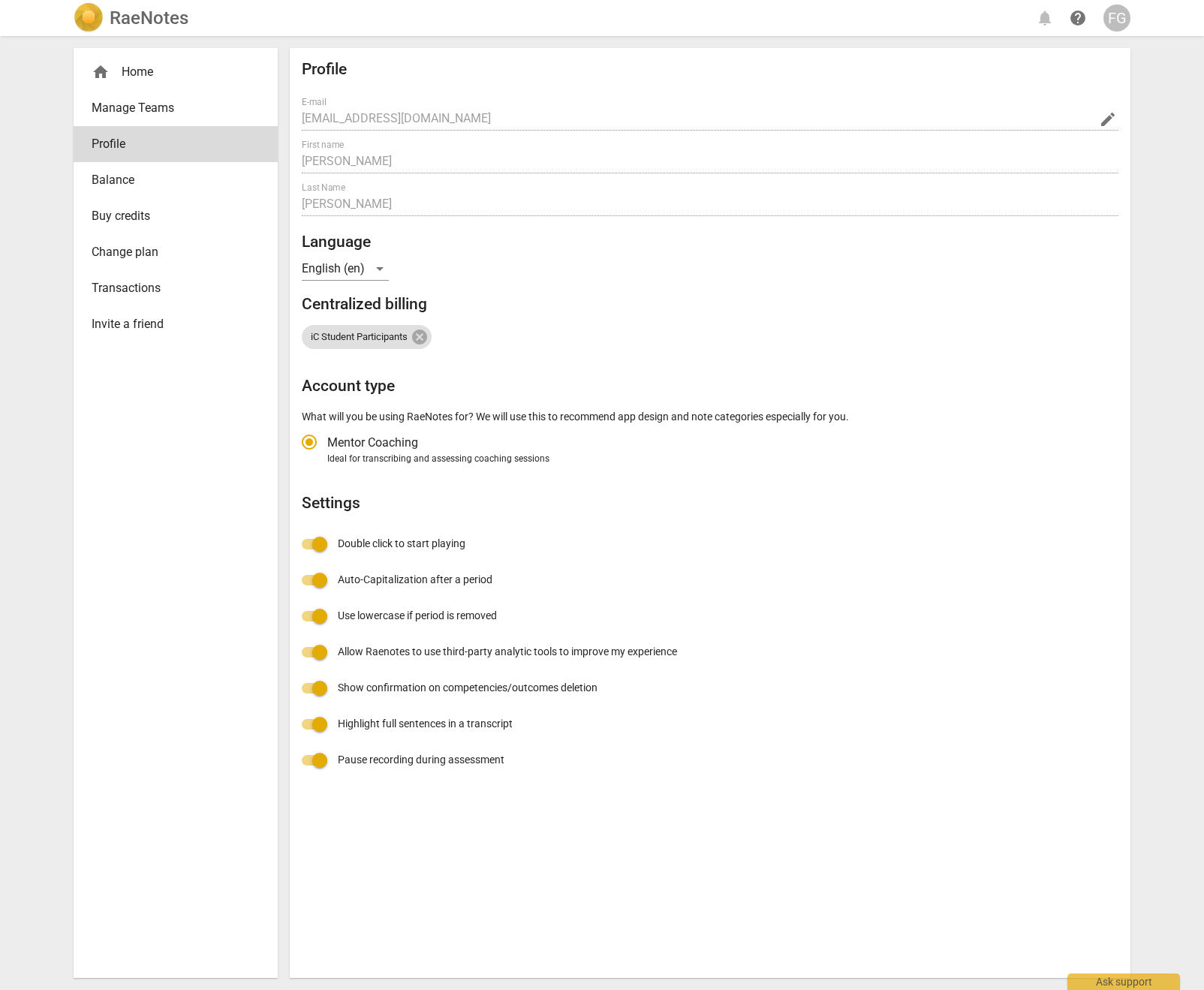
radio input "false"
click at [154, 111] on span "Manage Teams" at bounding box center [170, 108] width 156 height 18
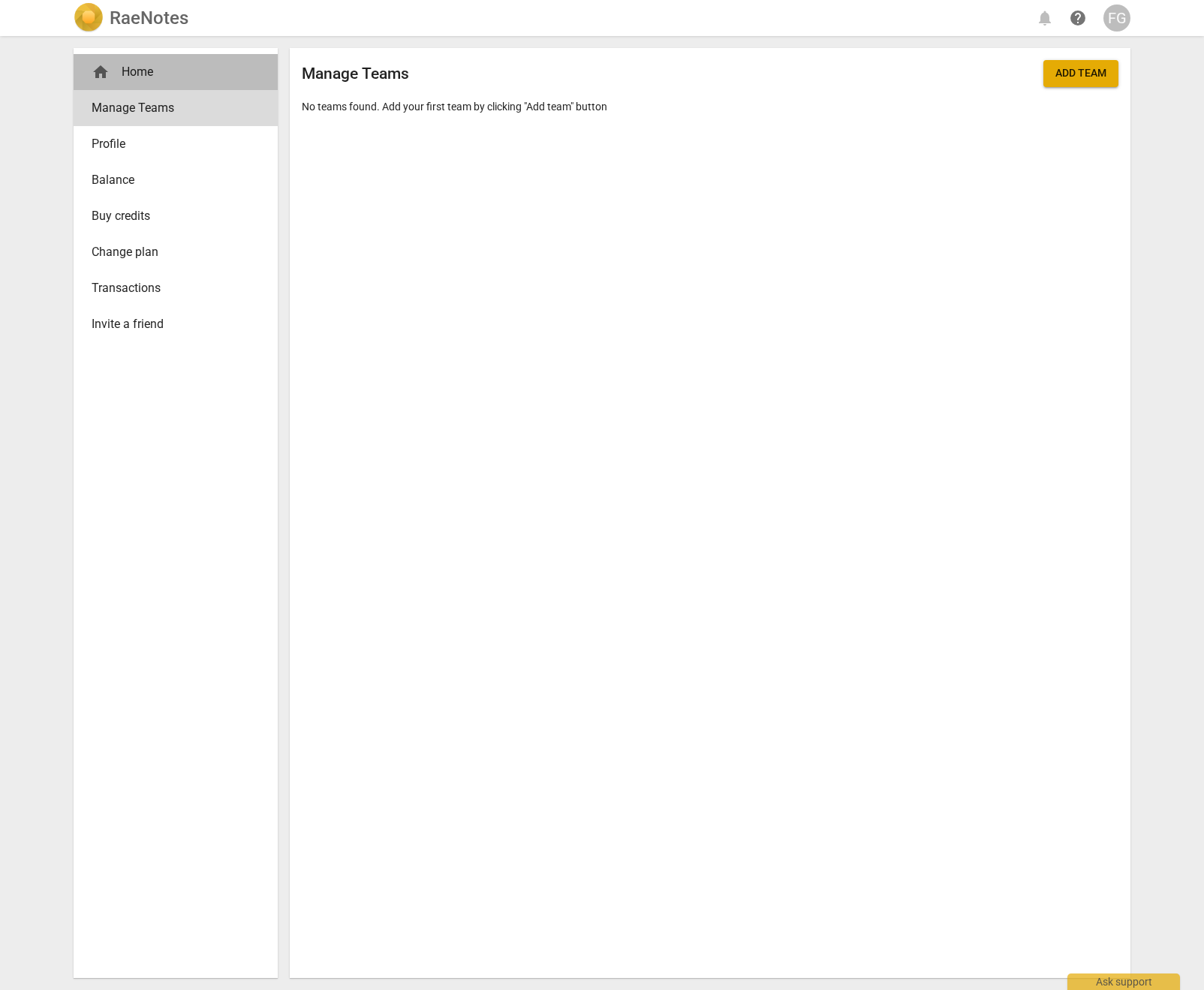
click at [143, 74] on div "home Home" at bounding box center [170, 72] width 156 height 18
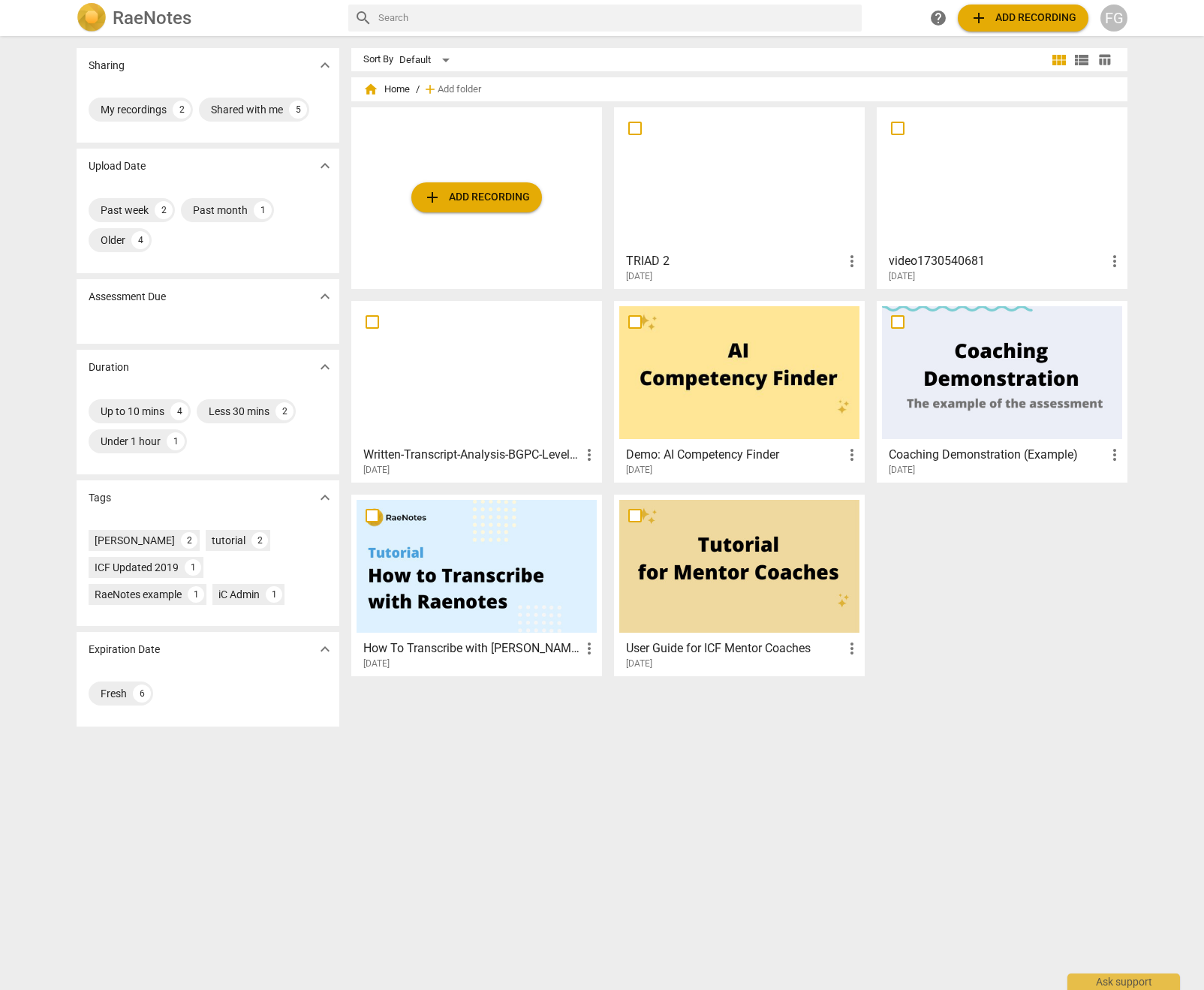
click at [1030, 151] on div at bounding box center [1002, 179] width 240 height 133
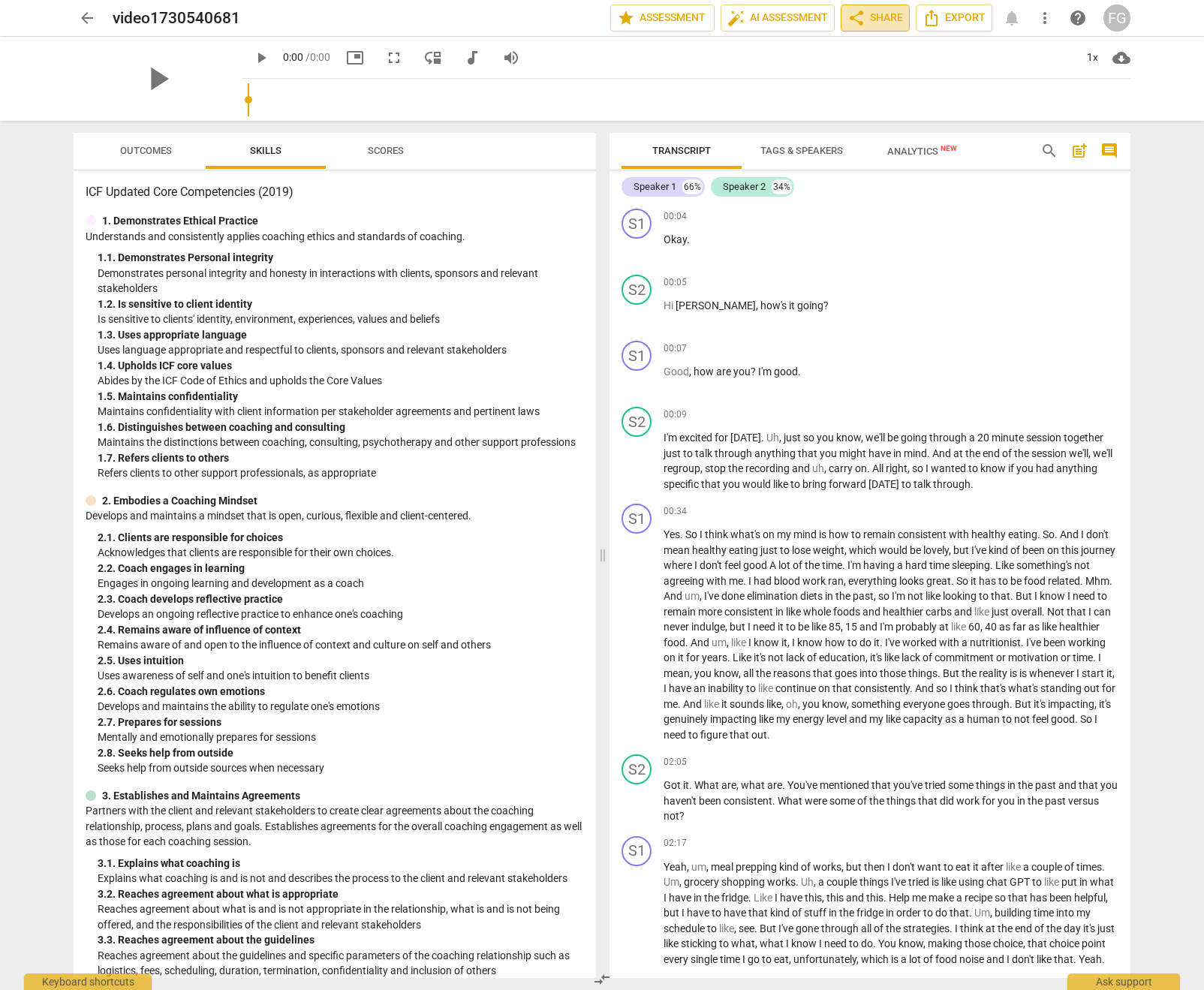
click at [863, 18] on span "share" at bounding box center [857, 18] width 18 height 18
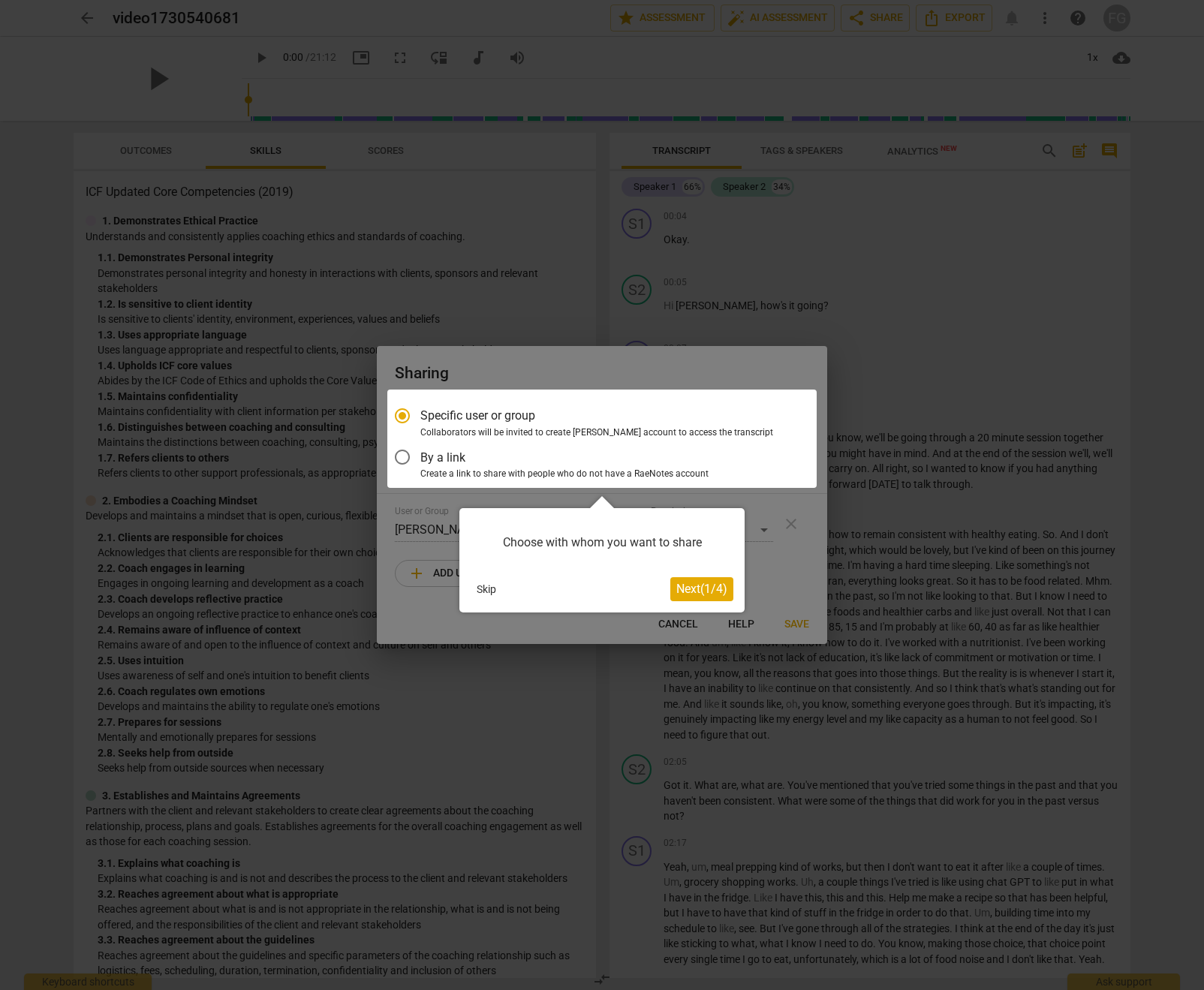
click at [923, 211] on div at bounding box center [602, 495] width 1204 height 990
click at [176, 25] on div at bounding box center [602, 495] width 1204 height 990
click at [100, 19] on div at bounding box center [602, 495] width 1204 height 990
click at [90, 19] on div at bounding box center [602, 495] width 1204 height 990
click at [481, 589] on button "Skip" at bounding box center [487, 588] width 32 height 23
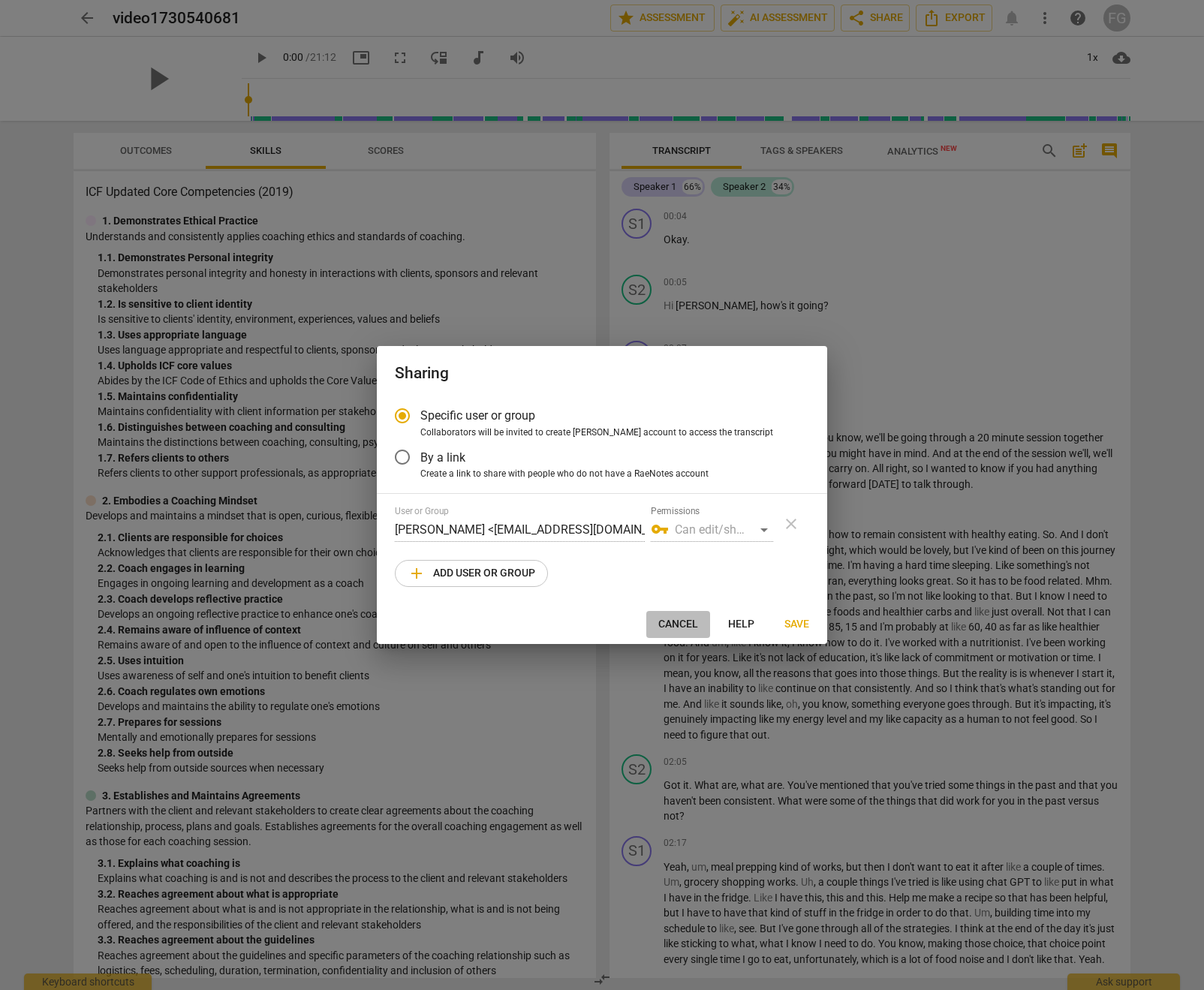
click at [670, 611] on button "Cancel" at bounding box center [678, 624] width 63 height 27
radio input "false"
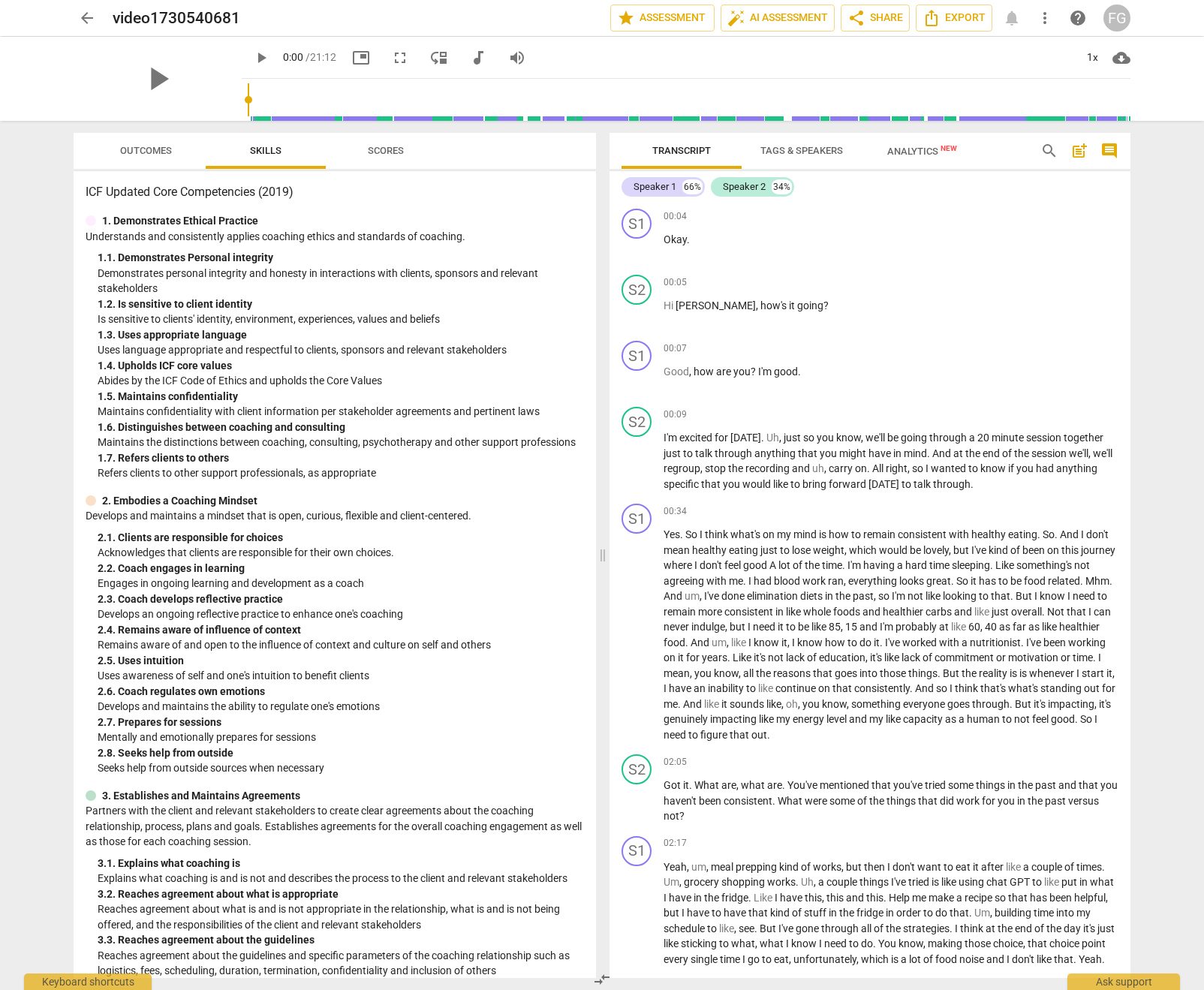
click at [82, 16] on span "arrow_back" at bounding box center [87, 18] width 18 height 18
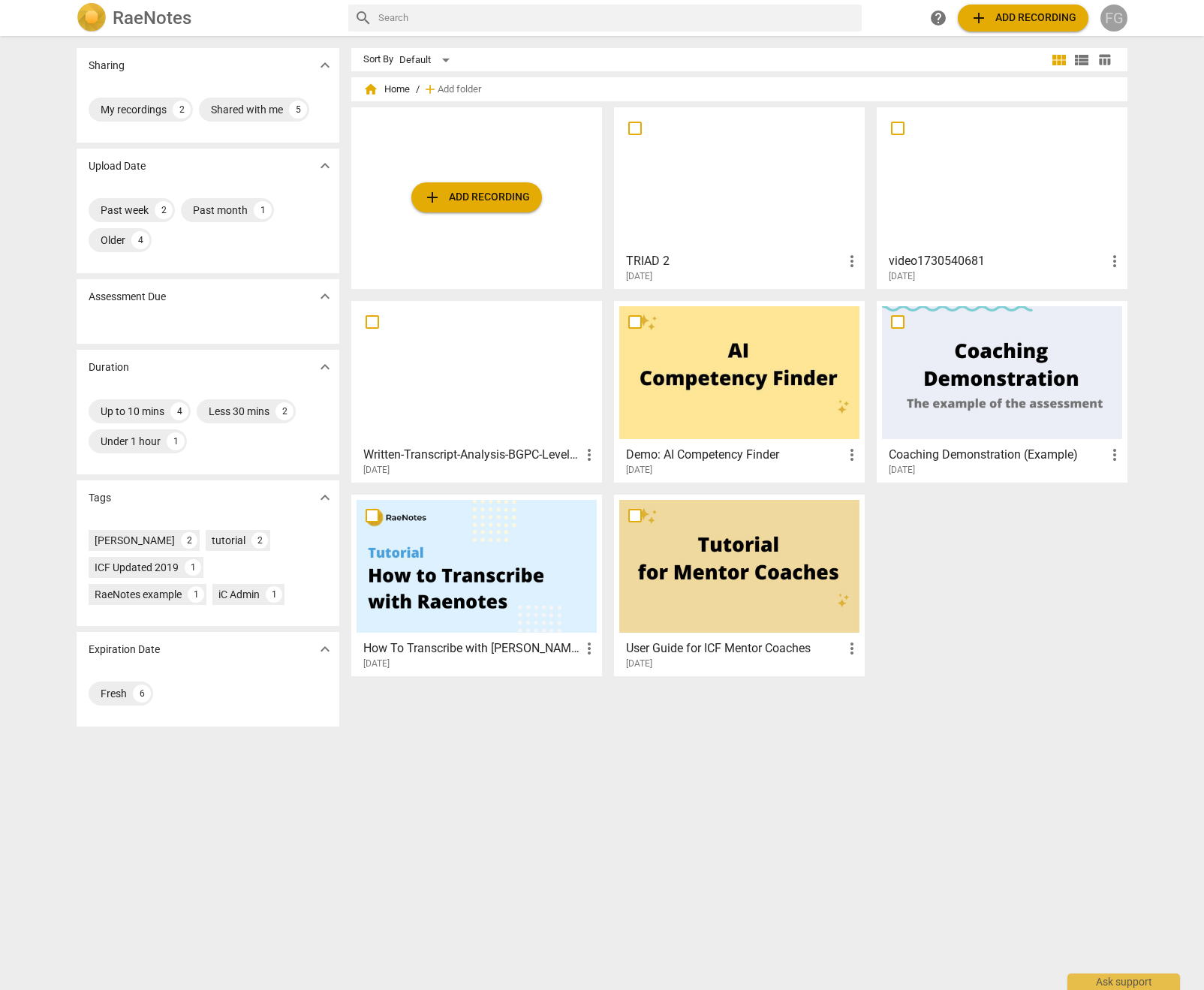
click at [1112, 22] on div "FG" at bounding box center [1113, 18] width 27 height 27
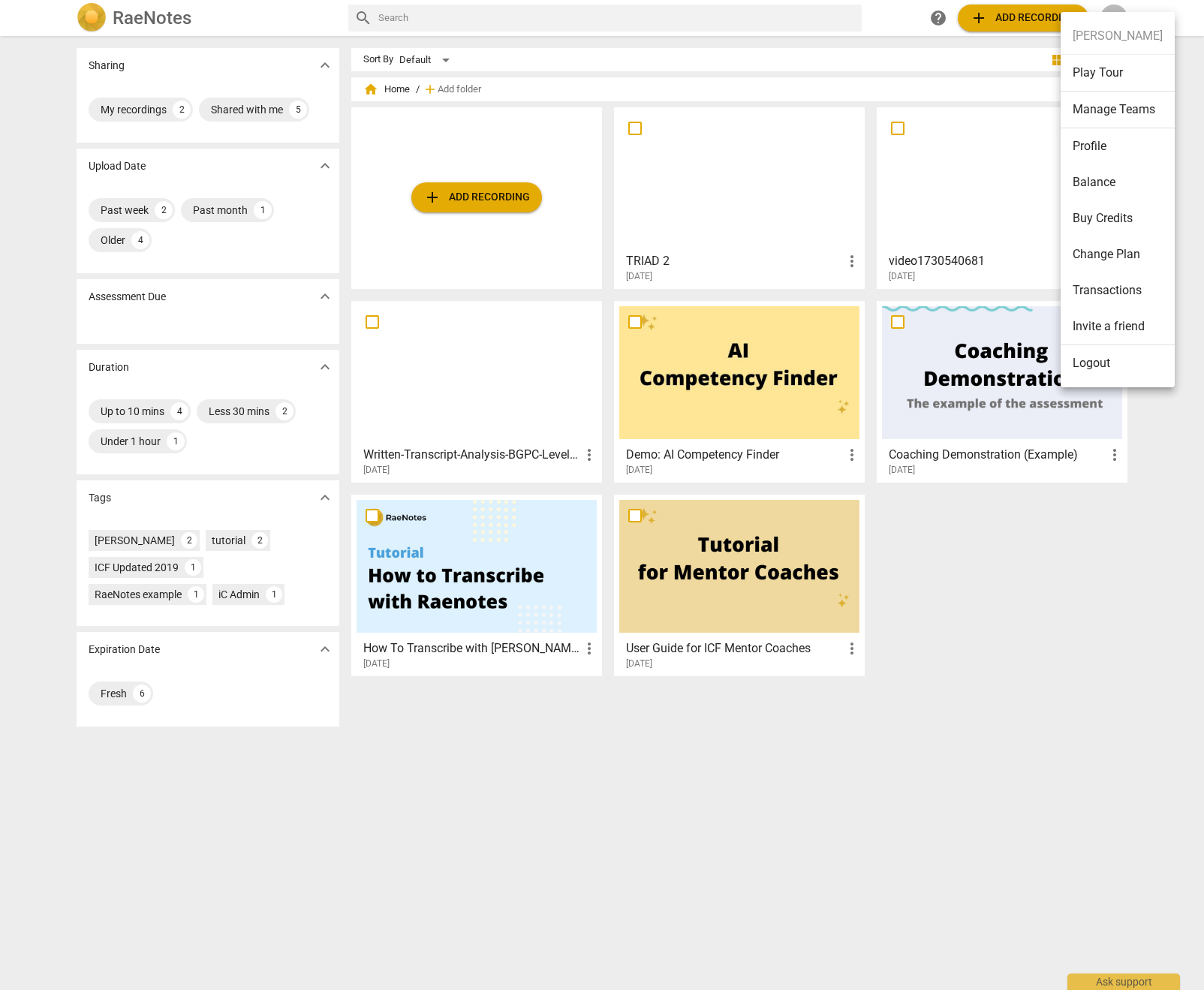
click at [1090, 369] on li "Logout" at bounding box center [1117, 363] width 114 height 36
